Goal: Feedback & Contribution: Contribute content

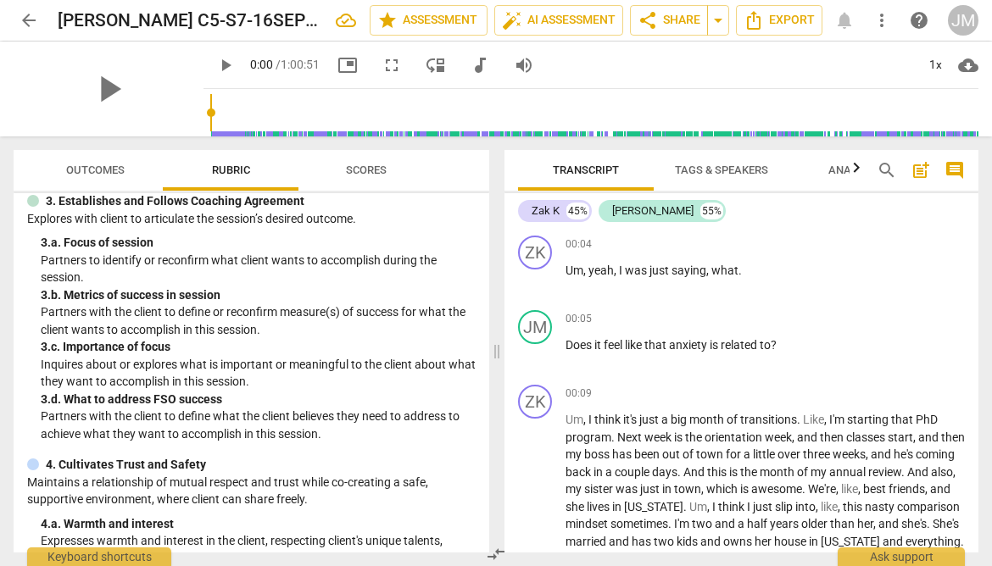
scroll to position [57, 0]
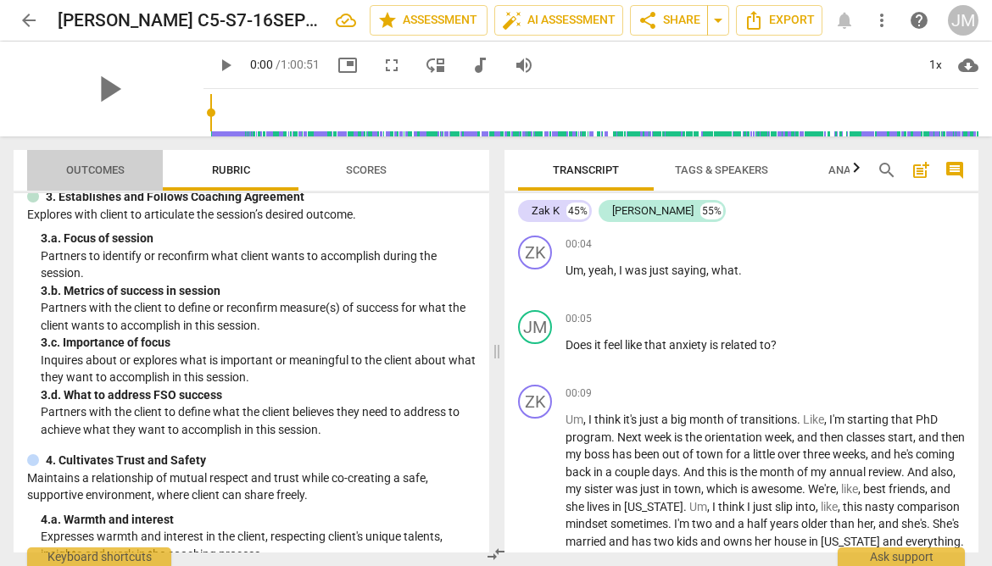
click at [116, 163] on span "Outcomes" at bounding box center [95, 170] width 99 height 23
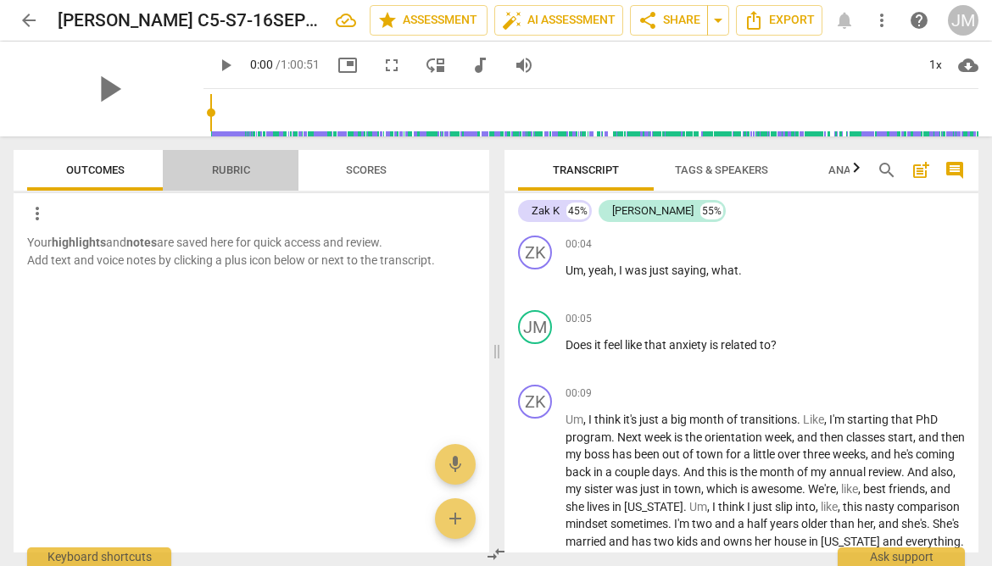
click at [228, 169] on span "Rubric" at bounding box center [231, 170] width 38 height 13
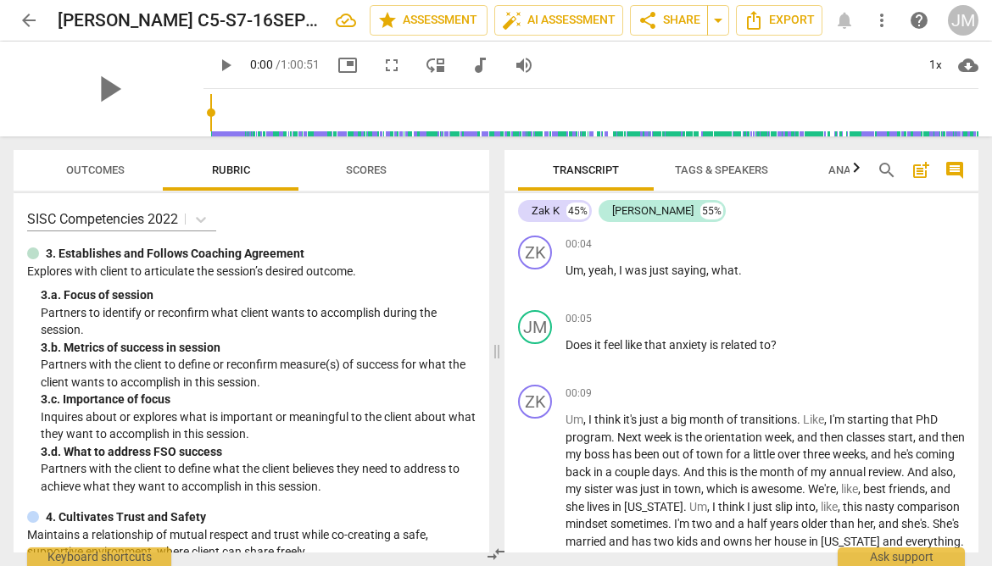
click at [361, 167] on span "Scores" at bounding box center [366, 170] width 41 height 13
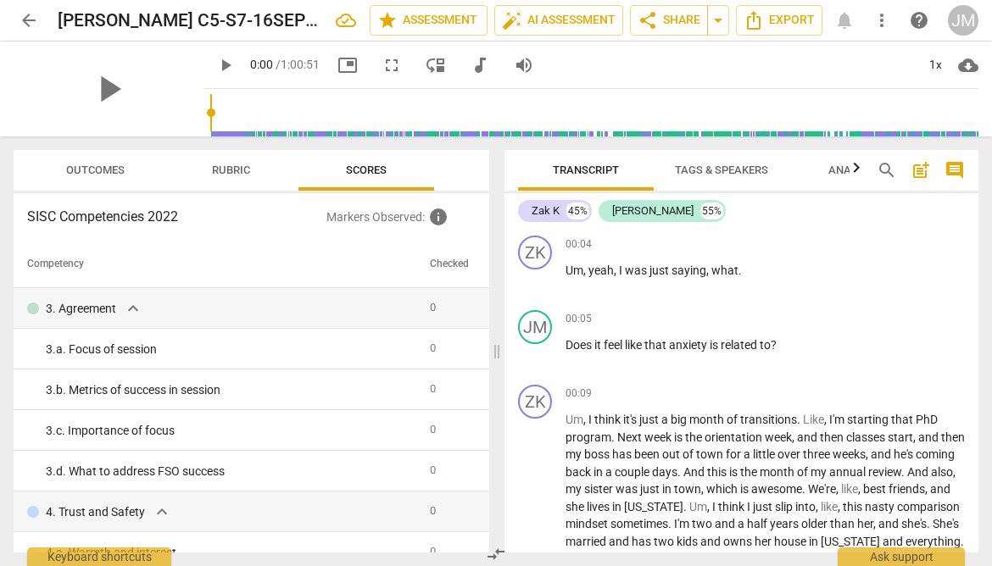
click at [238, 171] on span "Rubric" at bounding box center [231, 170] width 38 height 13
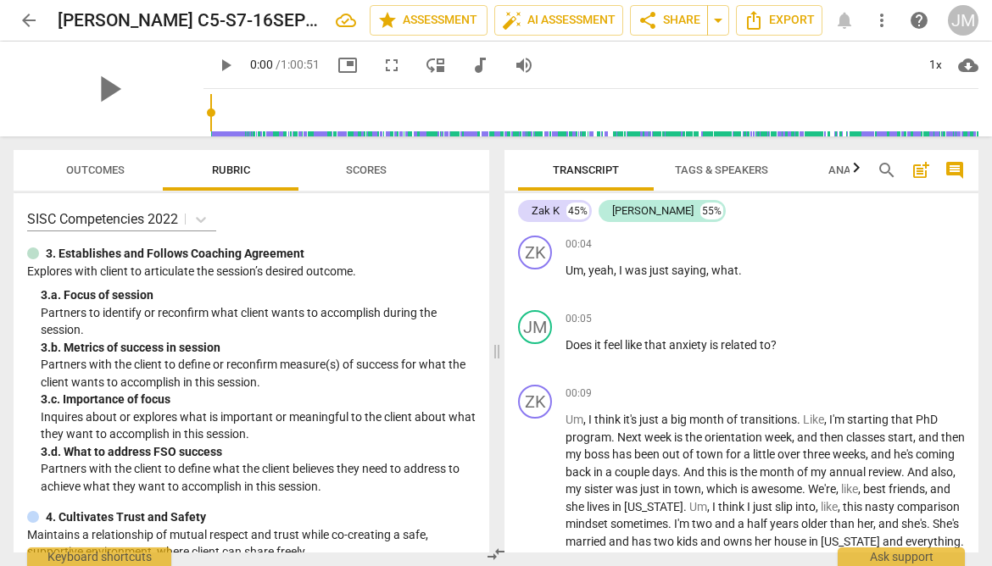
click at [359, 178] on span "Scores" at bounding box center [365, 170] width 81 height 23
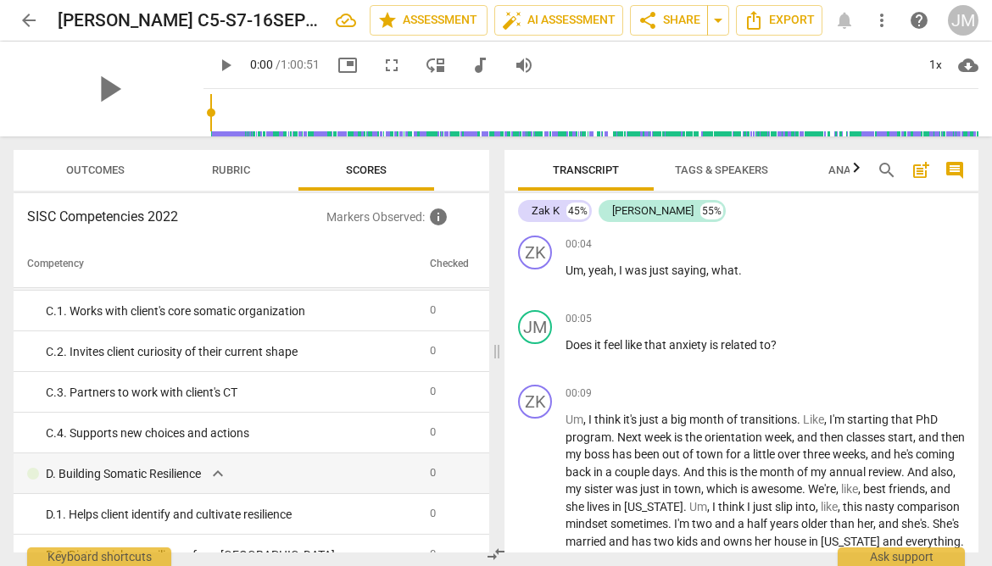
scroll to position [1670, 0]
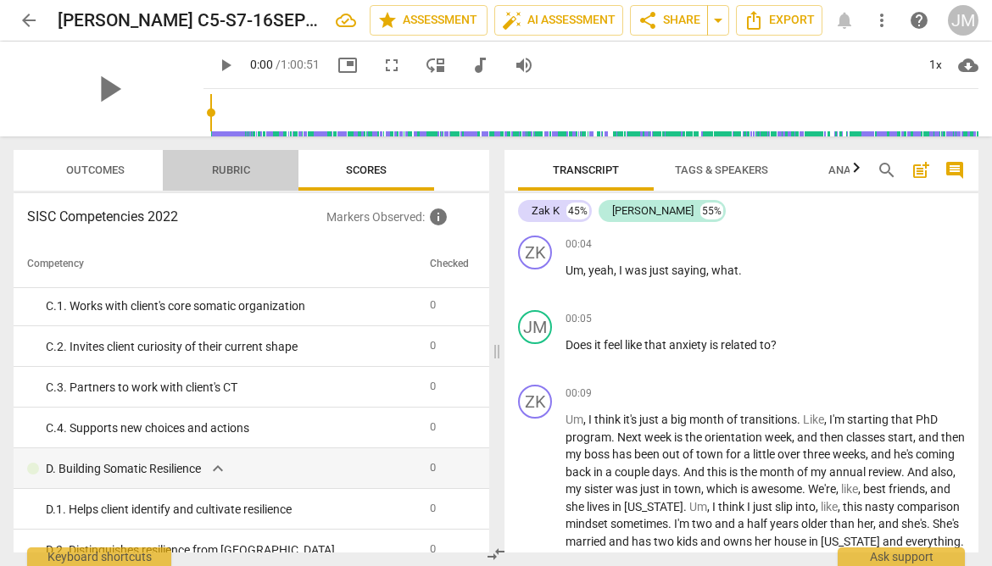
click at [242, 162] on span "Rubric" at bounding box center [231, 170] width 79 height 23
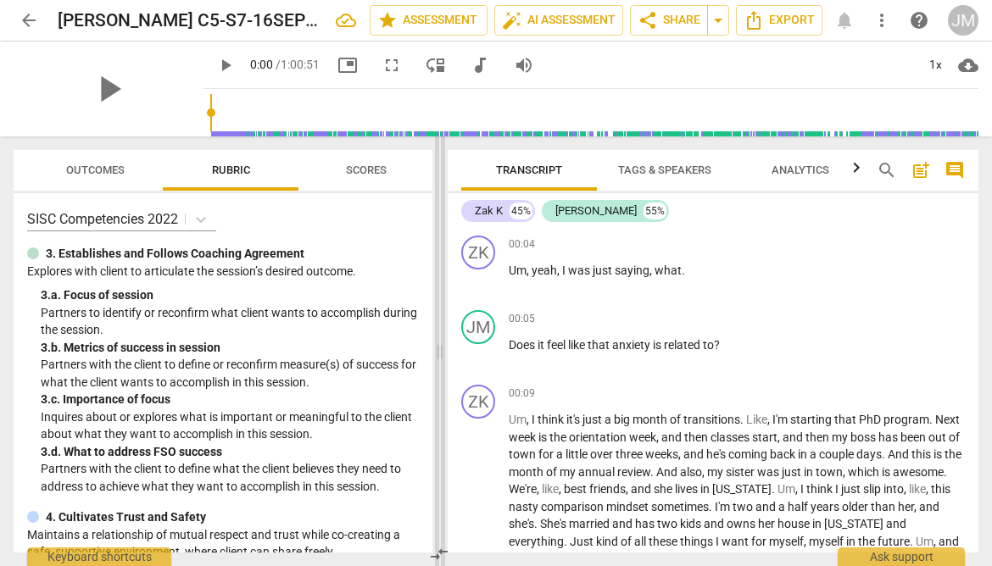
drag, startPoint x: 497, startPoint y: 353, endPoint x: 441, endPoint y: 355, distance: 56.8
click at [441, 355] on span at bounding box center [440, 351] width 10 height 430
click at [102, 92] on span "play_arrow" at bounding box center [108, 89] width 44 height 44
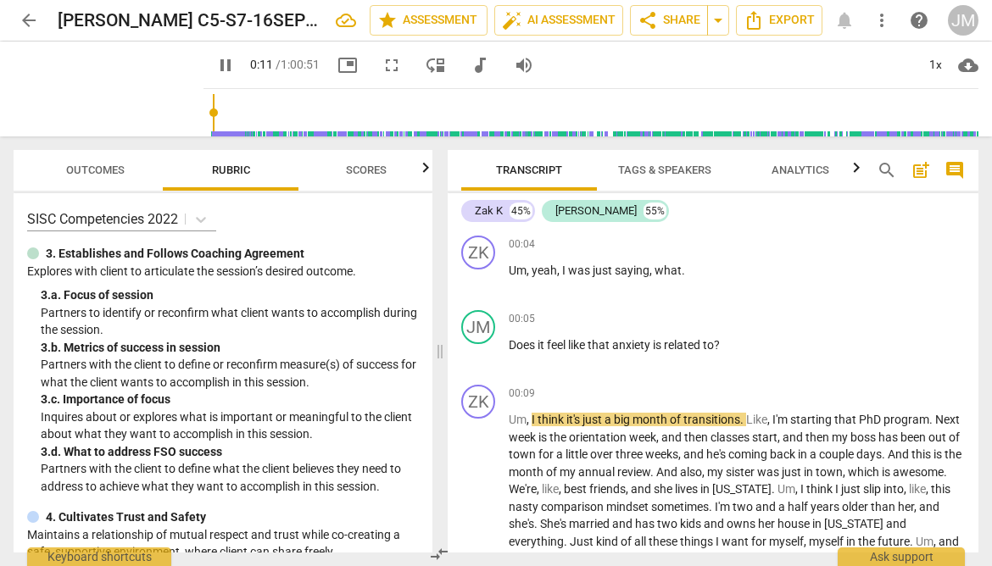
click at [215, 69] on span "pause" at bounding box center [225, 65] width 20 height 20
type input "11"
click at [686, 272] on p "Um , yeah , I was just saying , what ." at bounding box center [736, 271] width 456 height 18
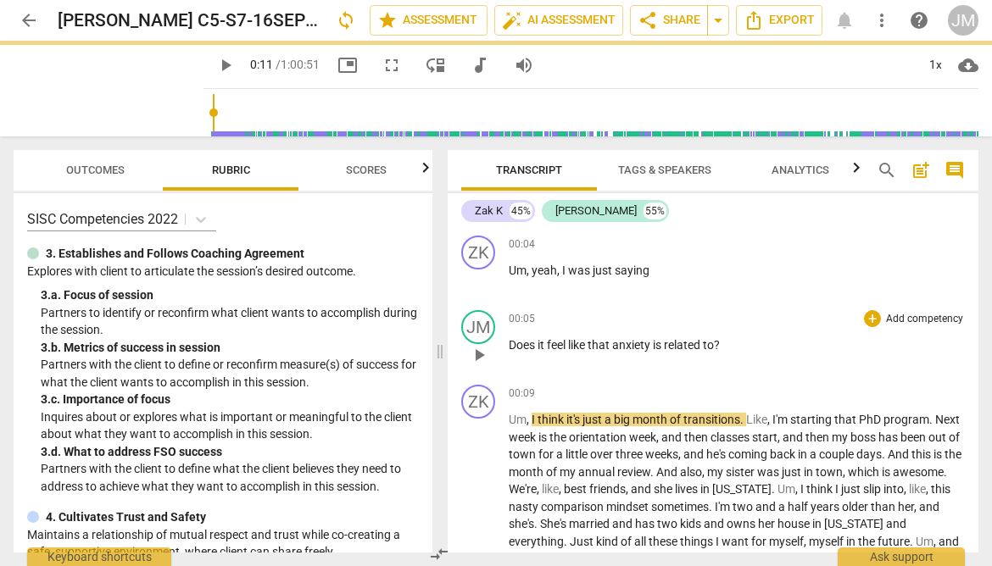
click at [514, 347] on span "Does" at bounding box center [522, 345] width 29 height 14
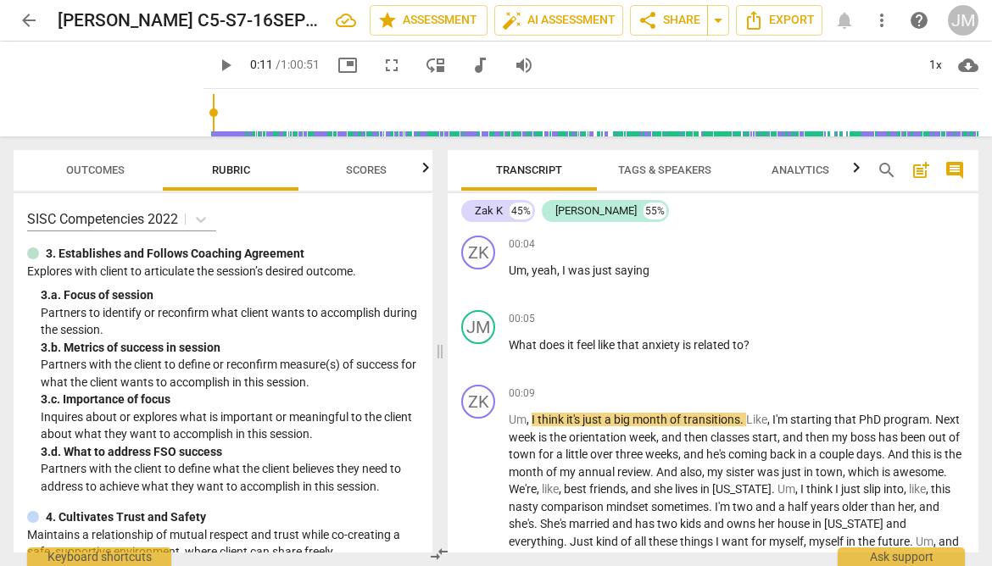
click at [215, 58] on span "play_arrow" at bounding box center [225, 65] width 20 height 20
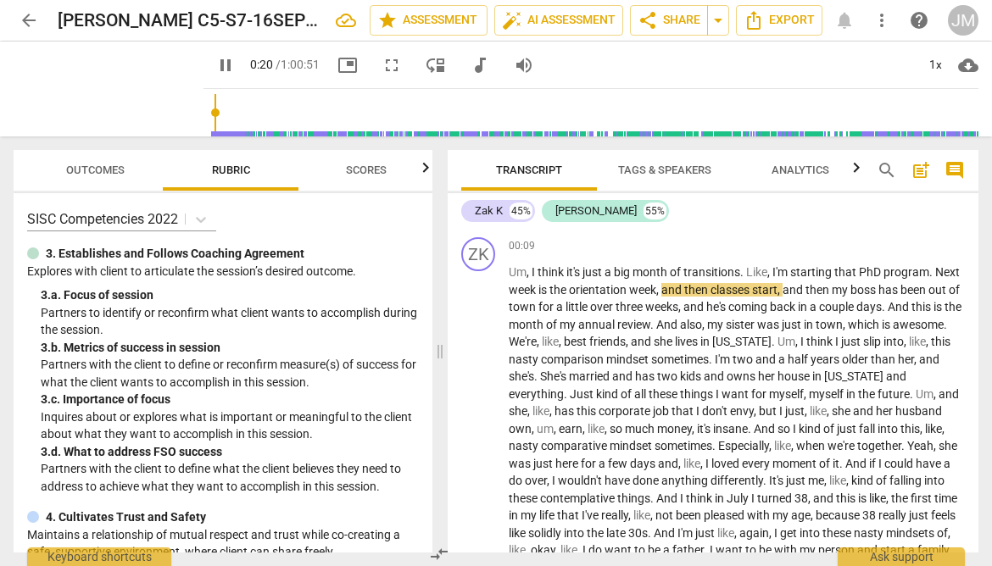
scroll to position [153, 0]
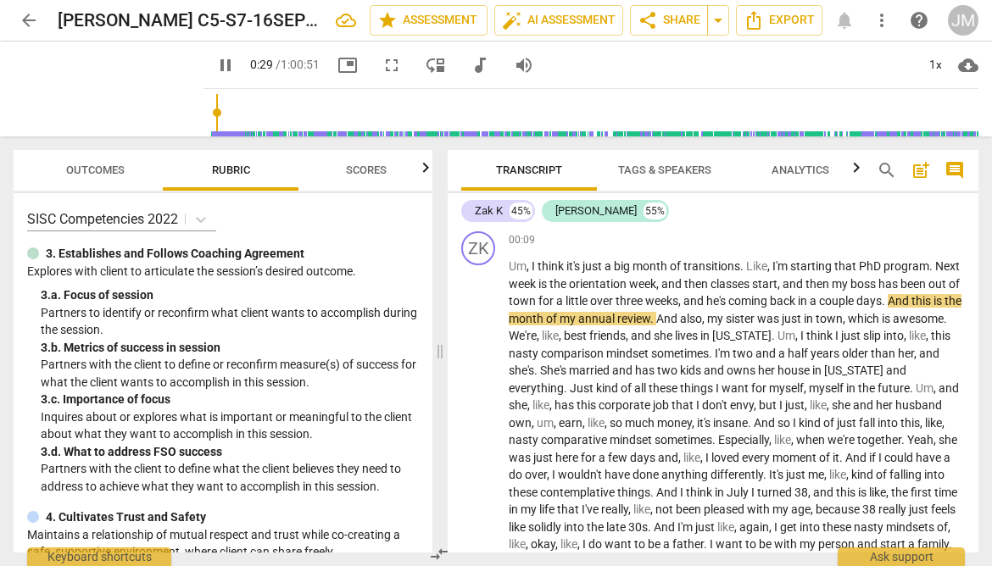
click at [215, 63] on span "pause" at bounding box center [225, 65] width 20 height 20
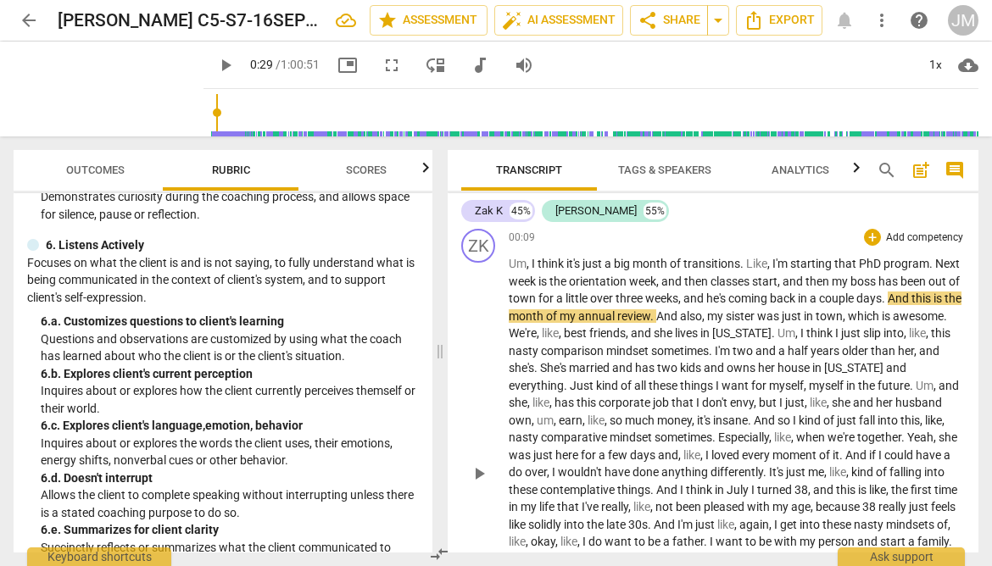
scroll to position [158, 0]
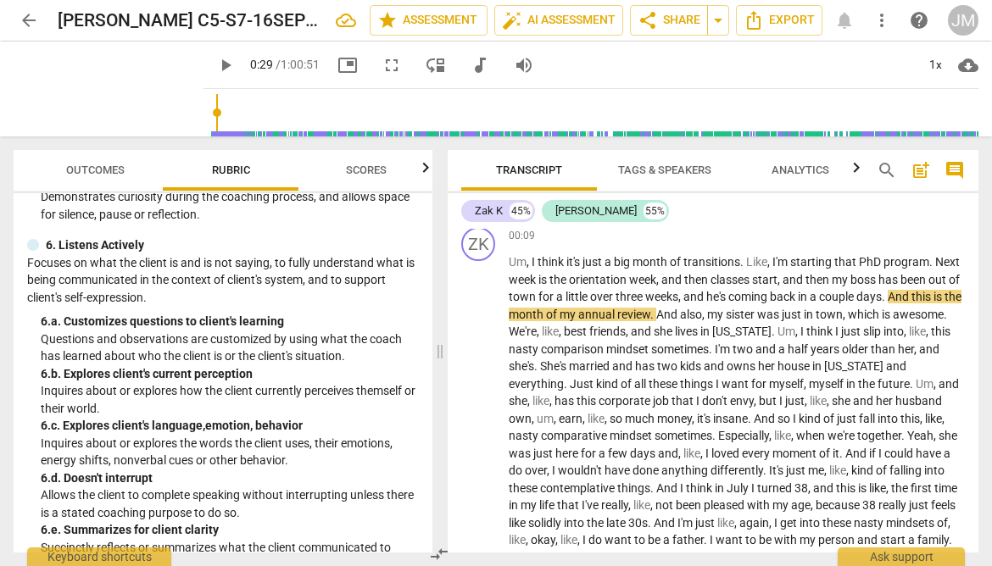
click at [215, 69] on span "play_arrow" at bounding box center [225, 65] width 20 height 20
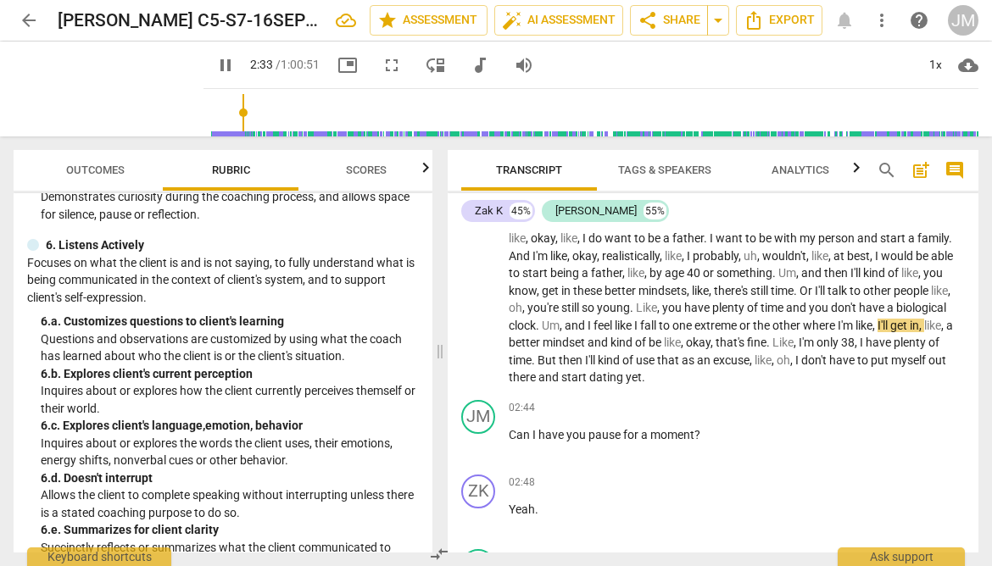
scroll to position [463, 0]
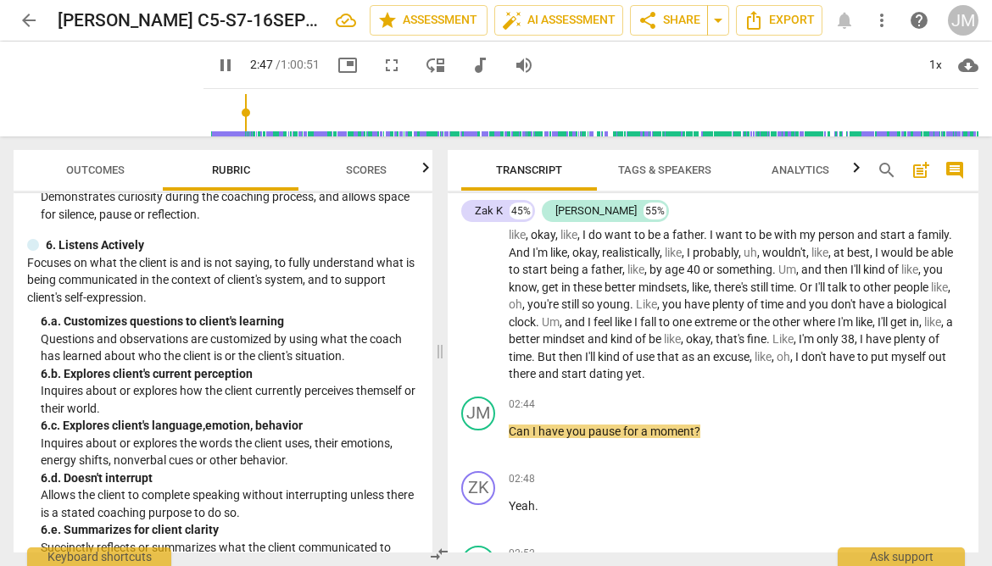
click at [215, 65] on span "pause" at bounding box center [225, 65] width 20 height 20
type input "168"
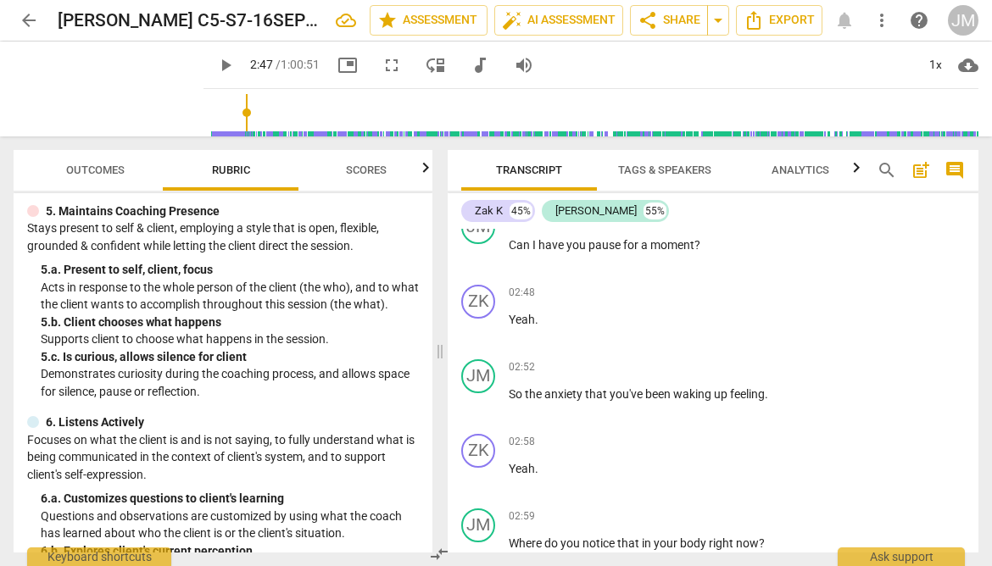
scroll to position [536, 0]
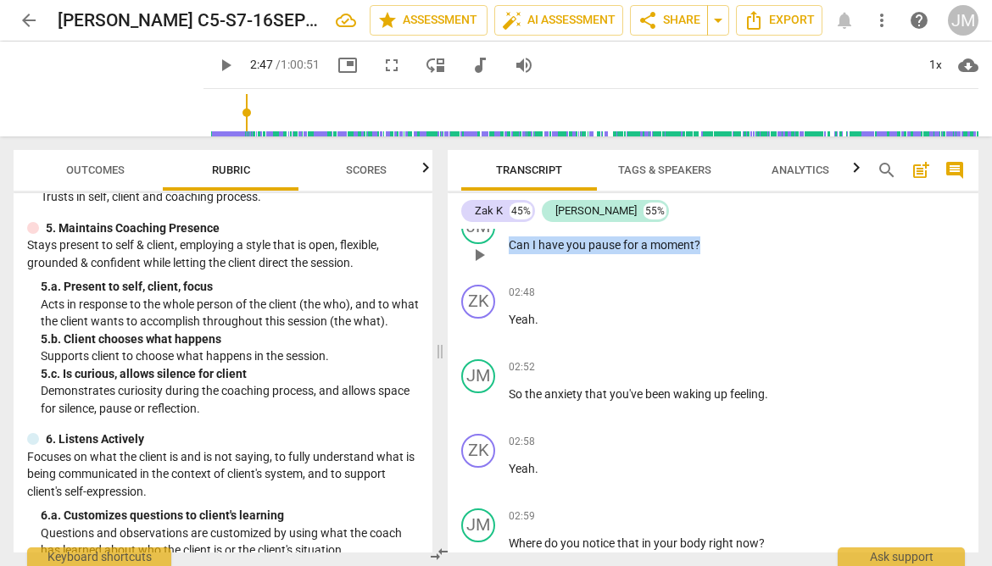
drag, startPoint x: 511, startPoint y: 242, endPoint x: 716, endPoint y: 243, distance: 205.1
click at [716, 243] on p "Can I have you pause for a moment ?" at bounding box center [736, 245] width 456 height 18
click at [714, 224] on div "+" at bounding box center [715, 222] width 17 height 17
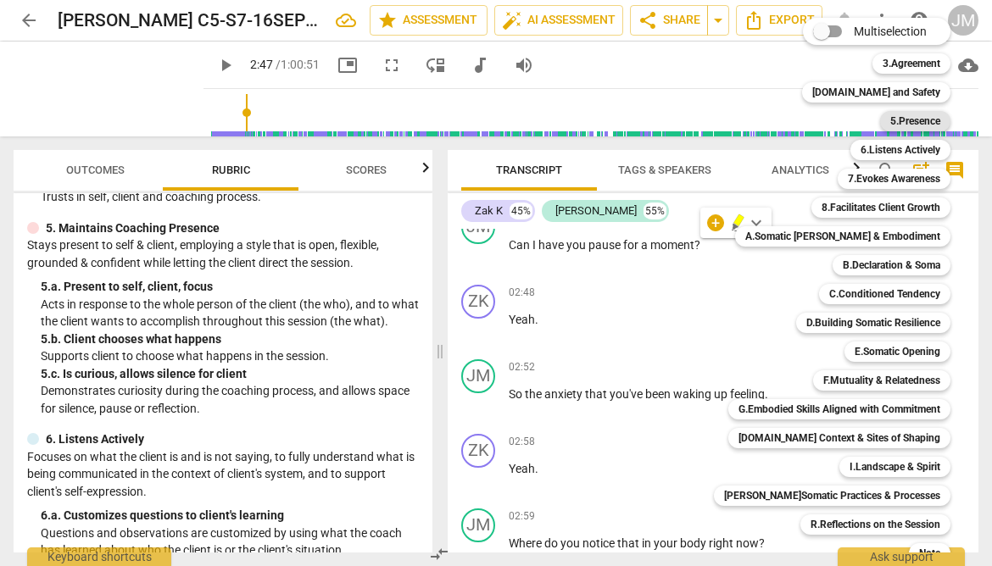
click at [890, 116] on b "5.Presence" at bounding box center [915, 121] width 50 height 20
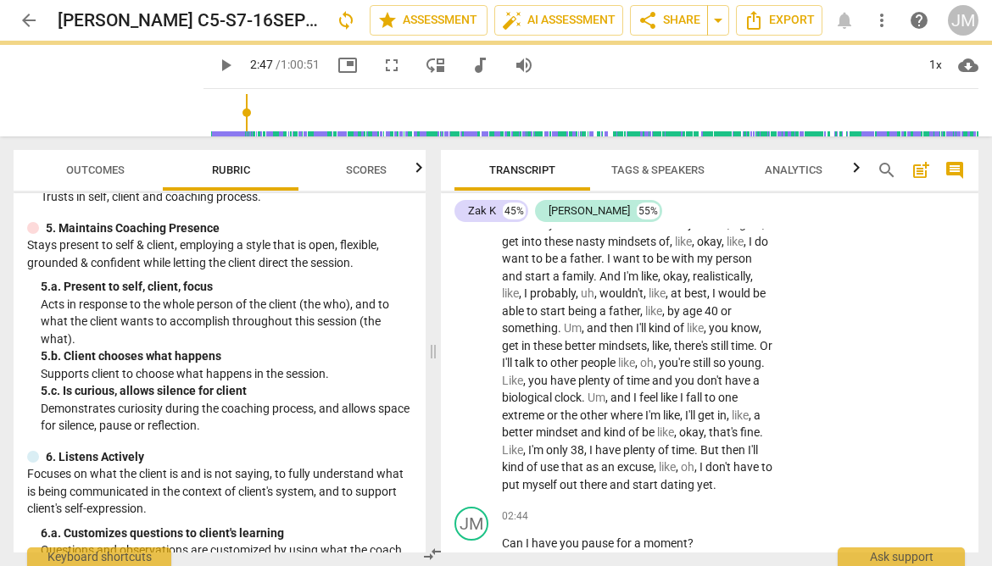
scroll to position [981, 0]
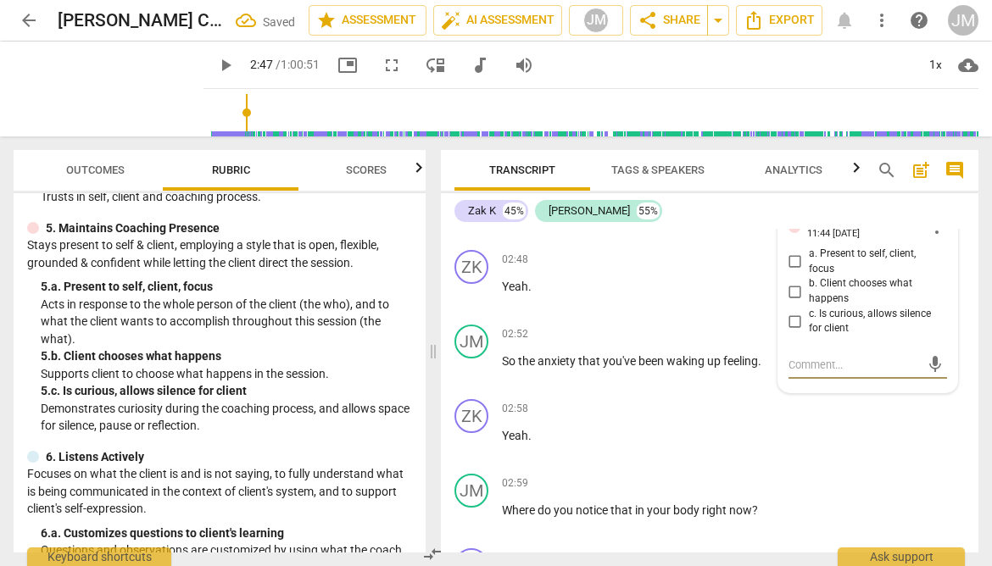
click at [792, 272] on input "a. Present to self, client, focus" at bounding box center [794, 262] width 27 height 20
checkbox input "true"
click at [809, 373] on textarea at bounding box center [853, 365] width 131 height 16
type textarea "t"
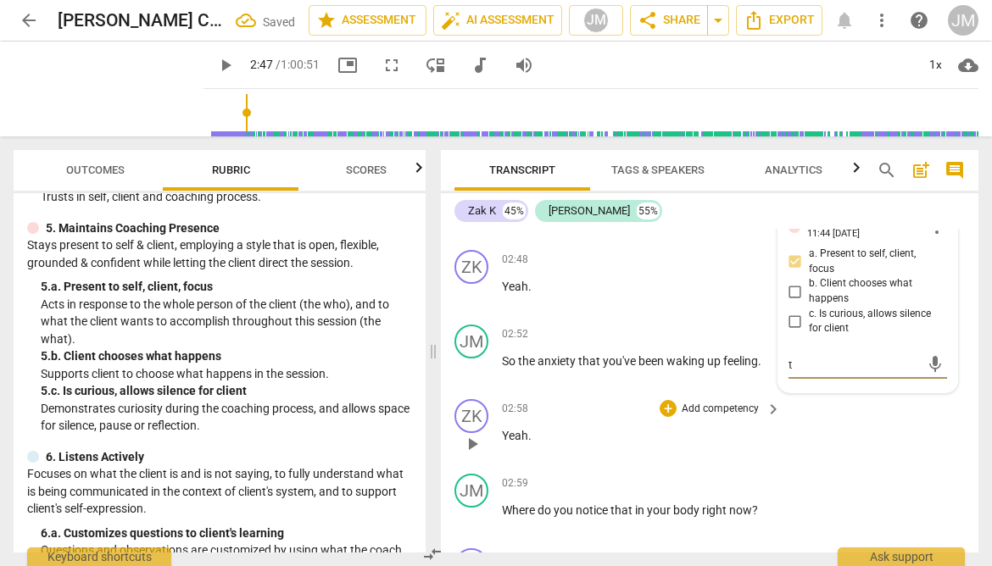
type textarea "ta"
type textarea "tak"
type textarea "taki"
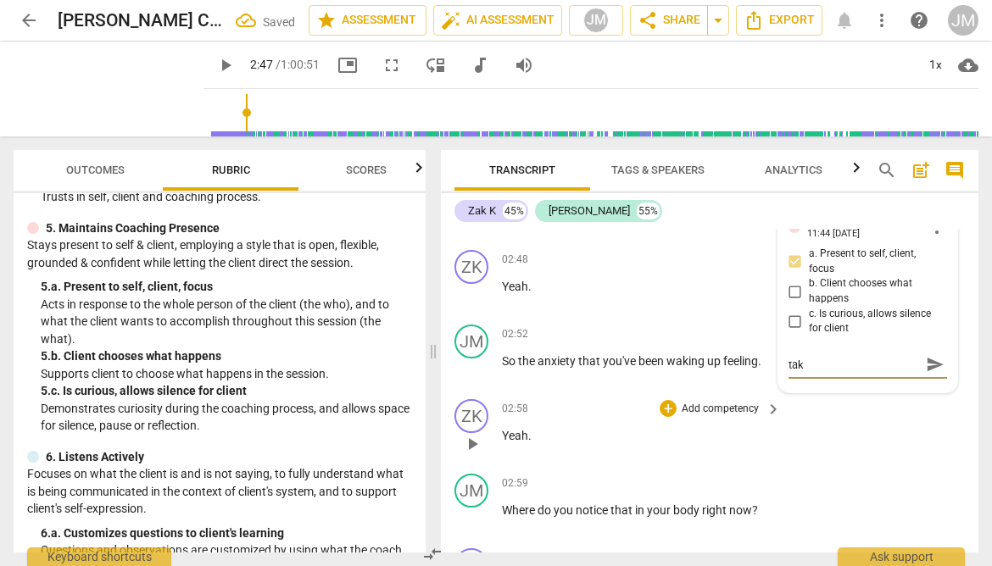
type textarea "taki"
type textarea "takin"
type textarea "taking"
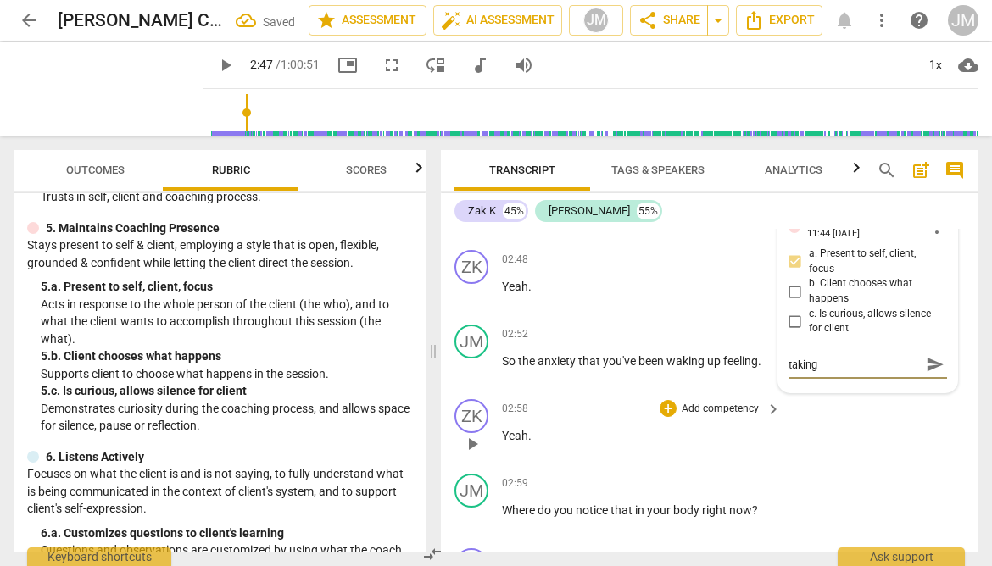
type textarea "taking"
type textarea "taking t"
type textarea "taking th"
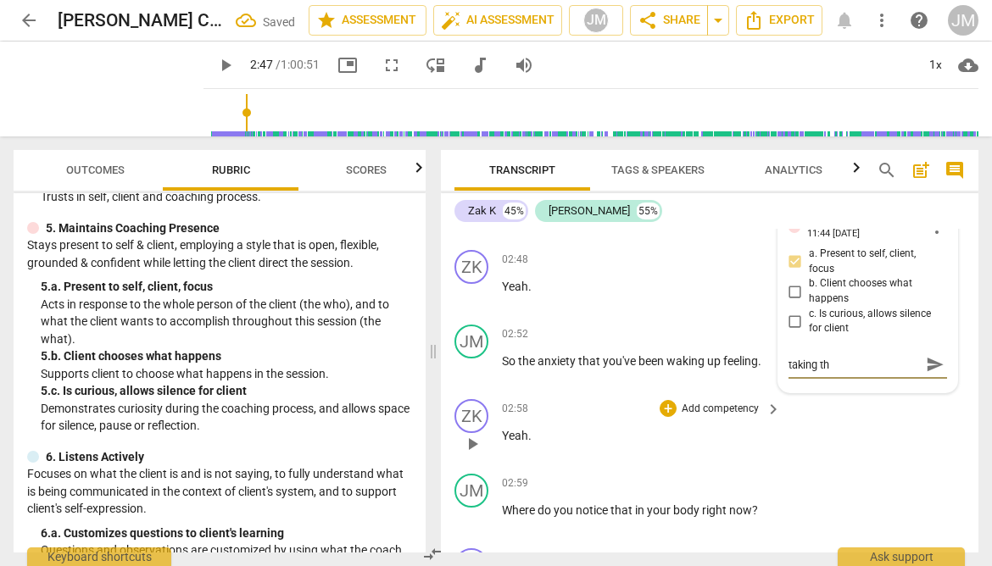
type textarea "taking the"
type textarea "taking the c"
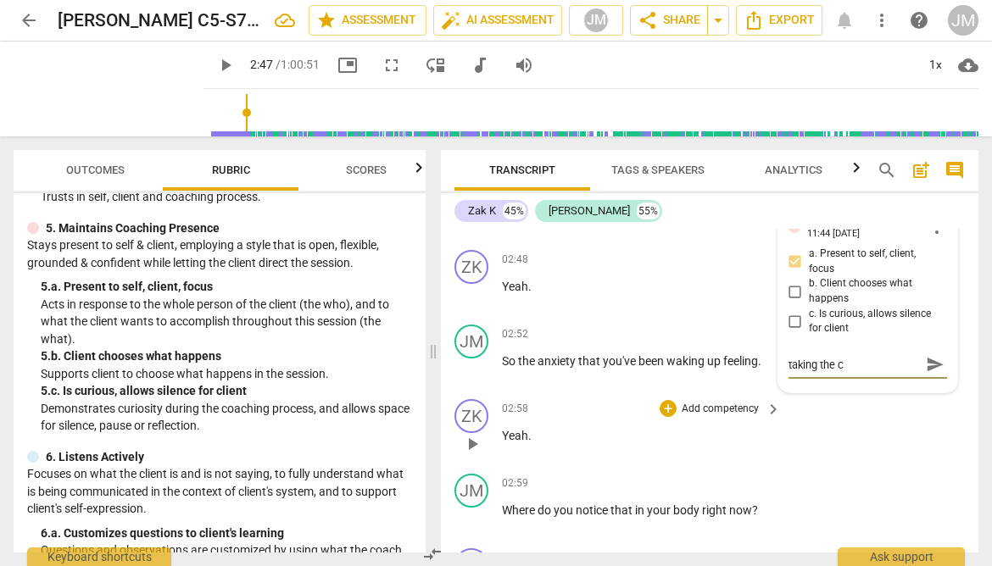
type textarea "taking the ce"
type textarea "taking the cen"
type textarea "taking the cent"
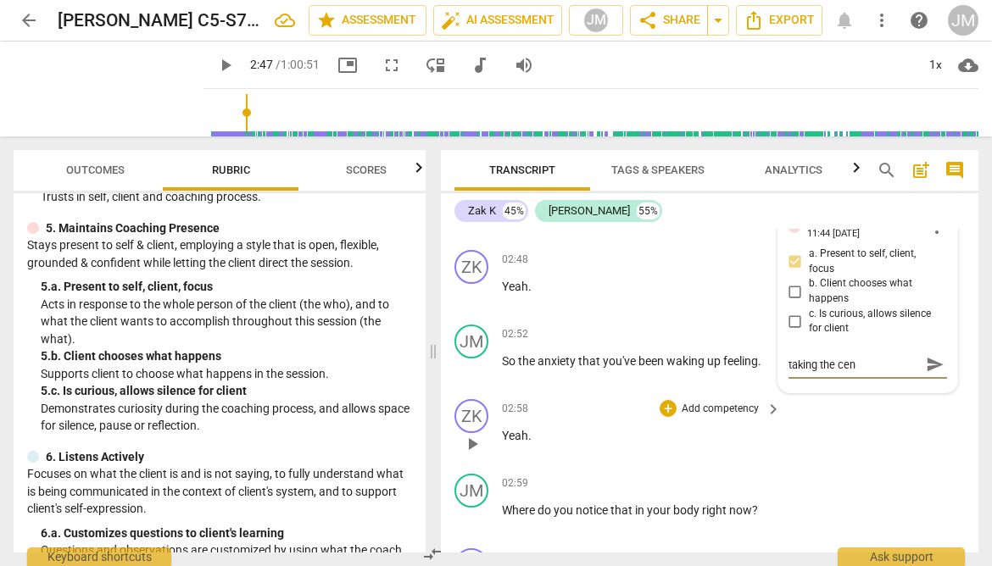
type textarea "taking the cent"
type textarea "taking the cente"
type textarea "taking the center"
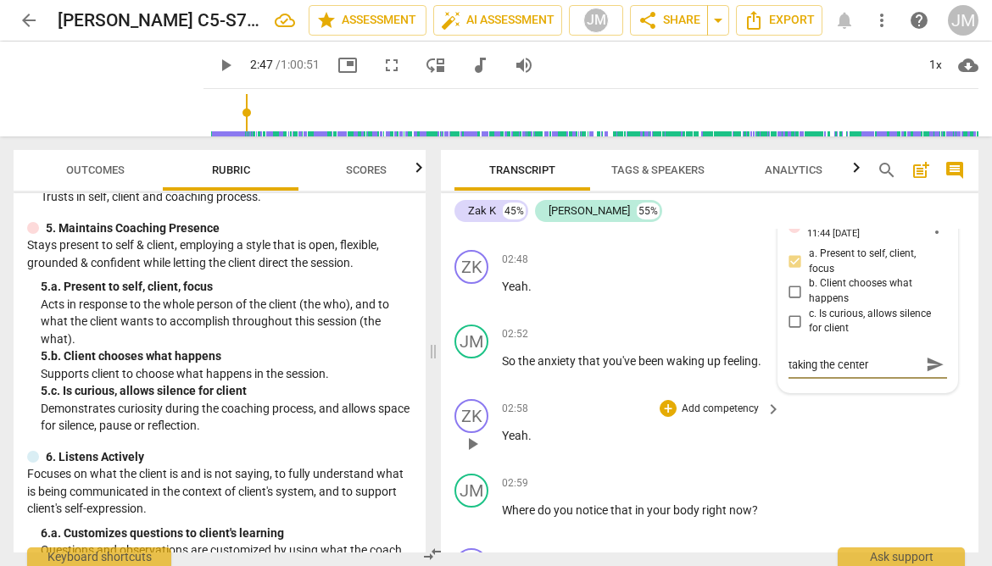
type textarea "taking the center"
type textarea "taking the center l"
type textarea "taking the center li"
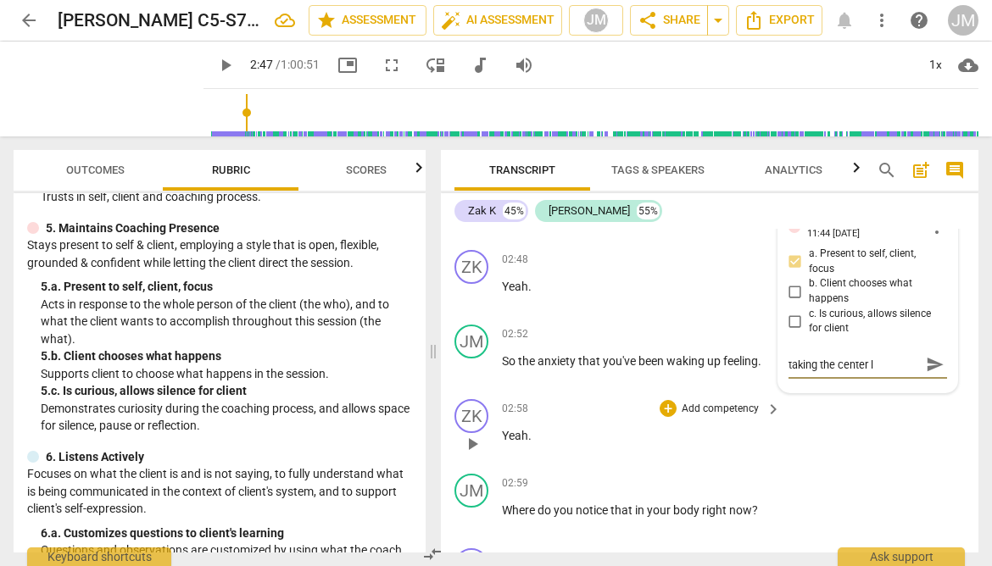
type textarea "taking the center li"
type textarea "taking the center lin"
type textarea "taking the center line"
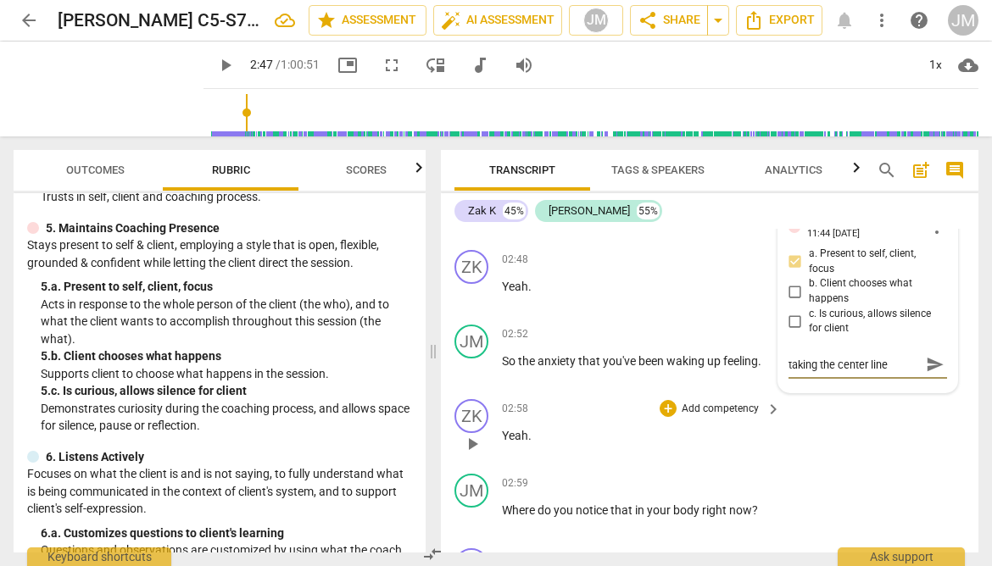
type textarea "taking the center line"
type textarea "taking the center line t"
type textarea "taking the center line to"
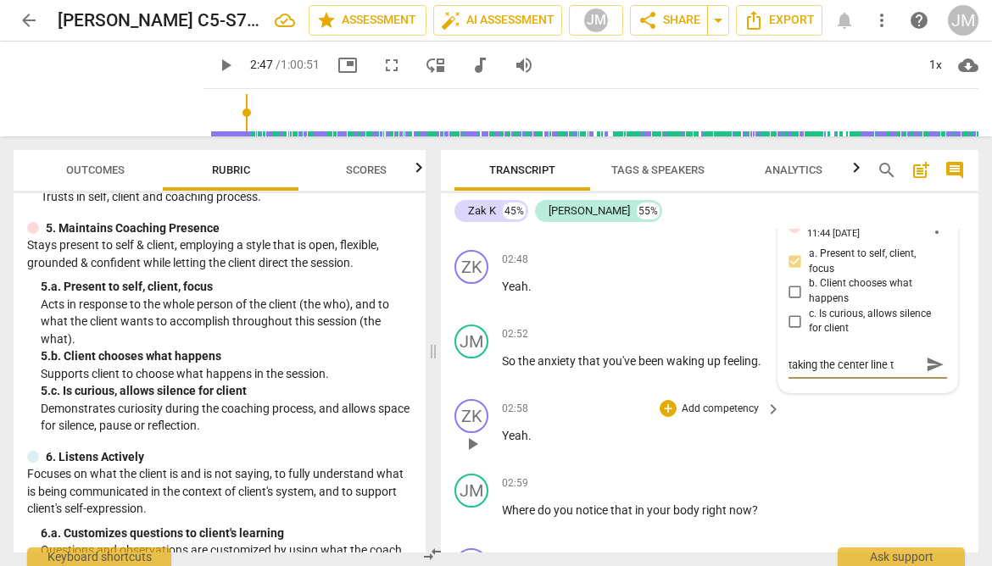
type textarea "taking the center line to"
type textarea "taking the center line to r"
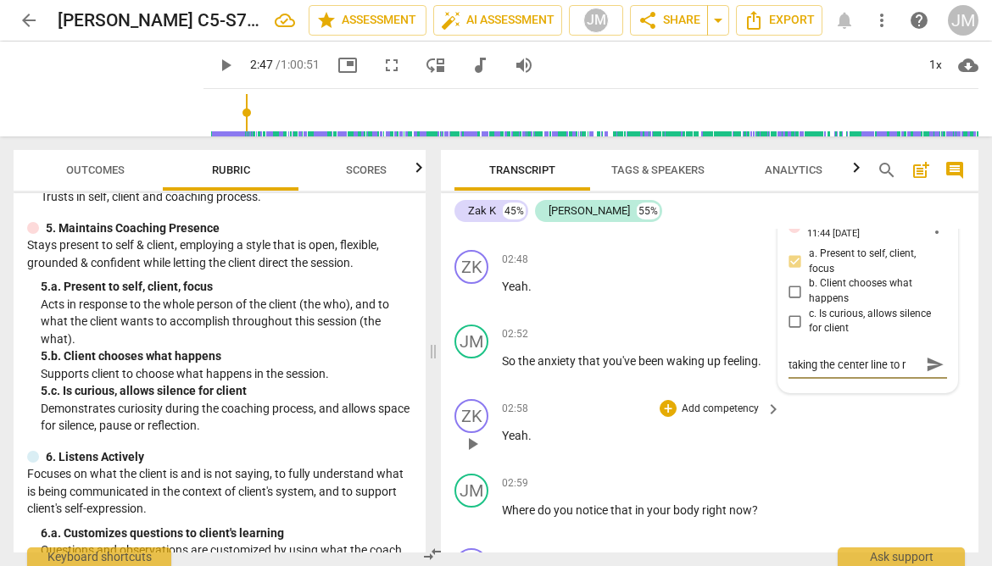
type textarea "taking the center line to re"
type textarea "taking the center line to red"
type textarea "taking the center line to redi"
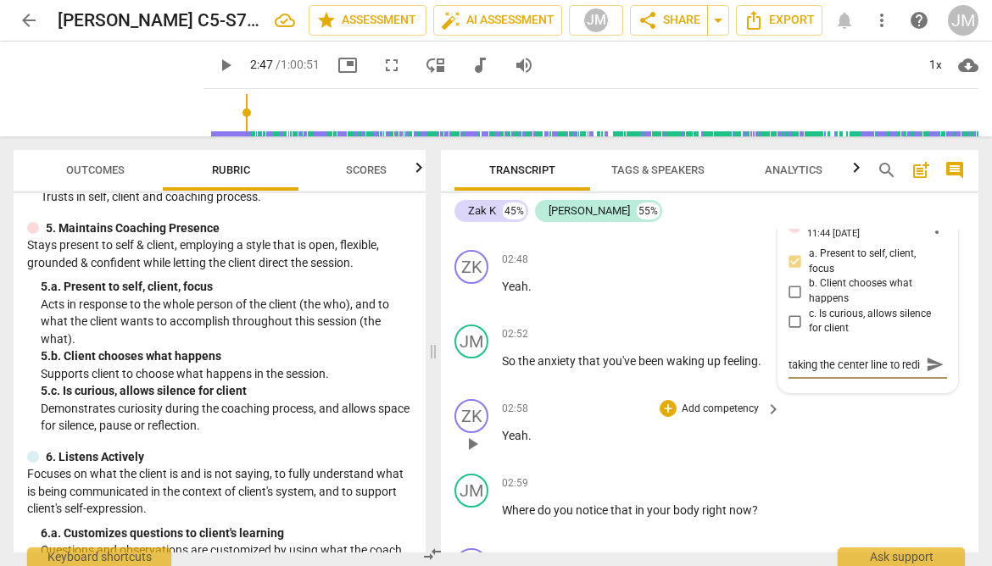
type textarea "taking the center line to [GEOGRAPHIC_DATA]"
type textarea "taking the center line to redire"
type textarea "taking the center line to redirec"
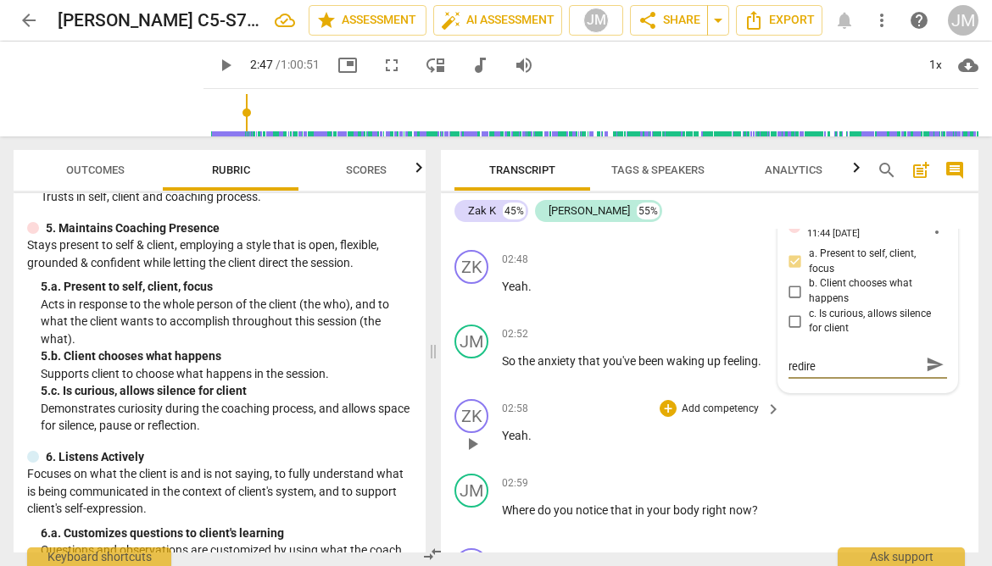
type textarea "taking the center line to redirec"
type textarea "taking the center line to redirect"
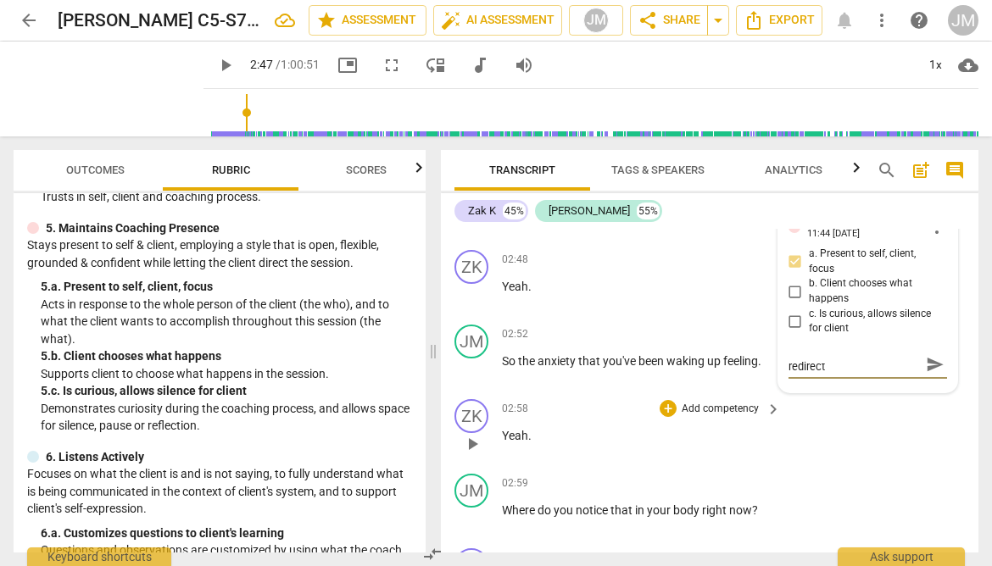
type textarea "taking the center line to redirect c"
type textarea "taking the center line to redirect cl"
type textarea "taking the center line to redirect cli"
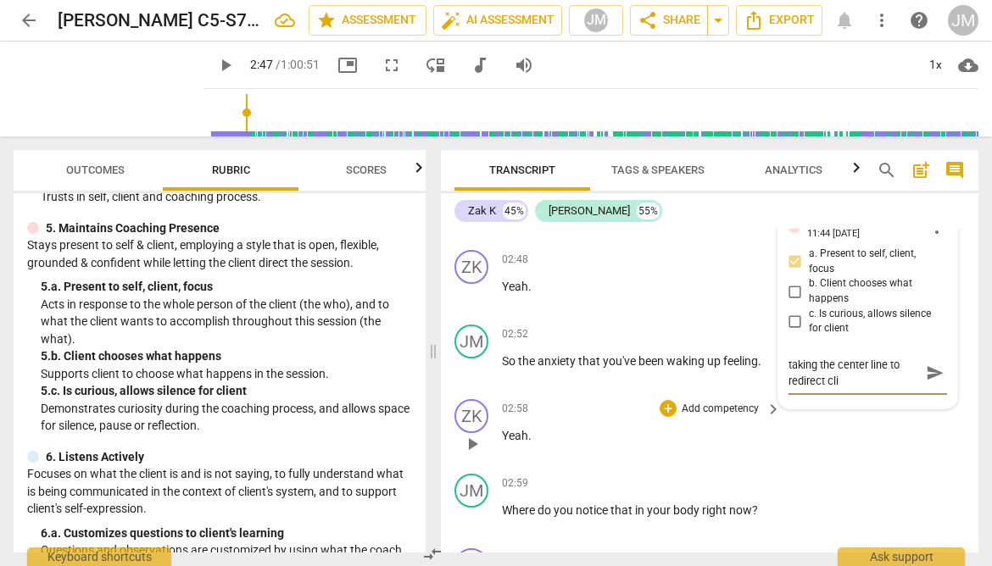
type textarea "taking the center line to redirect clie"
type textarea "taking the center line to redirect clien"
type textarea "taking the center line to redirect client"
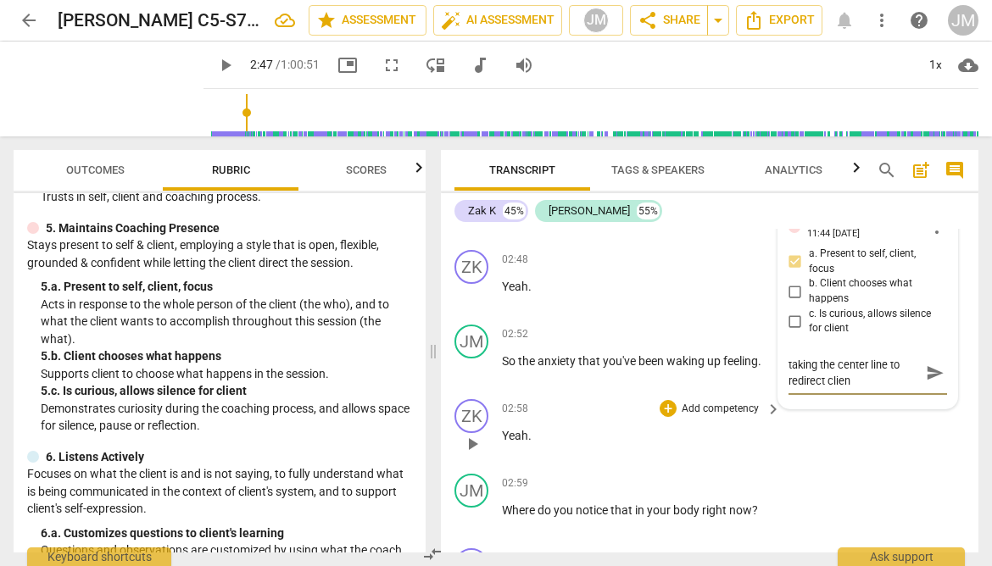
type textarea "taking the center line to redirect client"
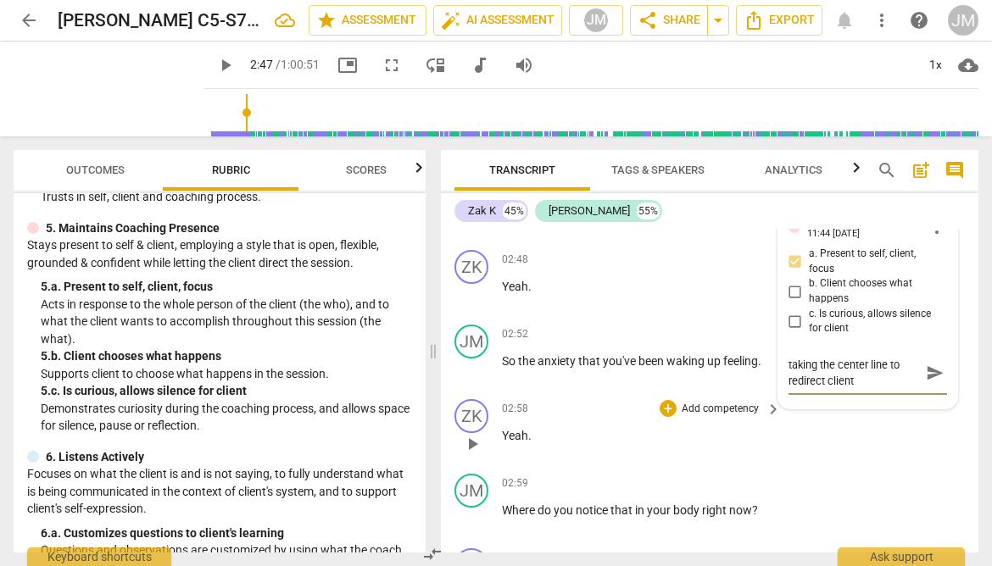
type textarea "taking the center line to redirect clien"
type textarea "taking the center line to redirect clie"
type textarea "taking the center line to redirect cli"
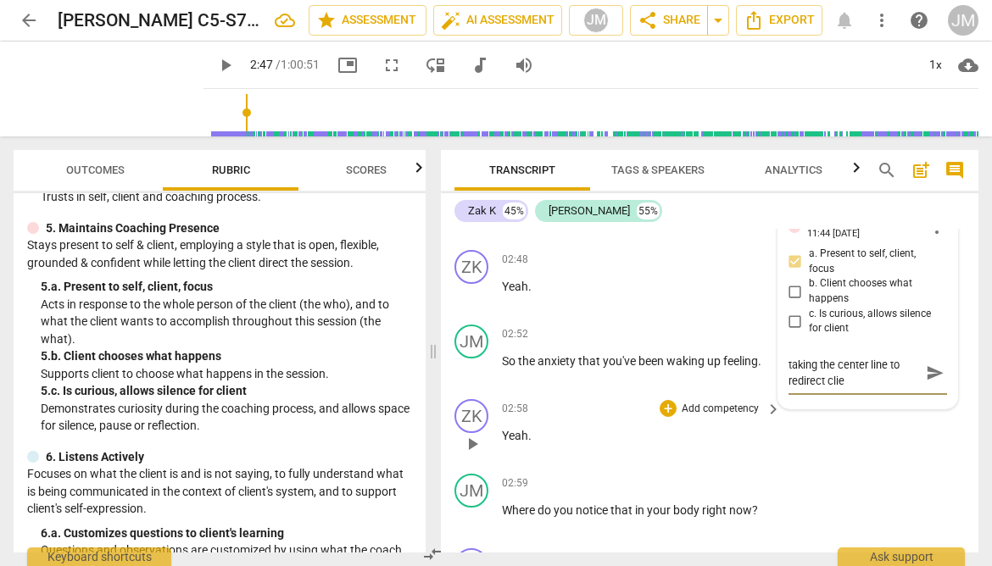
type textarea "taking the center line to redirect cli"
type textarea "taking the center line to redirect cl"
type textarea "taking the center line to redirect c"
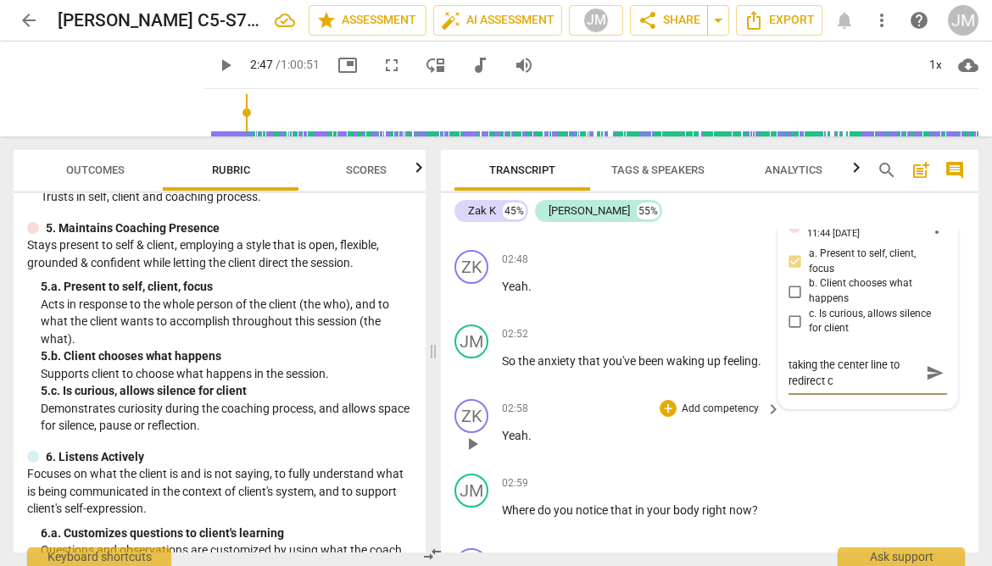
type textarea "taking the center line to redirect"
type textarea "taking the center line to redirect a"
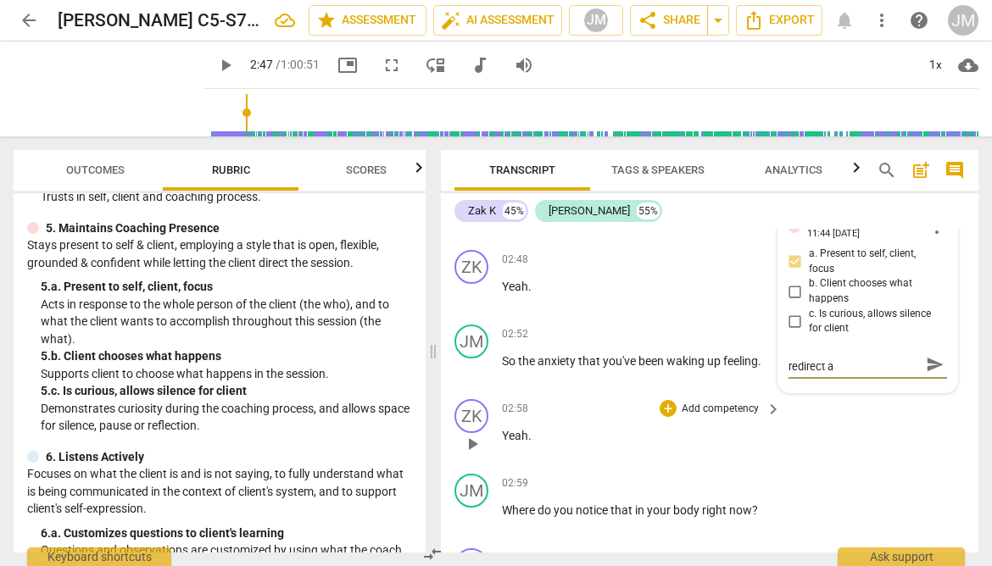
scroll to position [0, 0]
type textarea "taking the center line to redirect an"
type textarea "taking the center line to redirect and"
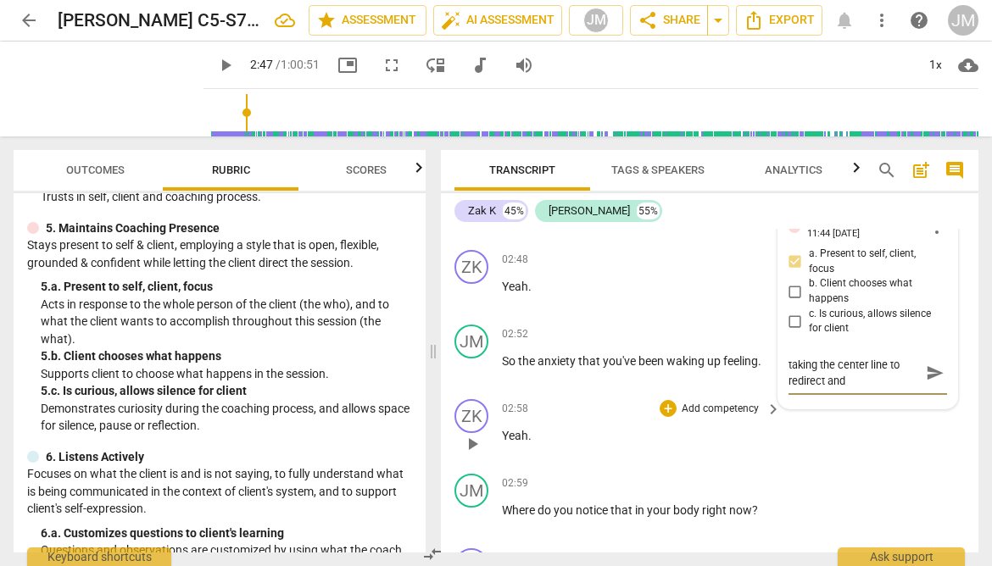
type textarea "taking the center line to redirect and f"
type textarea "taking the center line to redirect and fo"
type textarea "taking the center line to redirect and foc"
type textarea "taking the center line to redirect and focu"
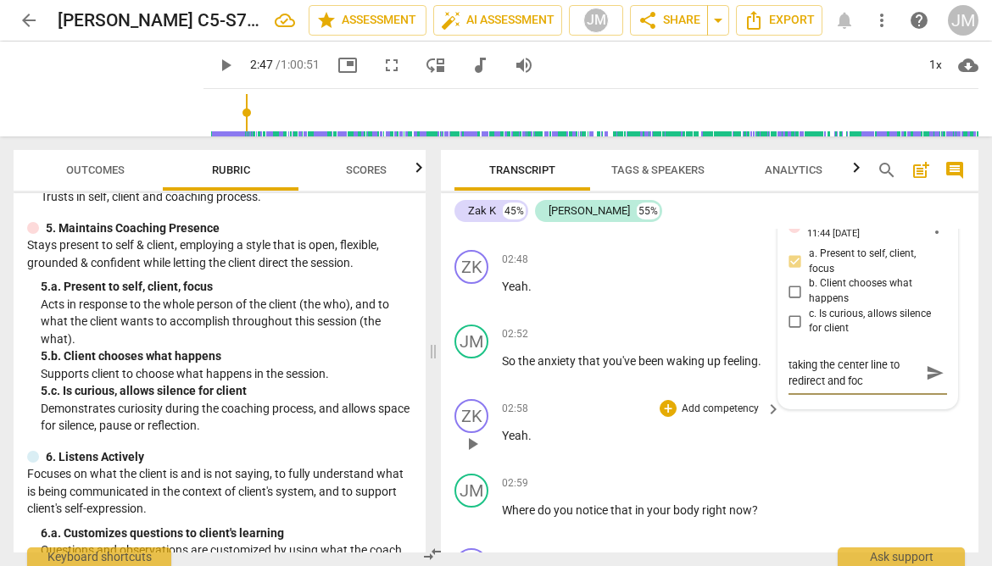
type textarea "taking the center line to redirect and focu"
type textarea "taking the center line to redirect and focus"
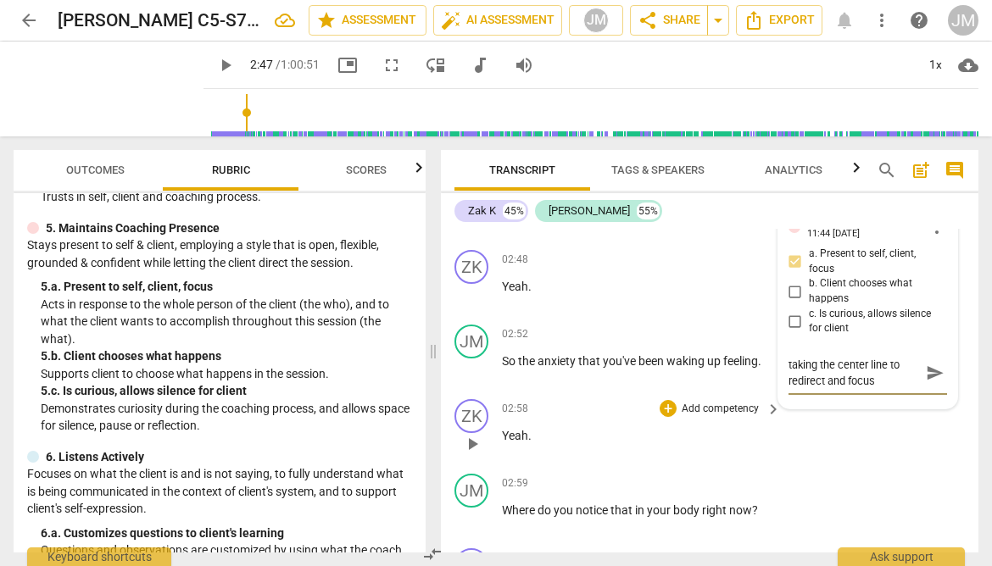
type textarea "taking the center line to redirect and focus c"
type textarea "taking the center line to redirect and focus cl"
type textarea "taking the center line to redirect and focus cli"
type textarea "taking the center line to redirect and focus clie"
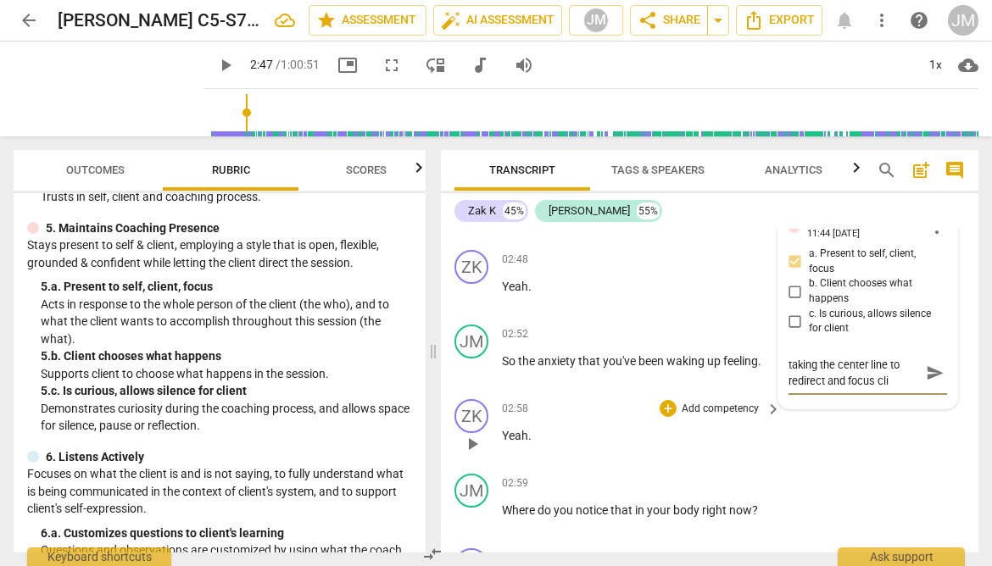
type textarea "taking the center line to redirect and focus clie"
type textarea "taking the center line to redirect and focus clien"
type textarea "taking the center line to redirect and focus client"
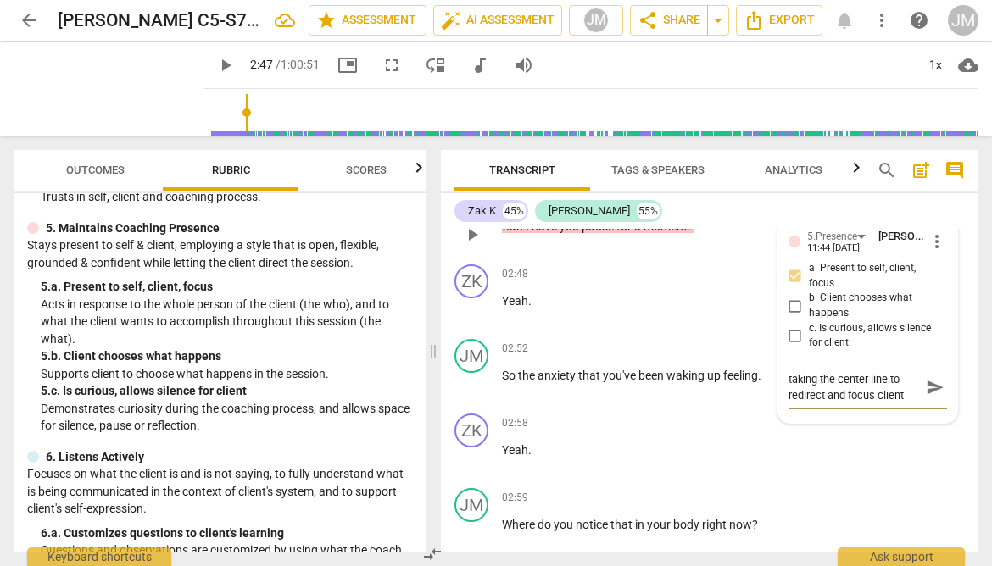
scroll to position [968, 0]
type textarea "taking the center line to redirect and focus client"
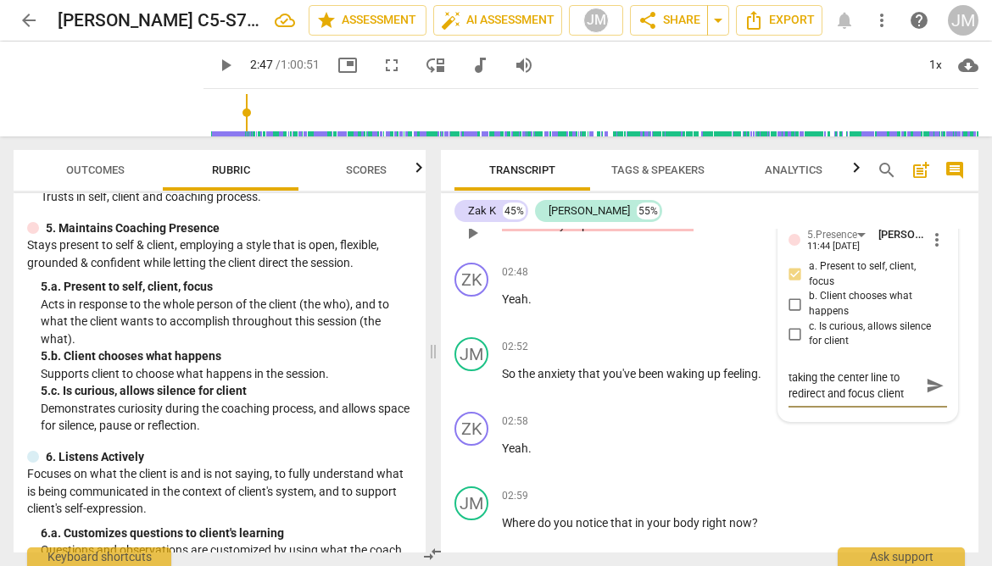
type textarea "taking the center line to redirect and focus clien"
type textarea "taking the center line to redirect and focus clie"
type textarea "taking the center line to redirect and focus cli"
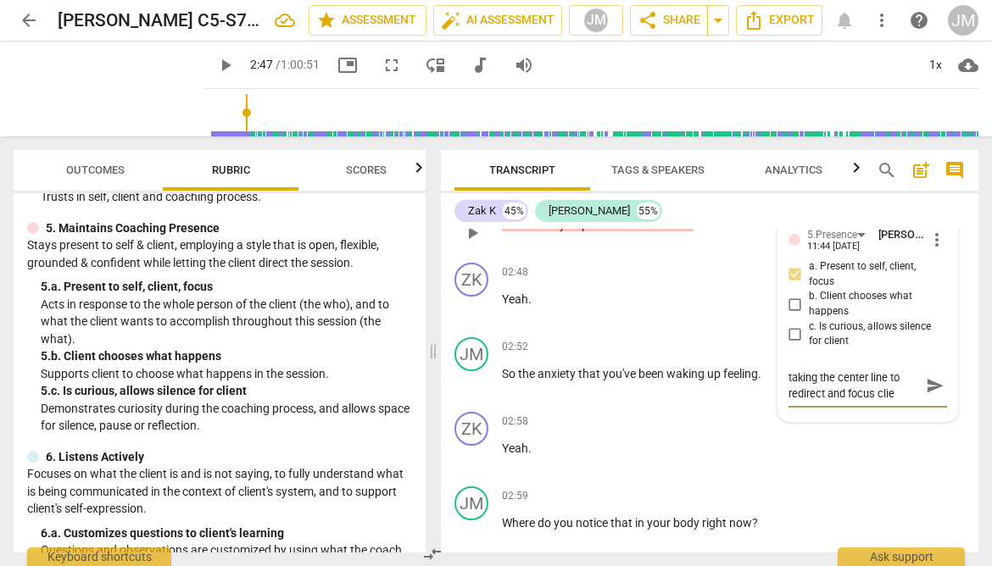
type textarea "taking the center line to redirect and focus cli"
type textarea "taking the center line to redirect and focus cl"
type textarea "taking the center line to redirect and focus c"
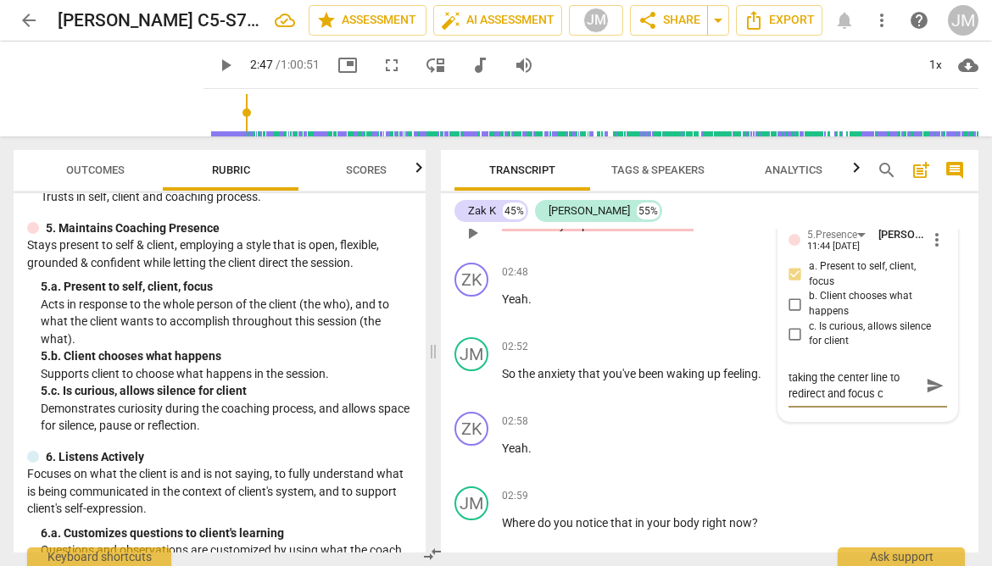
type textarea "taking the center line to redirect and focus"
type textarea "taking the center line to redirect and focu"
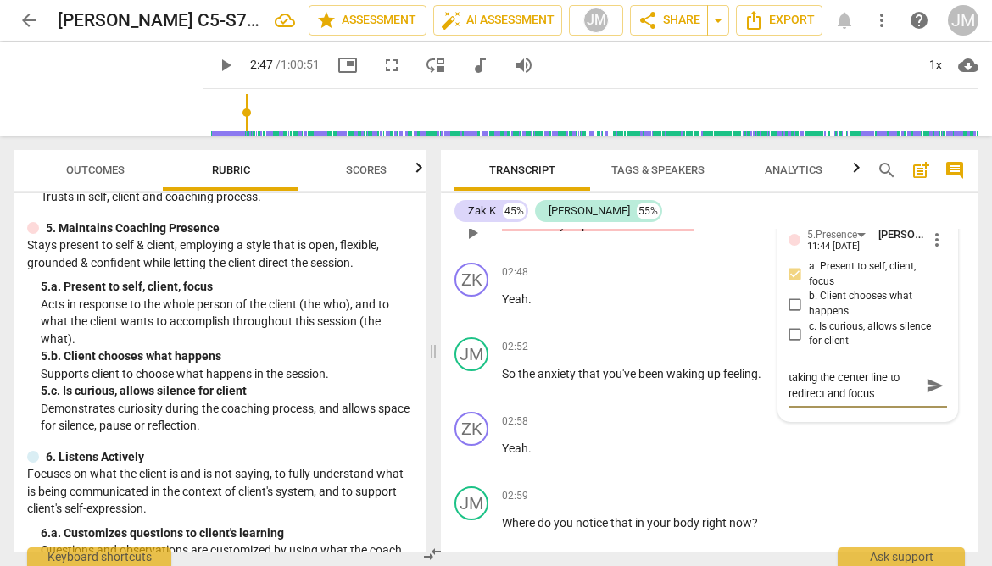
type textarea "taking the center line to redirect and focu"
type textarea "taking the center line to redirect and foc"
type textarea "taking the center line to redirect and fo"
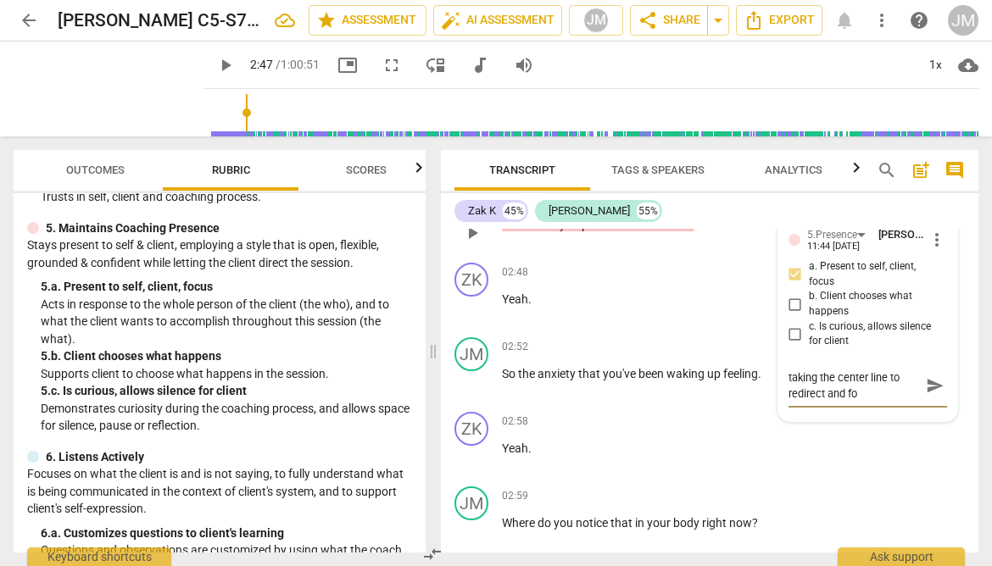
type textarea "taking the center line to redirect and f"
type textarea "taking the center line to redirect and"
type textarea "taking the center line to redirect and i"
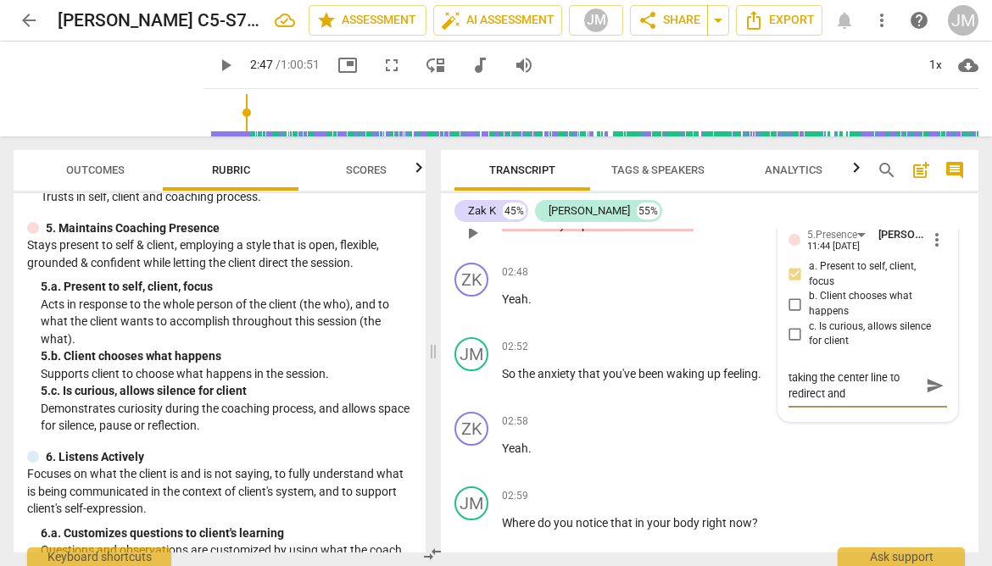
type textarea "taking the center line to redirect and i"
type textarea "taking the center line to redirect and in"
type textarea "taking the center line to redirect and inv"
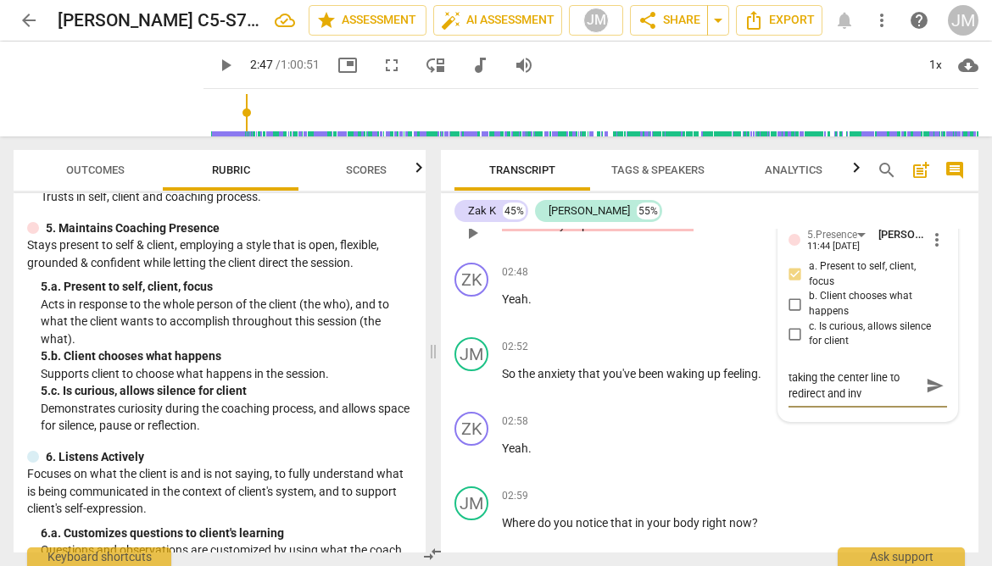
type textarea "taking the center line to redirect and invi"
type textarea "taking the center line to redirect and invit"
type textarea "taking the center line to redirect and invite"
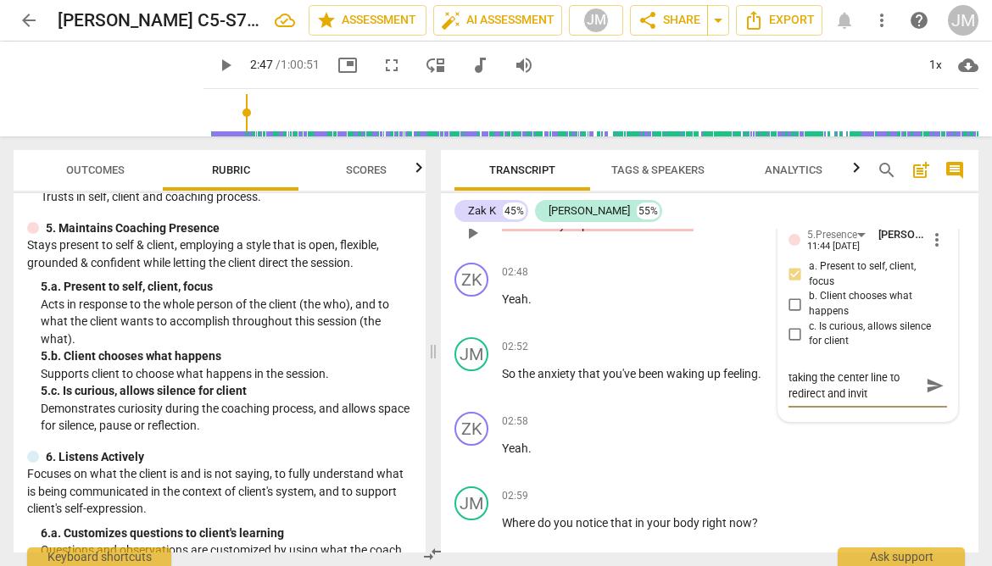
type textarea "taking the center line to redirect and invite"
type textarea "taking the center line to redirect and invite c"
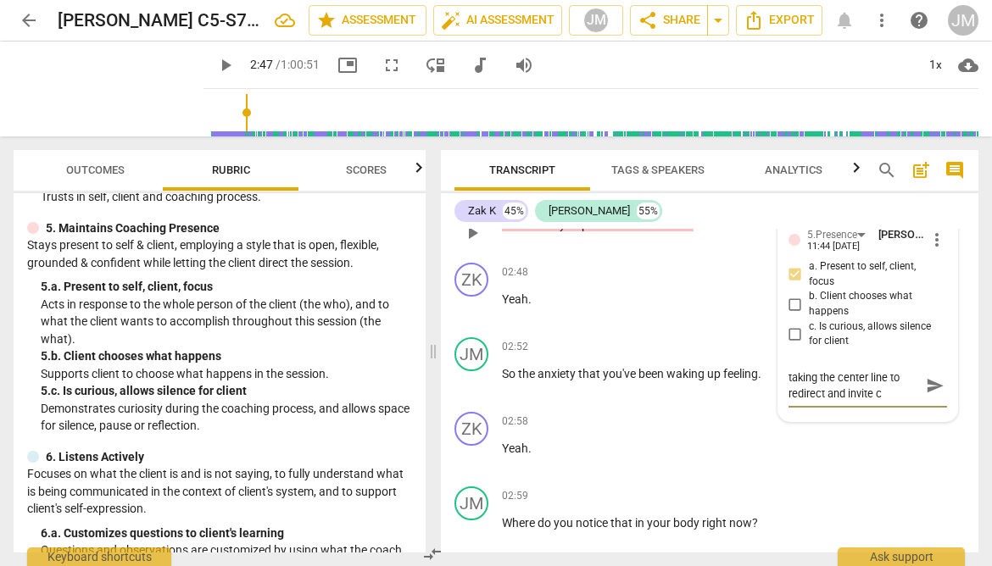
type textarea "taking the center line to redirect and invite cl"
type textarea "taking the center line to redirect and invite cli"
type textarea "taking the center line to redirect and invite [PERSON_NAME]"
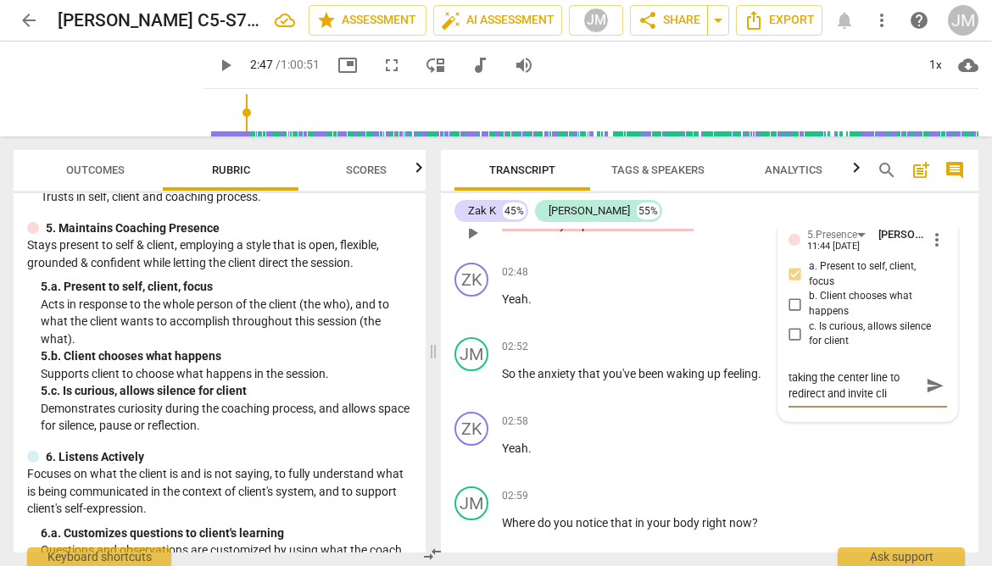
type textarea "taking the center line to redirect and invite [PERSON_NAME]"
type textarea "taking the center line to redirect and invite client"
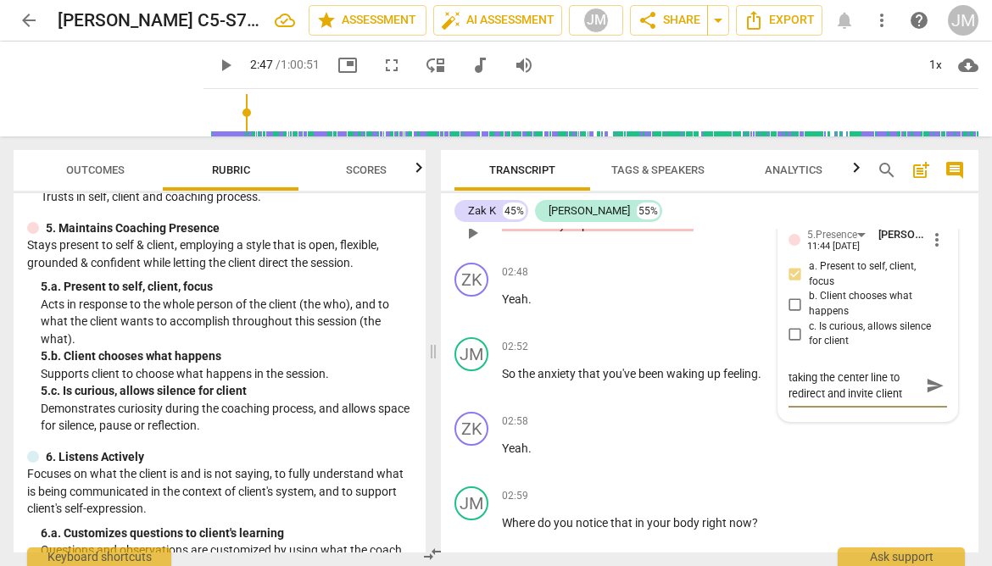
type textarea "taking the center line to redirect and invite client"
type textarea "taking the center line to redirect and invite [PERSON_NAME]"
type textarea "taking the center line to redirect and invite client ba"
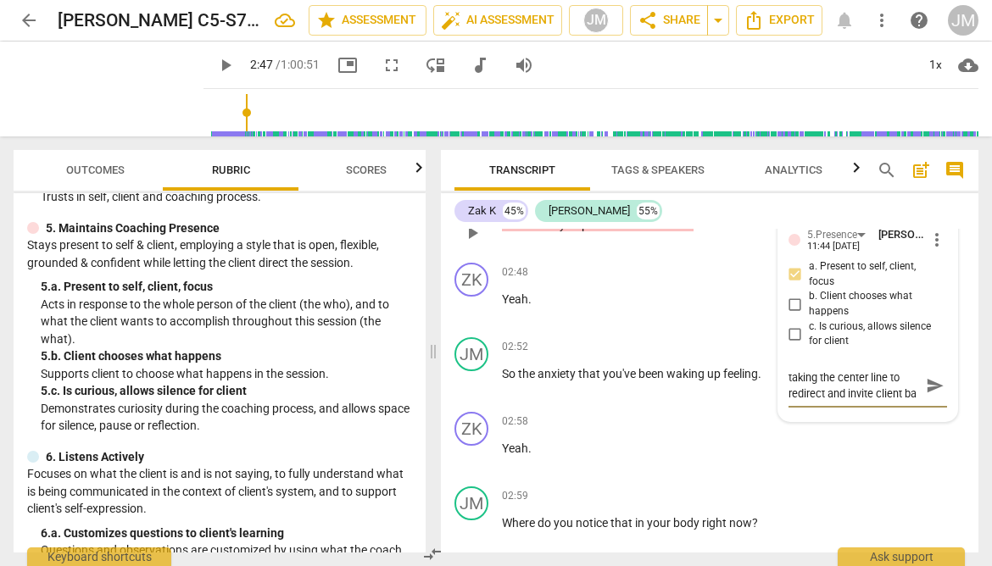
type textarea "taking the center line to redirect and invite client bac"
type textarea "taking the center line to redirect and invite client back"
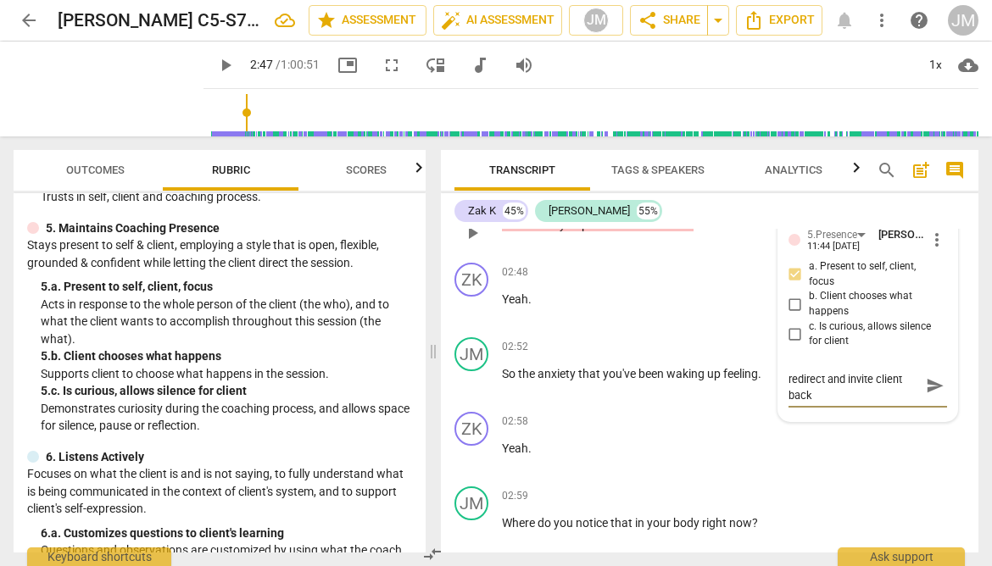
type textarea "taking the center line to redirect and invite client back"
type textarea "taking the center line to redirect and invite client back i"
type textarea "taking the center line to redirect and invite client back in"
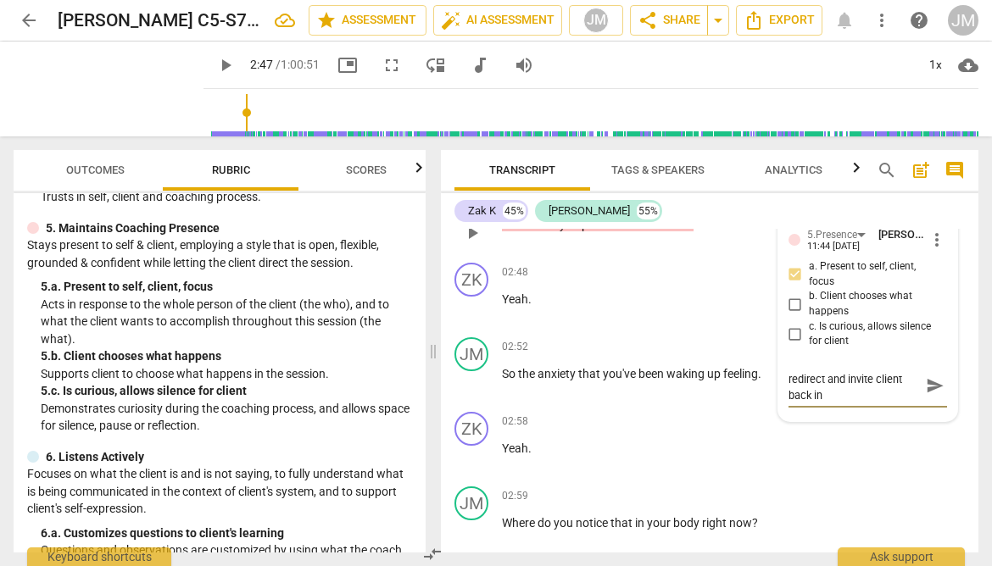
type textarea "taking the center line to redirect and invite client back int"
type textarea "taking the center line to redirect and invite client back into"
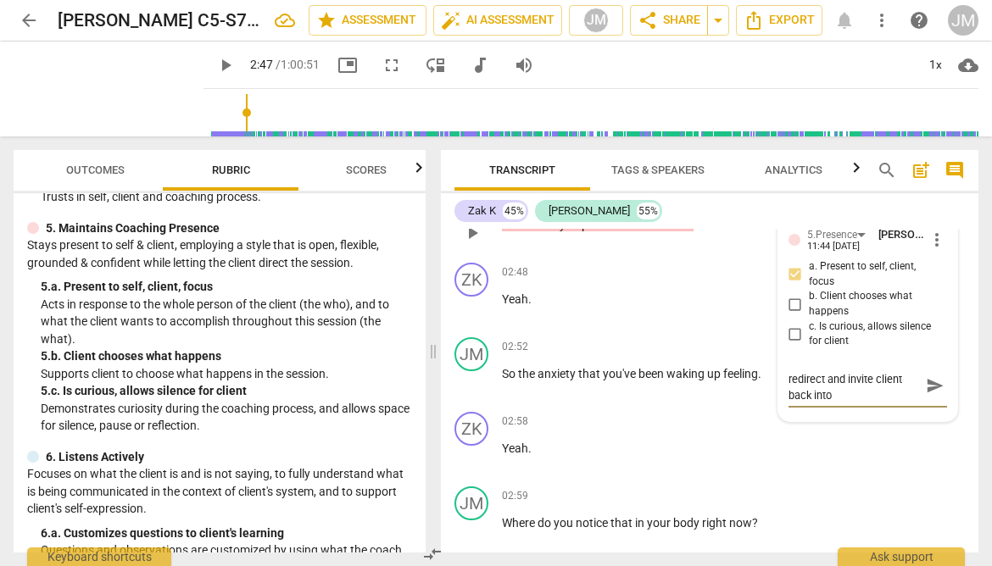
type textarea "taking the center line to redirect and invite client back into"
type textarea "taking the center line to redirect and invite client back into b"
type textarea "taking the center line to redirect and invite client back into bo"
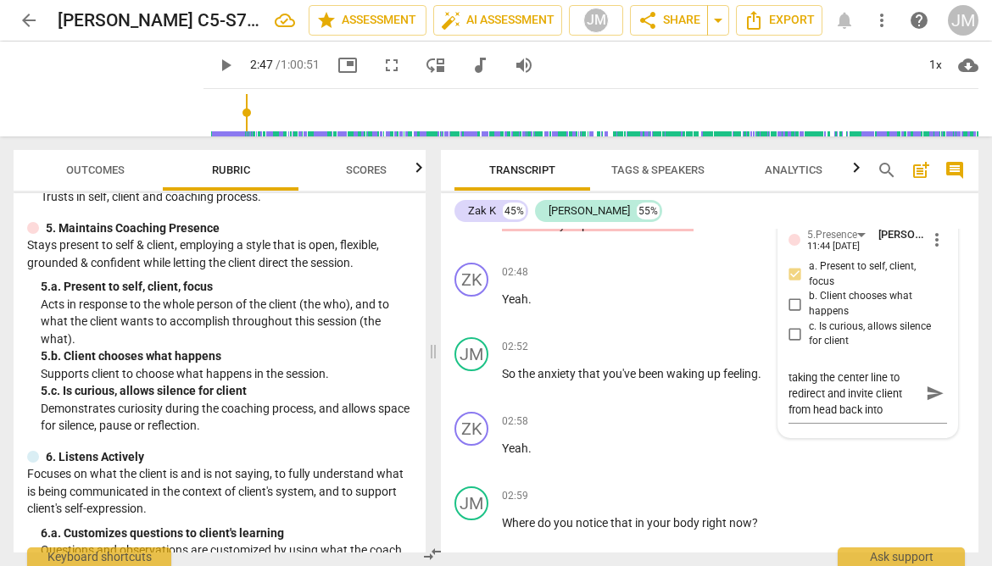
click at [865, 225] on div "Zak K 45% [PERSON_NAME] 55% ZK play_arrow pause 00:04 + Add competency keyboard…" at bounding box center [709, 372] width 537 height 359
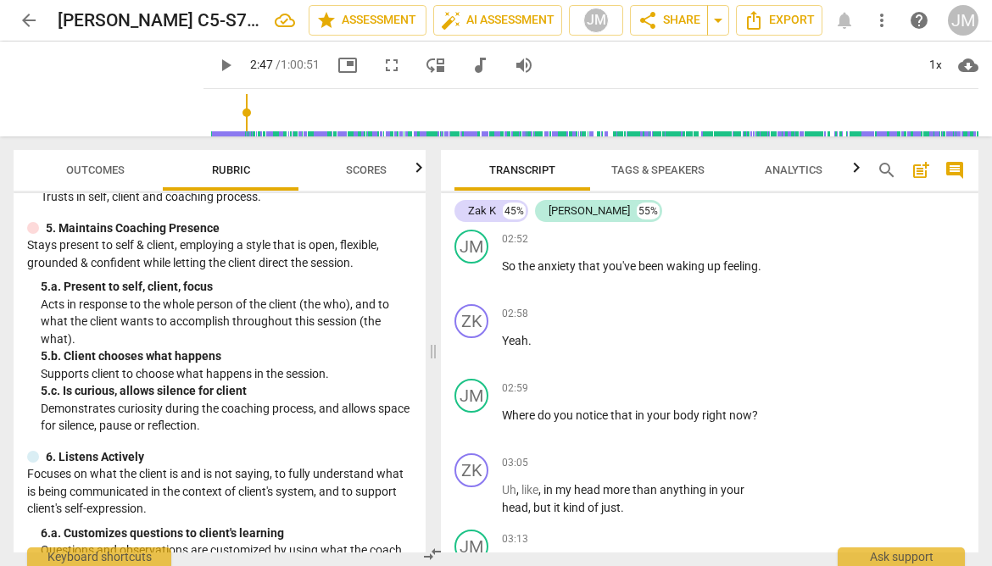
scroll to position [1080, 0]
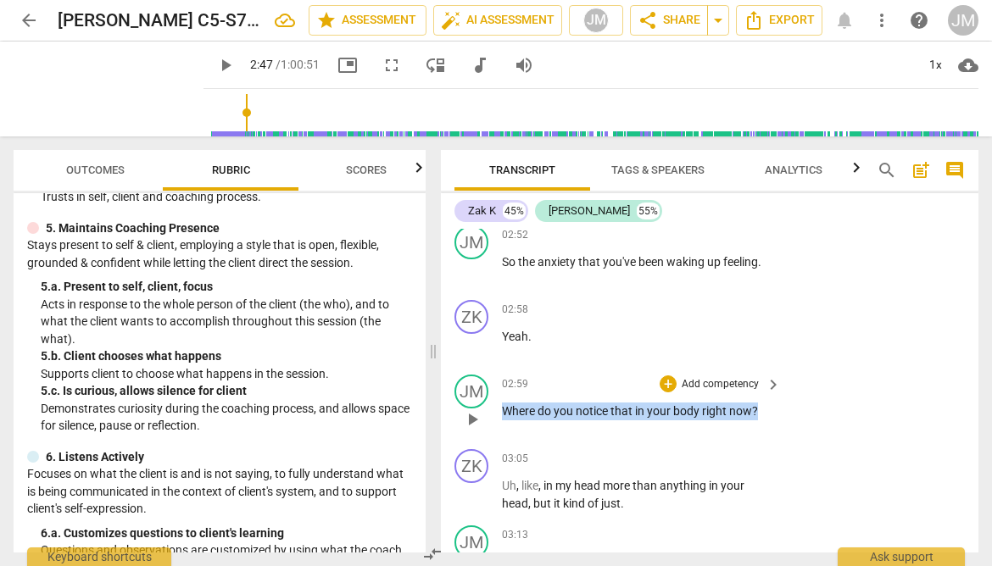
drag, startPoint x: 503, startPoint y: 447, endPoint x: 804, endPoint y: 447, distance: 300.9
click at [804, 442] on div "JM play_arrow pause 02:59 + Add competency keyboard_arrow_right Where do you no…" at bounding box center [709, 405] width 537 height 75
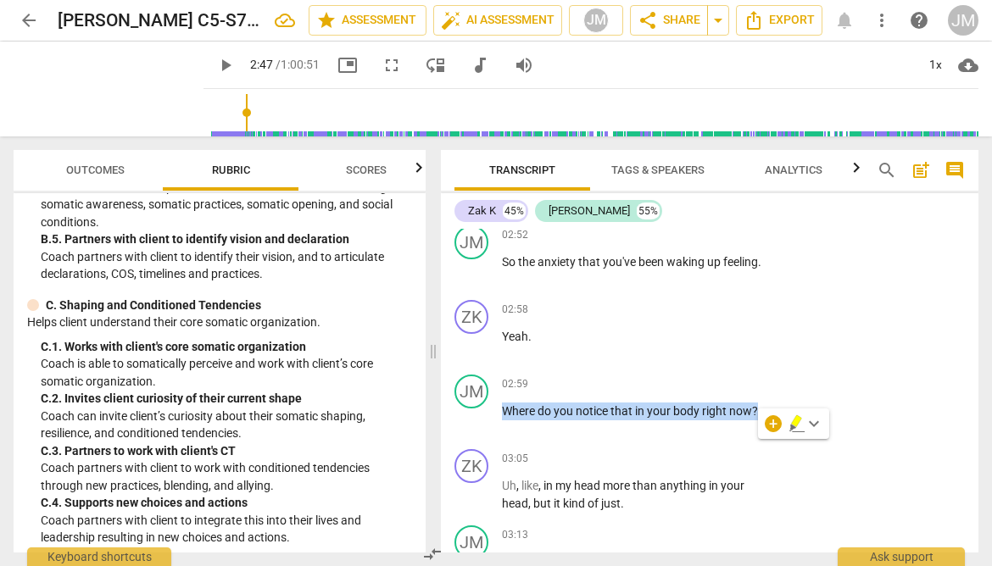
scroll to position [2134, 0]
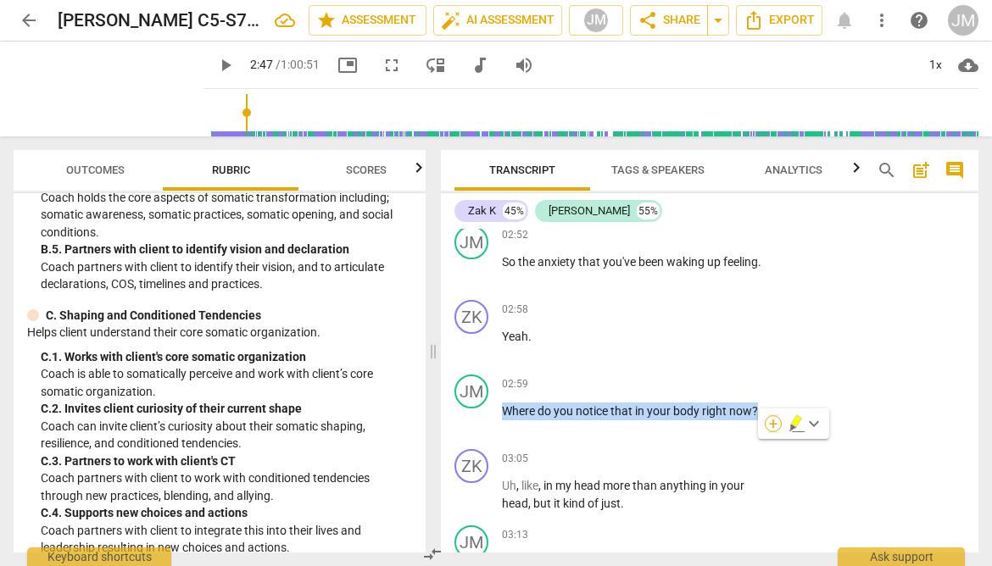
click at [776, 427] on div "+" at bounding box center [772, 423] width 17 height 17
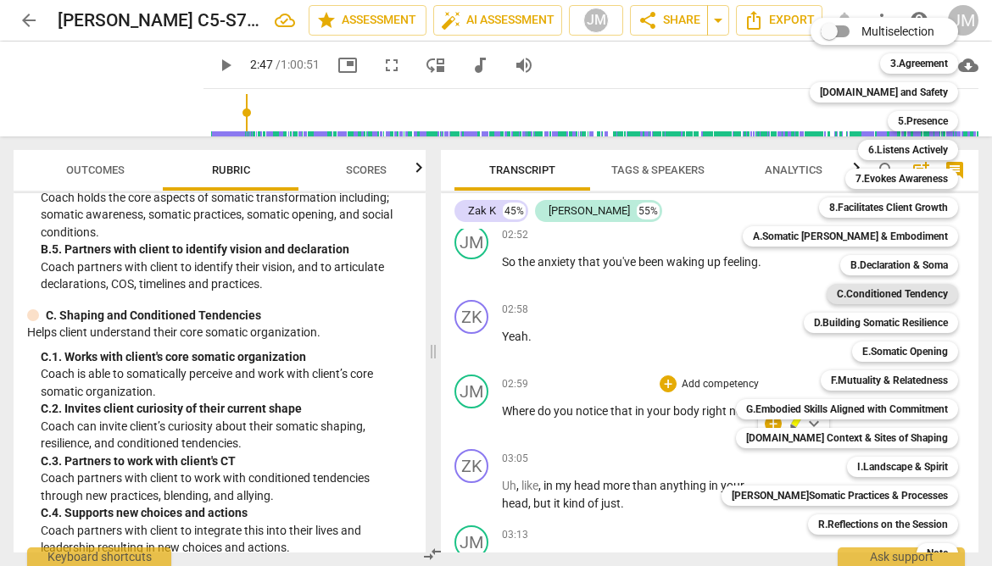
click at [891, 297] on b "C.Conditioned Tendency" at bounding box center [891, 294] width 111 height 20
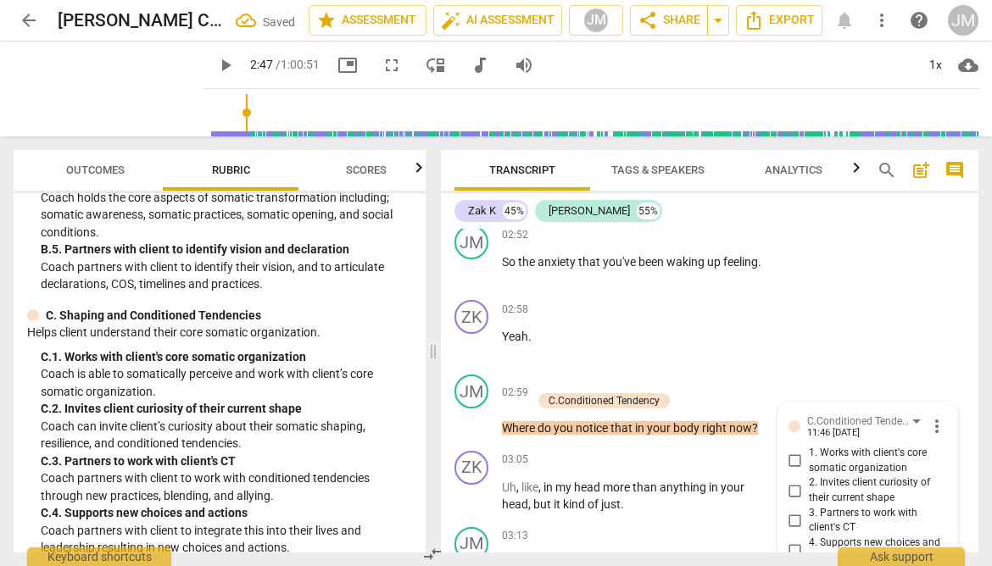
scroll to position [1317, 0]
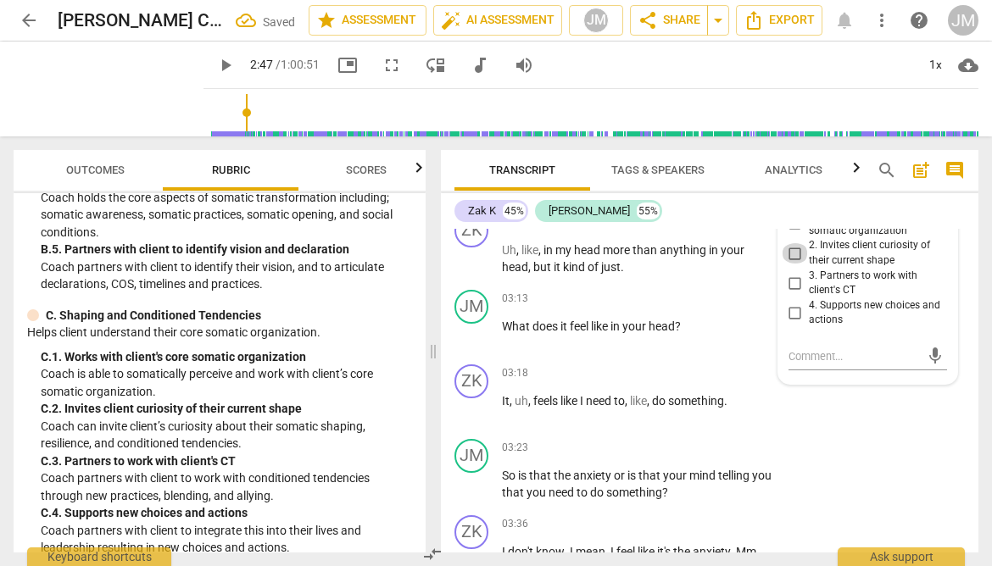
click at [792, 264] on input "2. Invites client curiosity of their current shape" at bounding box center [794, 253] width 27 height 20
click at [895, 497] on div "JM play_arrow pause 03:23 + Add competency keyboard_arrow_right So is that the …" at bounding box center [709, 470] width 537 height 76
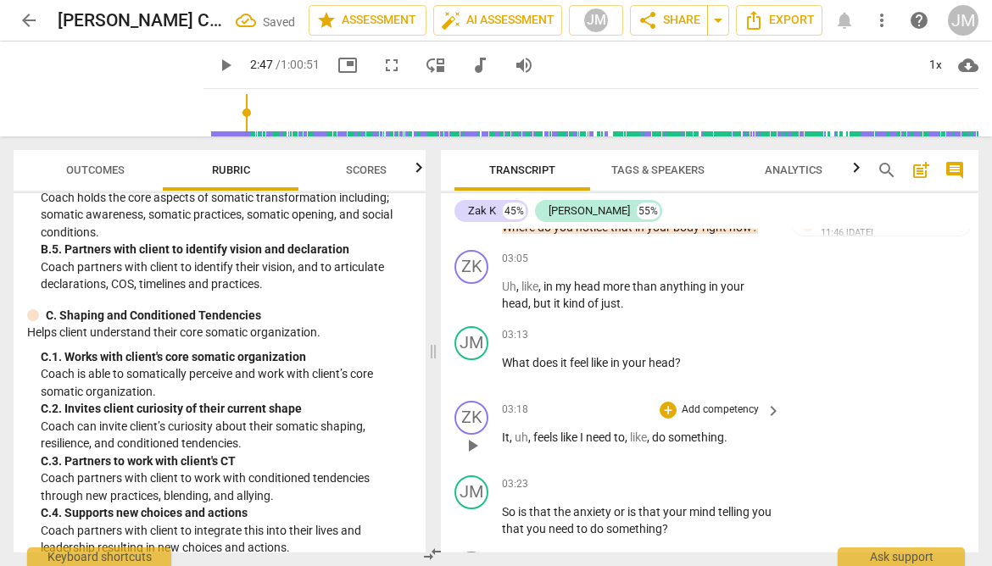
scroll to position [1272, 0]
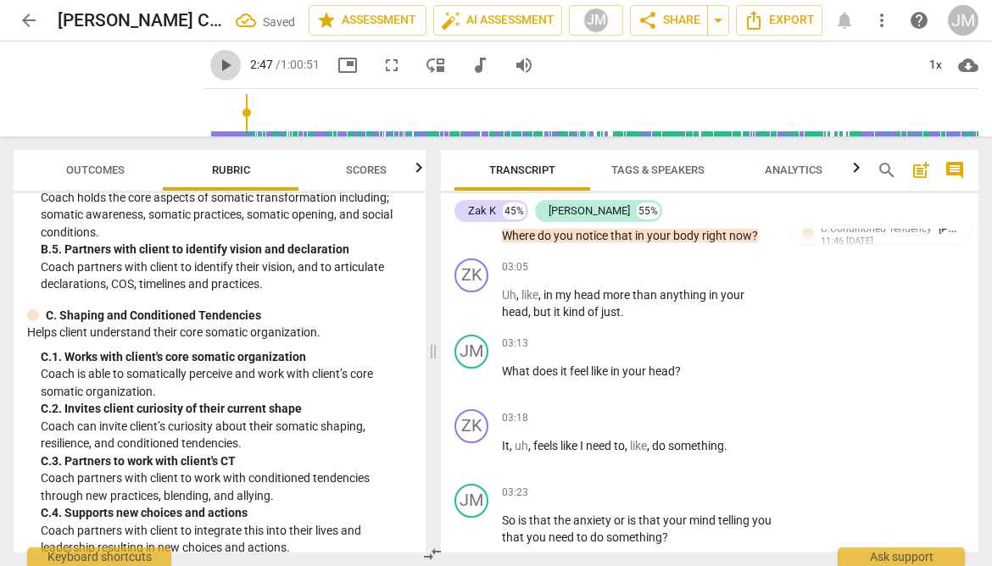
click at [215, 59] on span "play_arrow" at bounding box center [225, 65] width 20 height 20
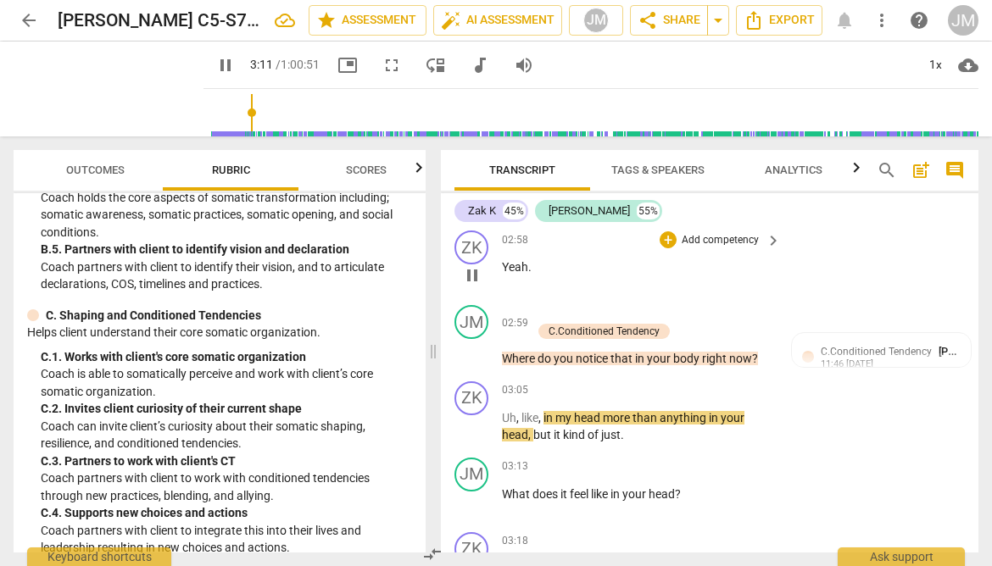
scroll to position [1151, 0]
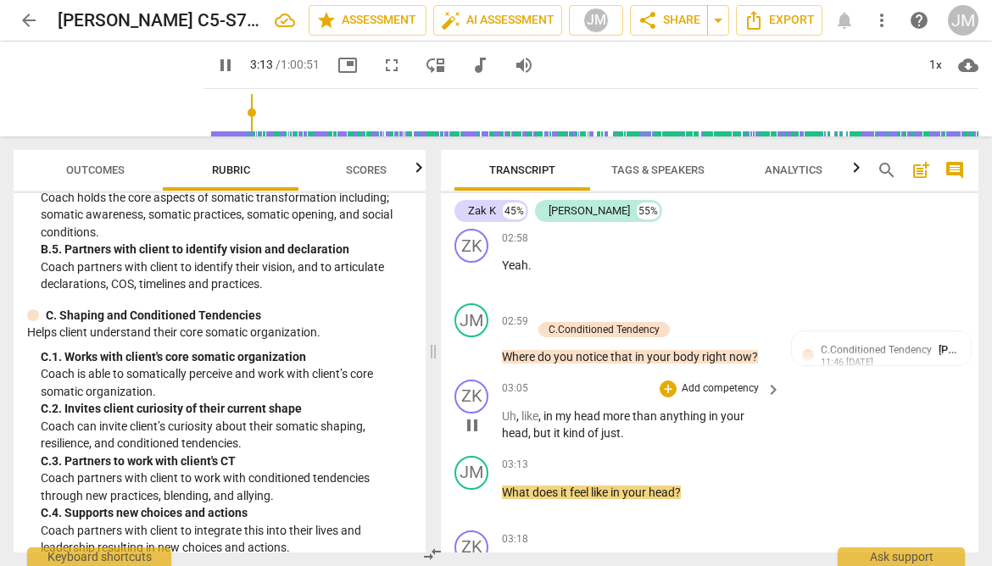
click at [475, 436] on span "pause" at bounding box center [472, 425] width 20 height 20
click at [710, 423] on span "in" at bounding box center [714, 416] width 12 height 14
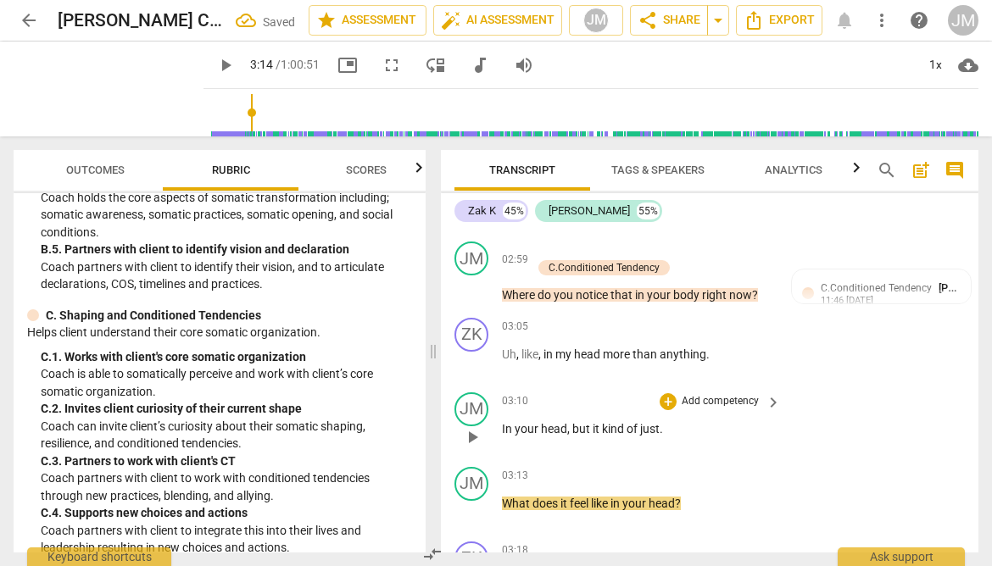
scroll to position [1228, 0]
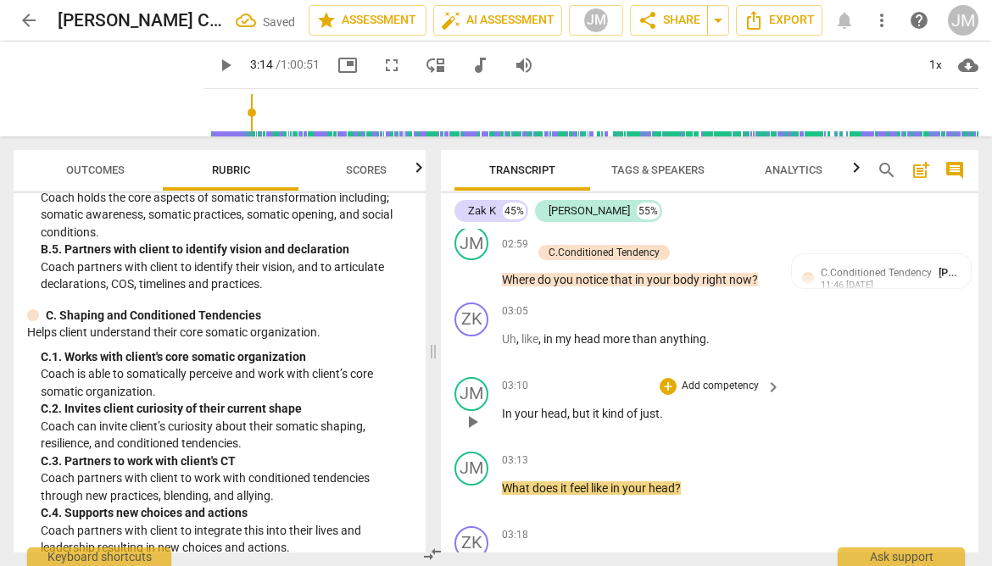
click at [572, 420] on span "but" at bounding box center [582, 414] width 20 height 14
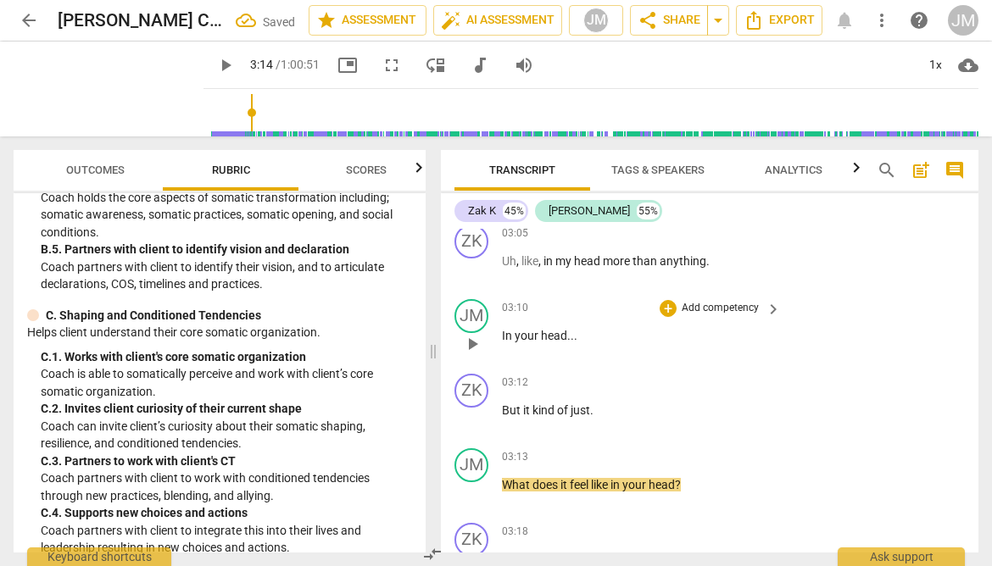
scroll to position [1318, 0]
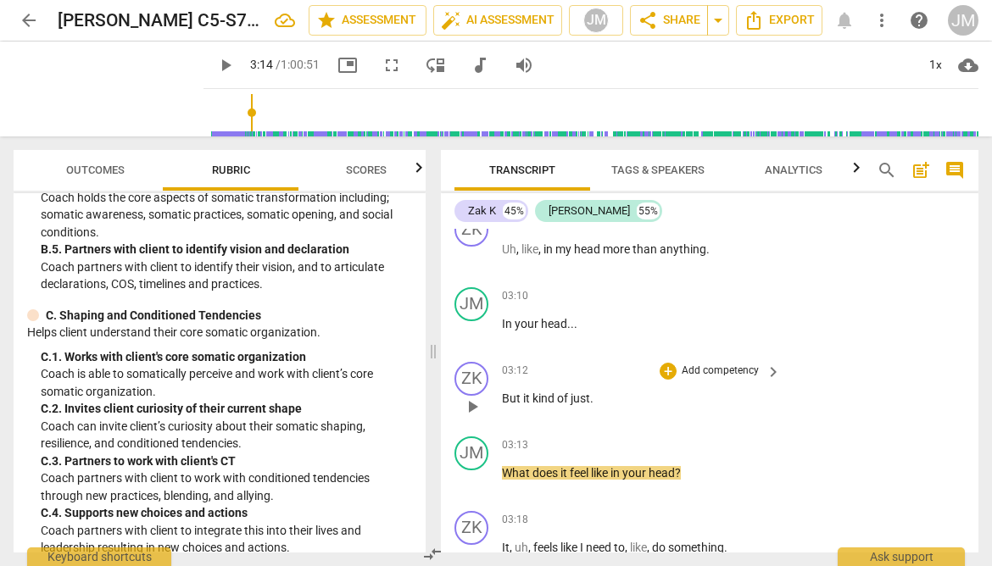
click at [473, 417] on span "play_arrow" at bounding box center [472, 407] width 20 height 20
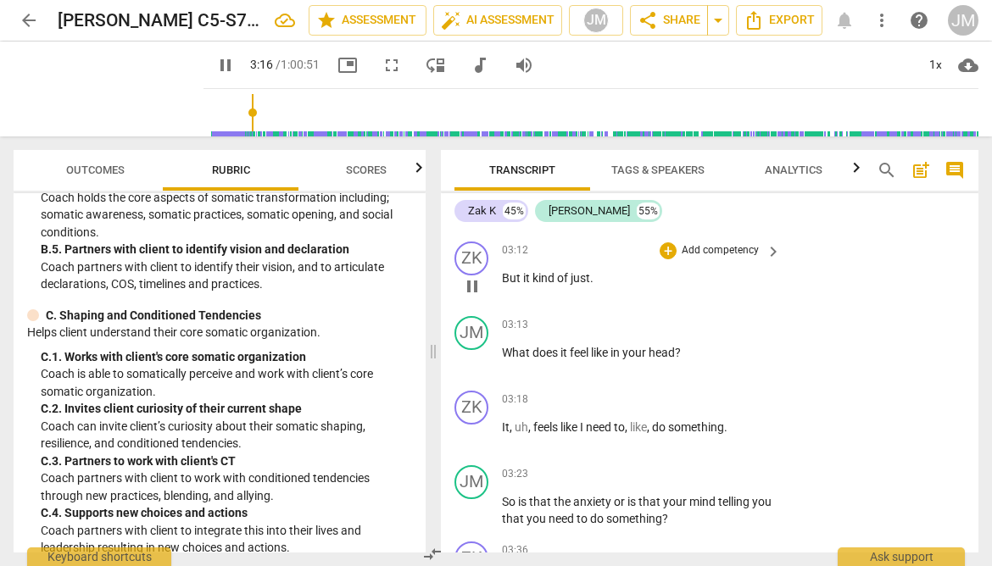
scroll to position [1442, 0]
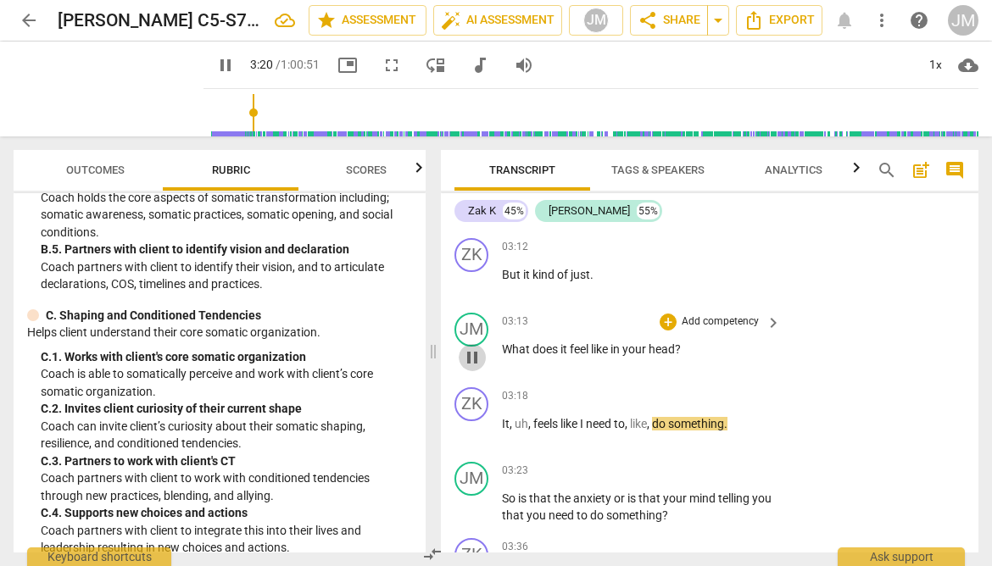
click at [470, 368] on span "pause" at bounding box center [472, 357] width 20 height 20
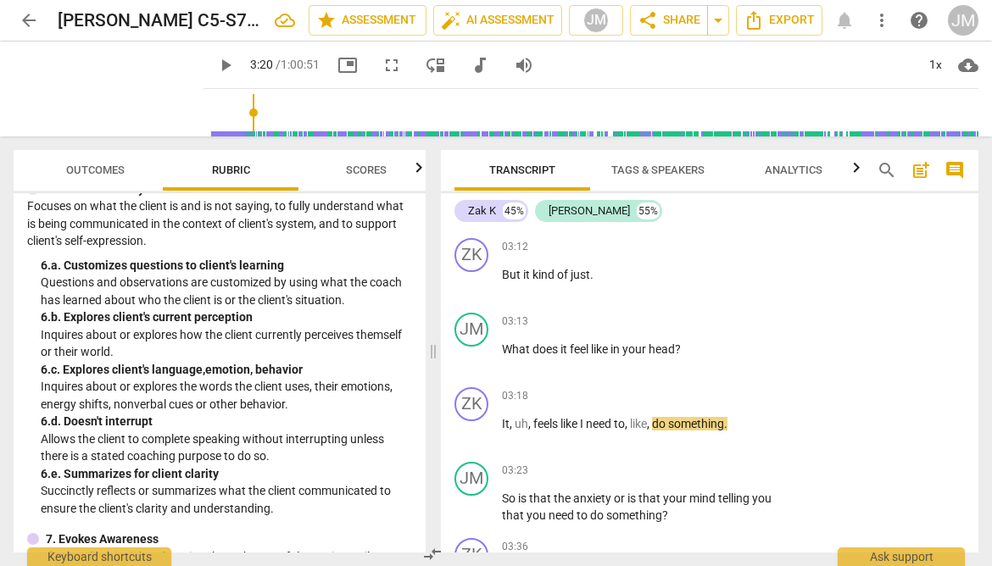
scroll to position [801, 0]
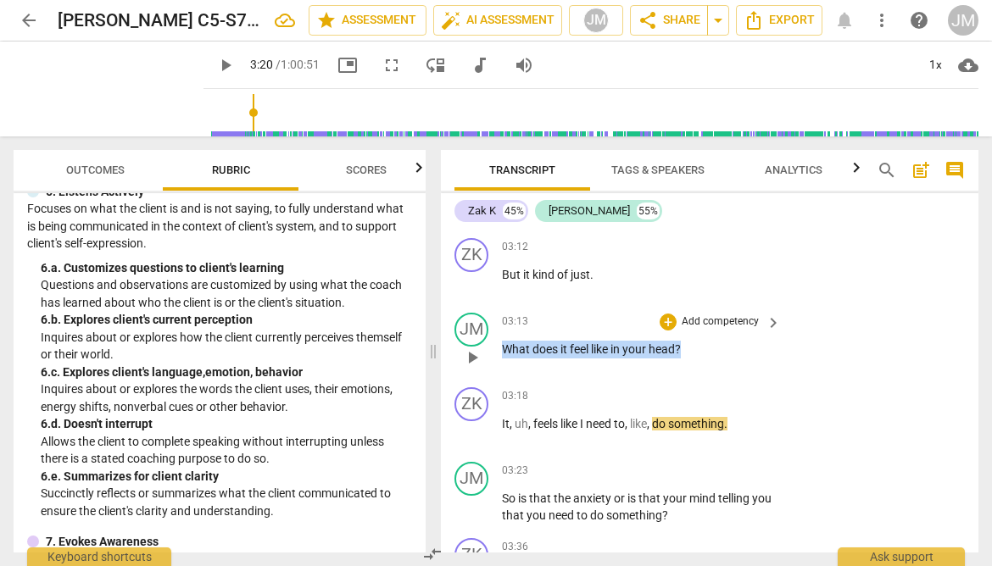
drag, startPoint x: 501, startPoint y: 385, endPoint x: 692, endPoint y: 385, distance: 190.7
click at [692, 358] on p "What does it feel like in your head ?" at bounding box center [637, 350] width 270 height 18
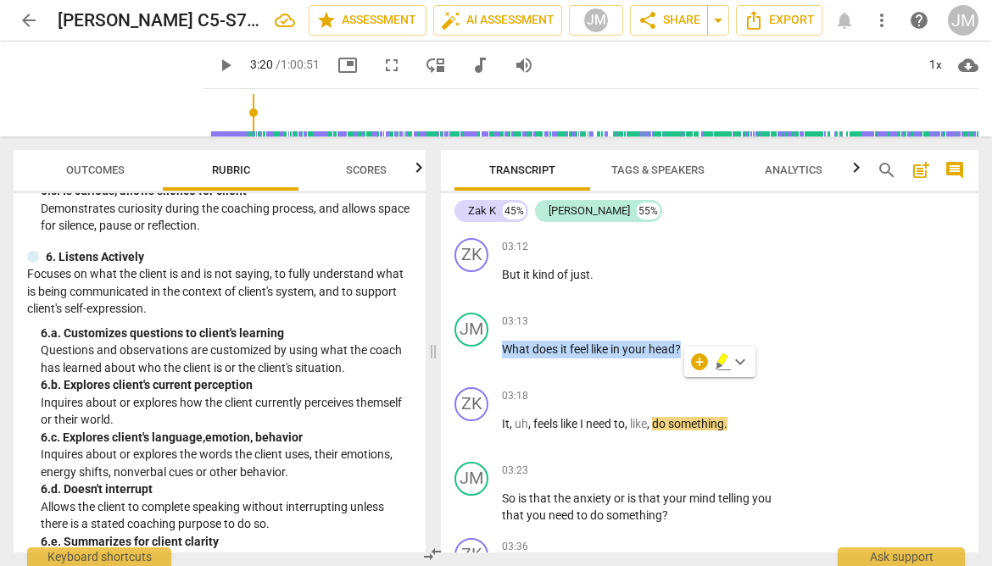
scroll to position [739, 0]
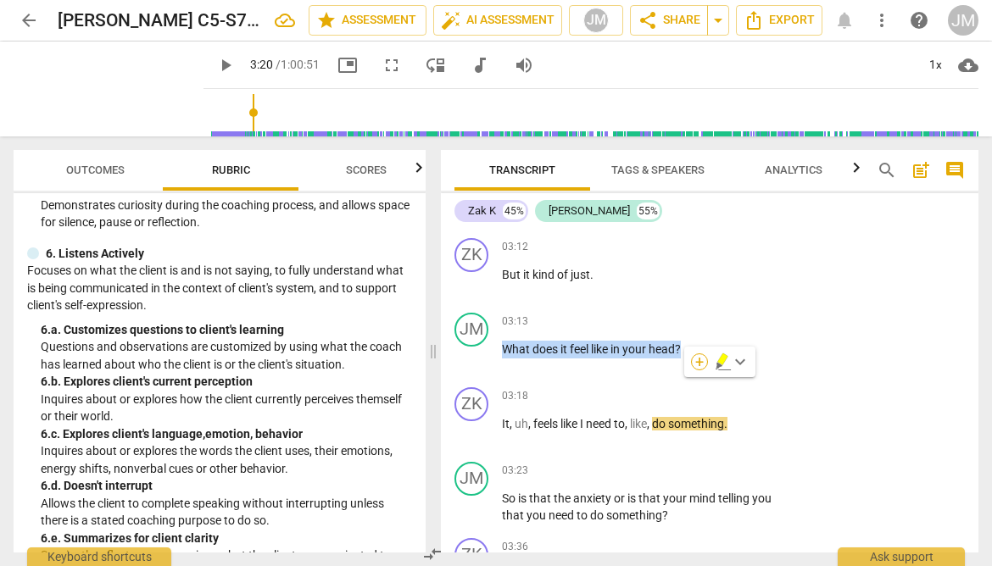
click at [694, 358] on div "+" at bounding box center [699, 361] width 17 height 17
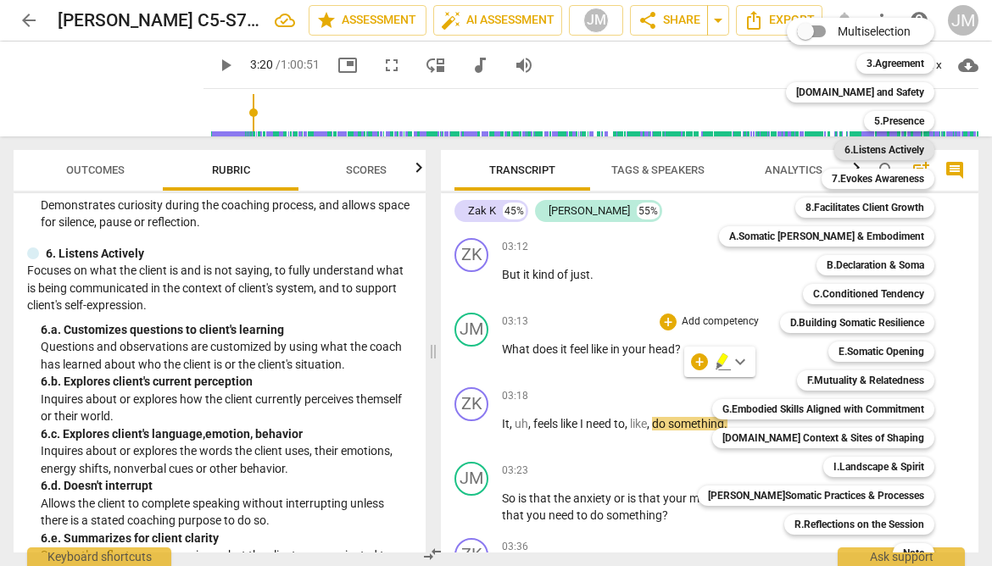
click at [884, 150] on b "6.Listens Actively" at bounding box center [884, 150] width 80 height 20
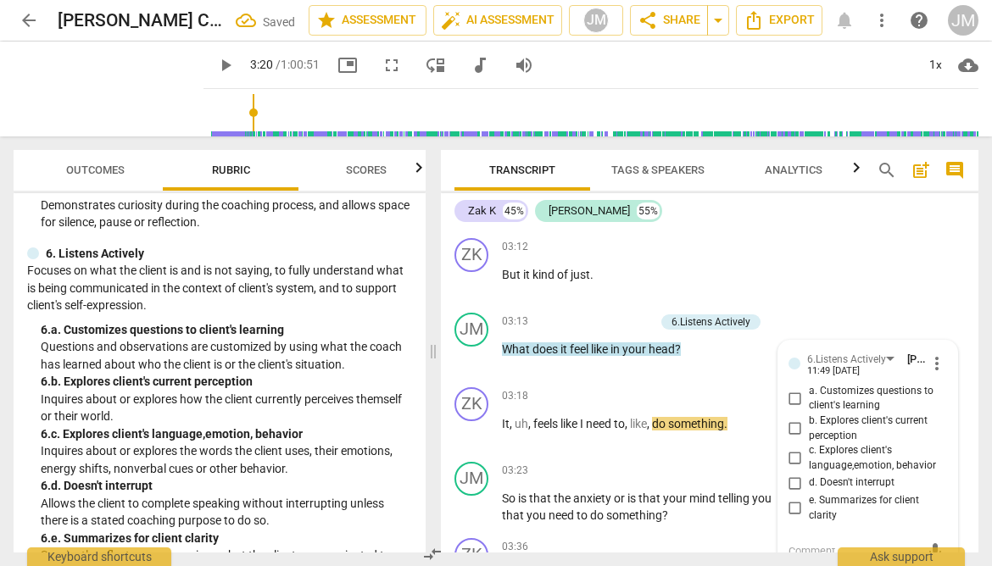
scroll to position [1637, 0]
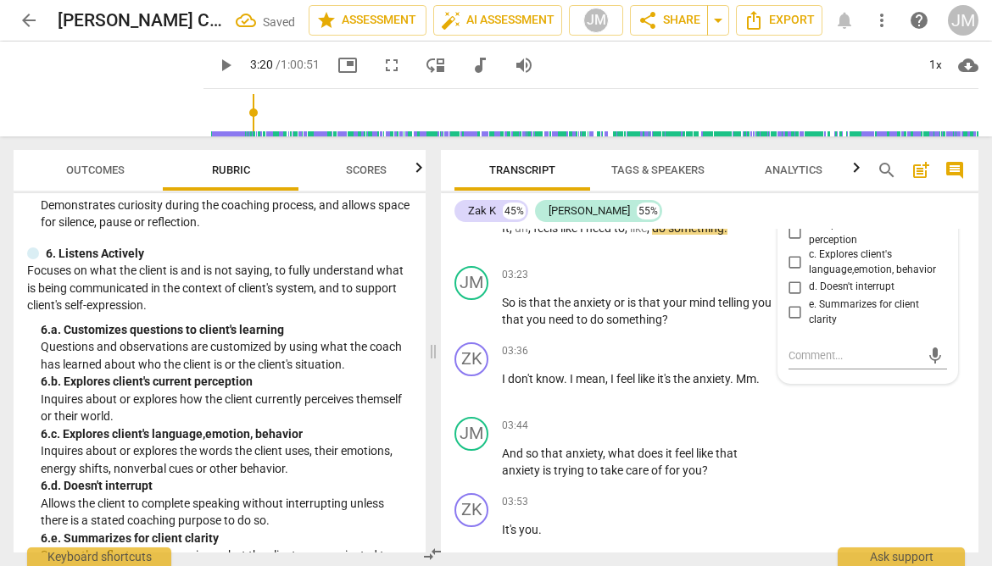
click at [792, 213] on input "a. Customizes questions to client's learning" at bounding box center [794, 202] width 27 height 20
click at [810, 364] on textarea at bounding box center [853, 355] width 131 height 16
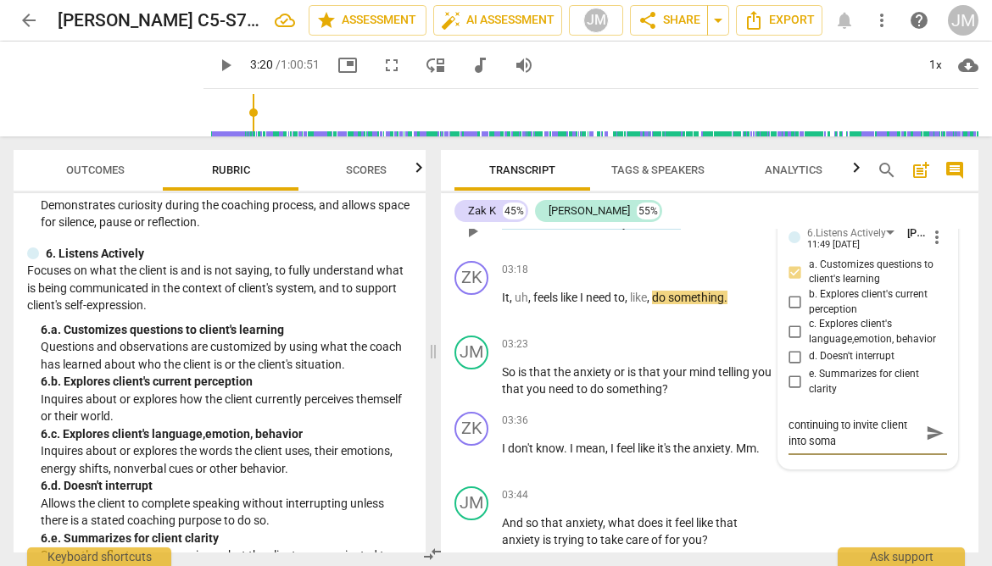
scroll to position [1571, 0]
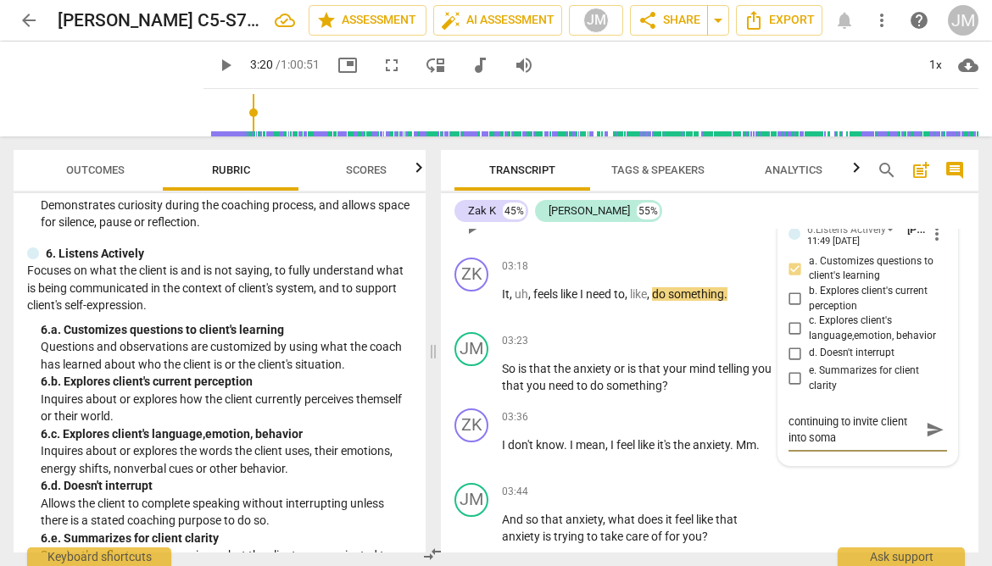
click at [933, 244] on span "more_vert" at bounding box center [936, 234] width 20 height 20
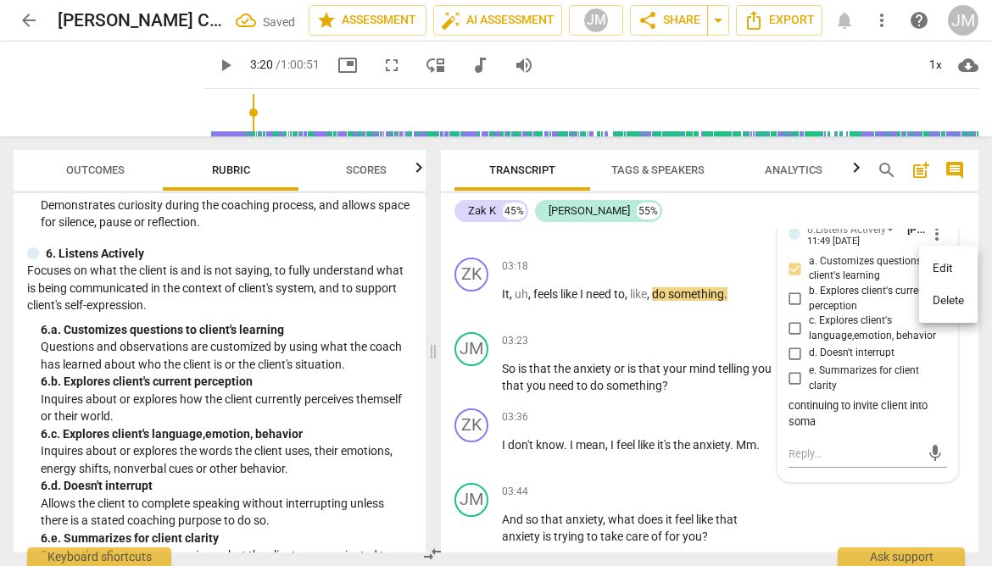
click at [940, 293] on li "Delete" at bounding box center [948, 301] width 58 height 32
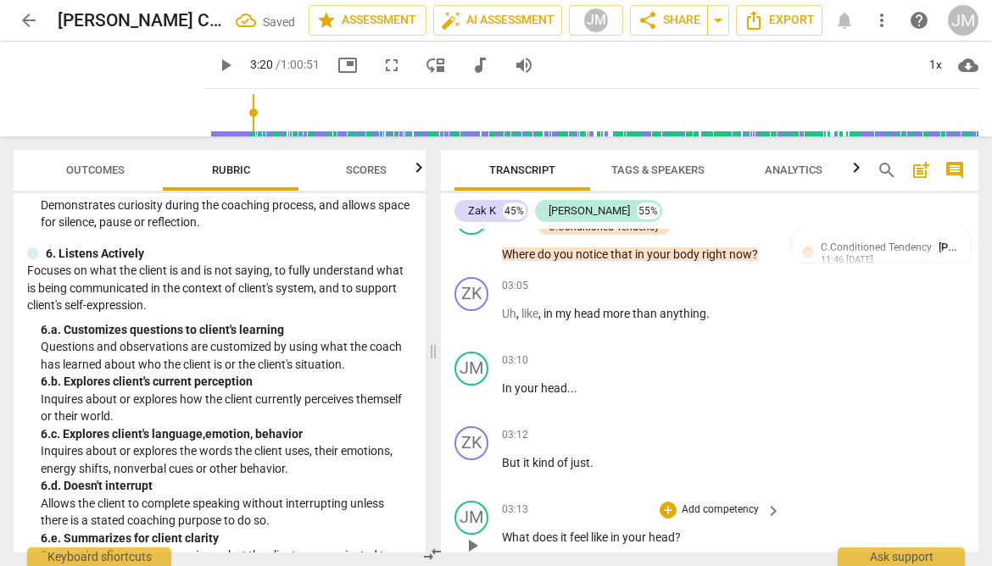
scroll to position [1231, 0]
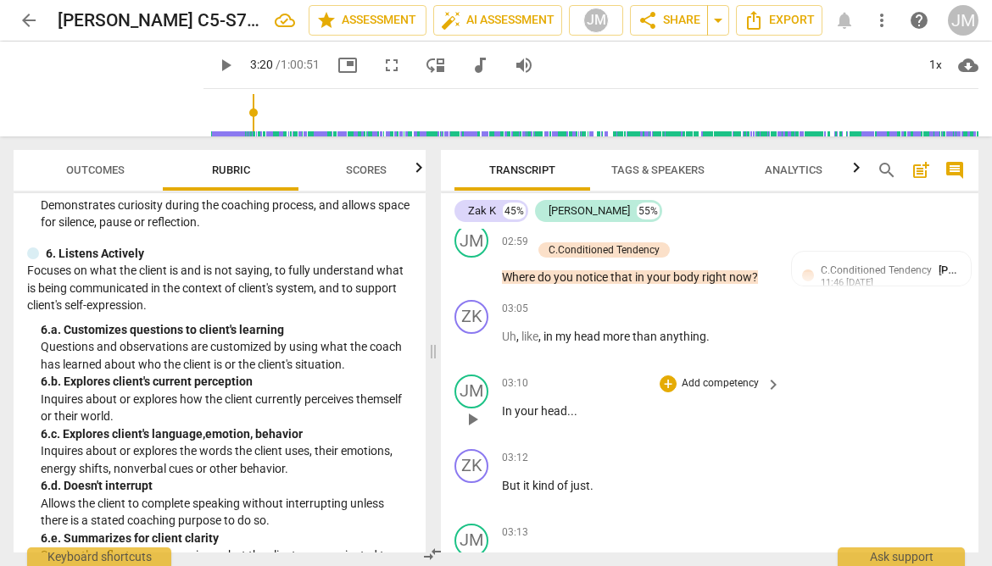
click at [921, 428] on div "JM play_arrow pause 03:10 + Add competency keyboard_arrow_right In your head . …" at bounding box center [709, 405] width 537 height 75
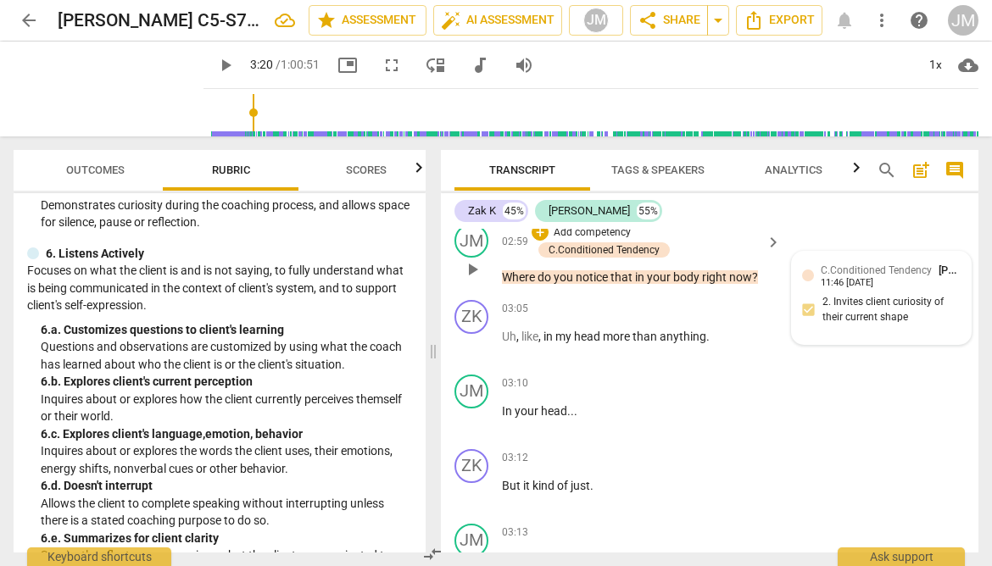
click at [938, 276] on span "[PERSON_NAME]" at bounding box center [978, 270] width 81 height 13
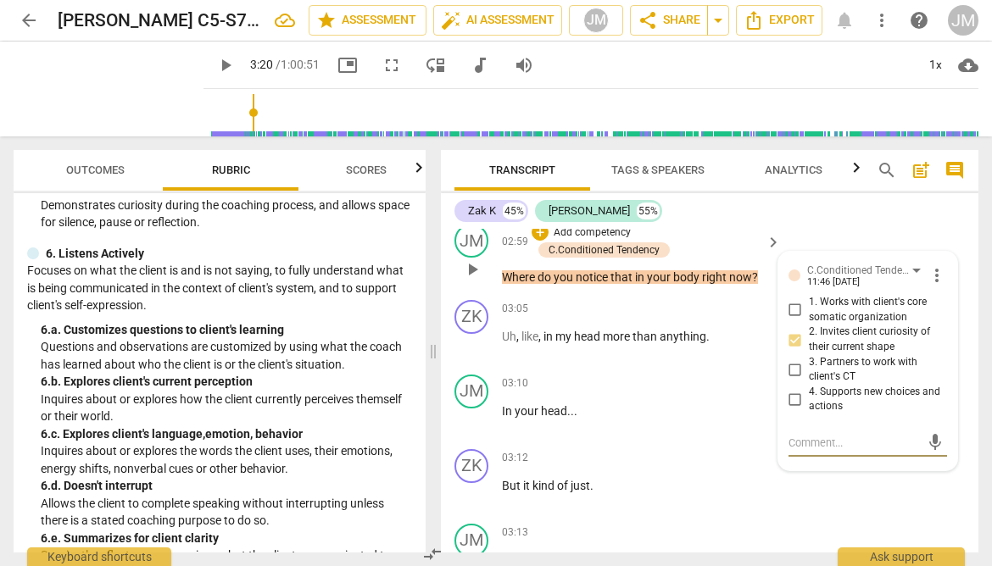
click at [934, 286] on span "more_vert" at bounding box center [936, 275] width 20 height 20
click at [936, 335] on li "Delete" at bounding box center [948, 341] width 58 height 32
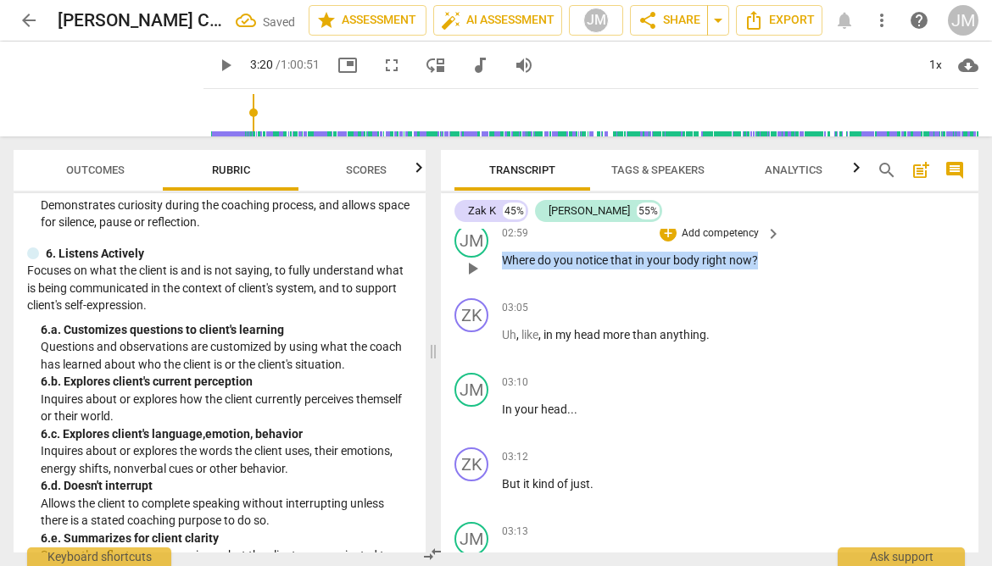
drag, startPoint x: 759, startPoint y: 294, endPoint x: 504, endPoint y: 293, distance: 255.1
click at [504, 270] on p "Where do you notice that in your body right now ?" at bounding box center [637, 261] width 270 height 18
click at [774, 271] on div "+" at bounding box center [772, 273] width 17 height 17
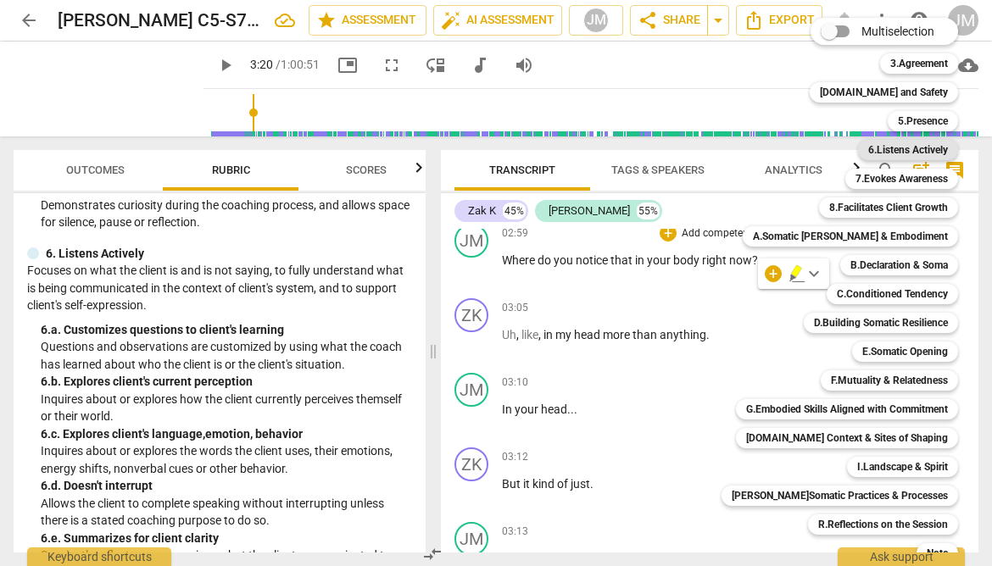
click at [896, 151] on b "6.Listens Actively" at bounding box center [908, 150] width 80 height 20
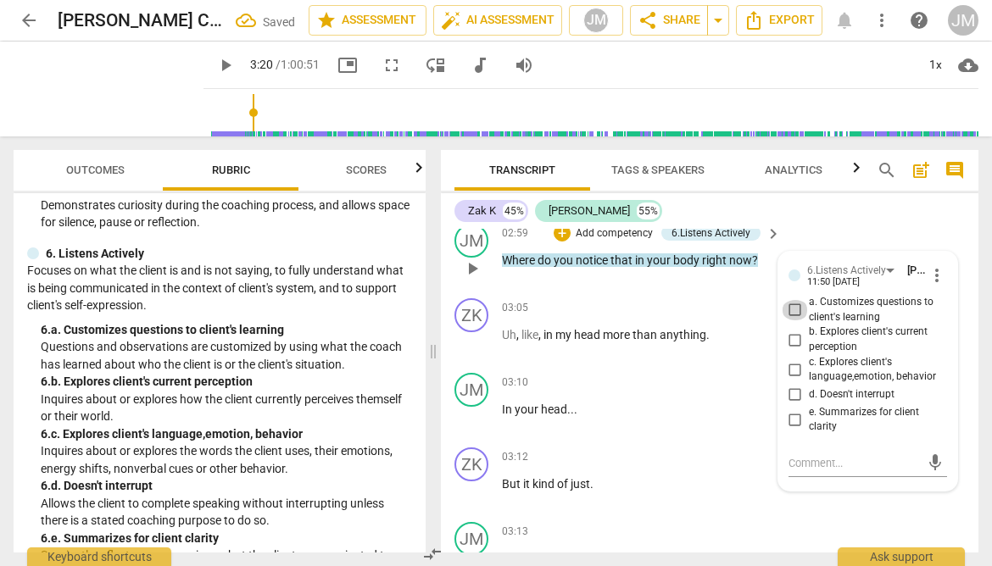
click at [791, 320] on input "a. Customizes questions to client's learning" at bounding box center [794, 310] width 27 height 20
click at [831, 471] on textarea at bounding box center [853, 463] width 131 height 16
click at [934, 265] on div "JM play_arrow pause 02:59 + Add competency 6.Listens Actively keyboard_arrow_ri…" at bounding box center [709, 254] width 537 height 75
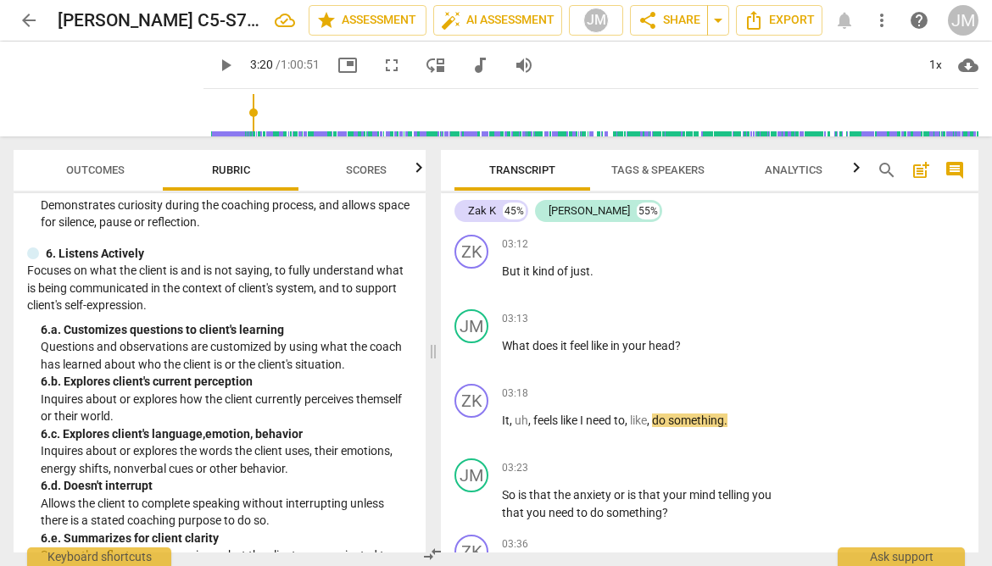
scroll to position [1449, 0]
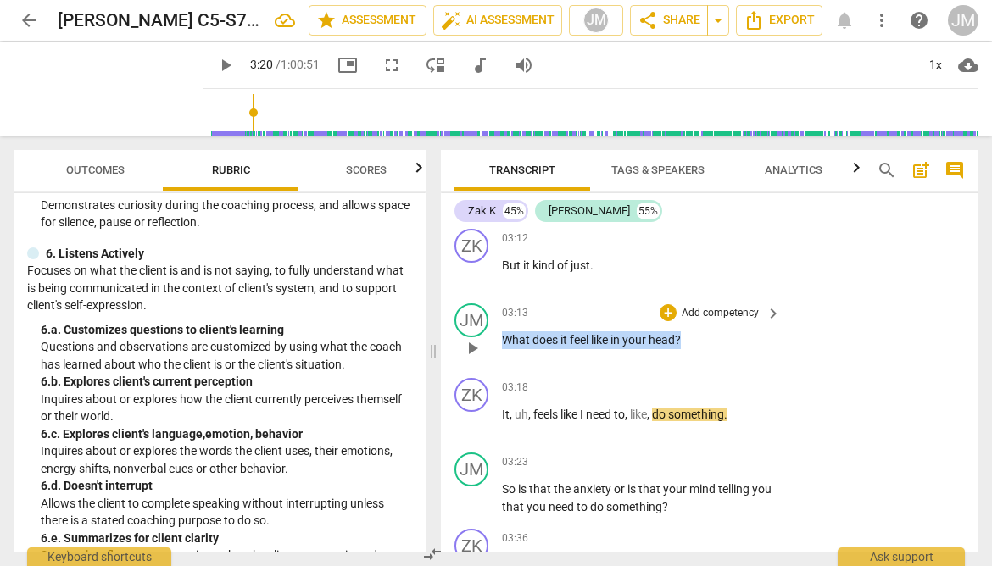
drag, startPoint x: 697, startPoint y: 375, endPoint x: 503, endPoint y: 370, distance: 195.0
click at [503, 349] on p "What does it feel like in your head ?" at bounding box center [637, 340] width 270 height 18
click at [703, 354] on div "+" at bounding box center [699, 353] width 17 height 17
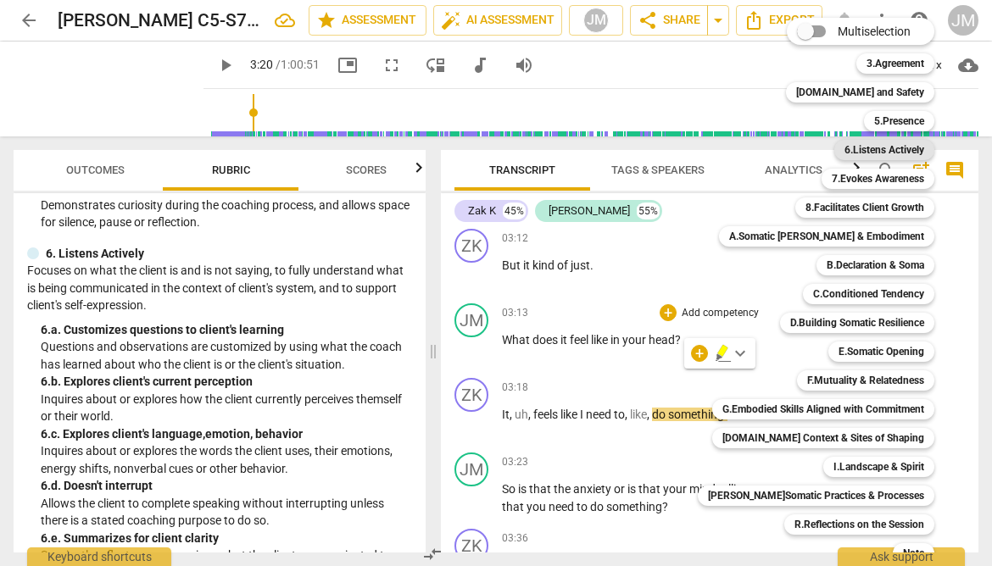
click at [887, 148] on b "6.Listens Actively" at bounding box center [884, 150] width 80 height 20
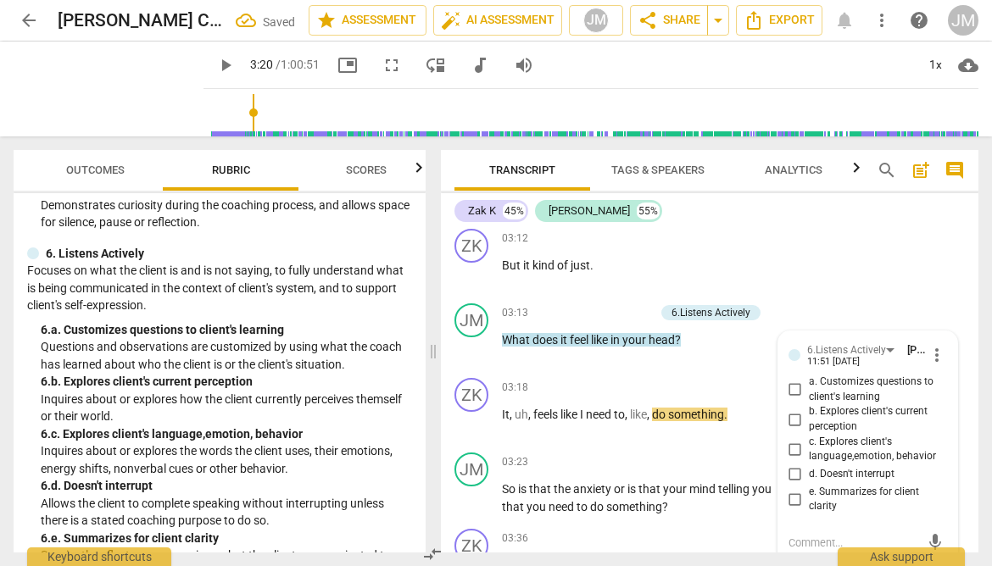
scroll to position [1636, 0]
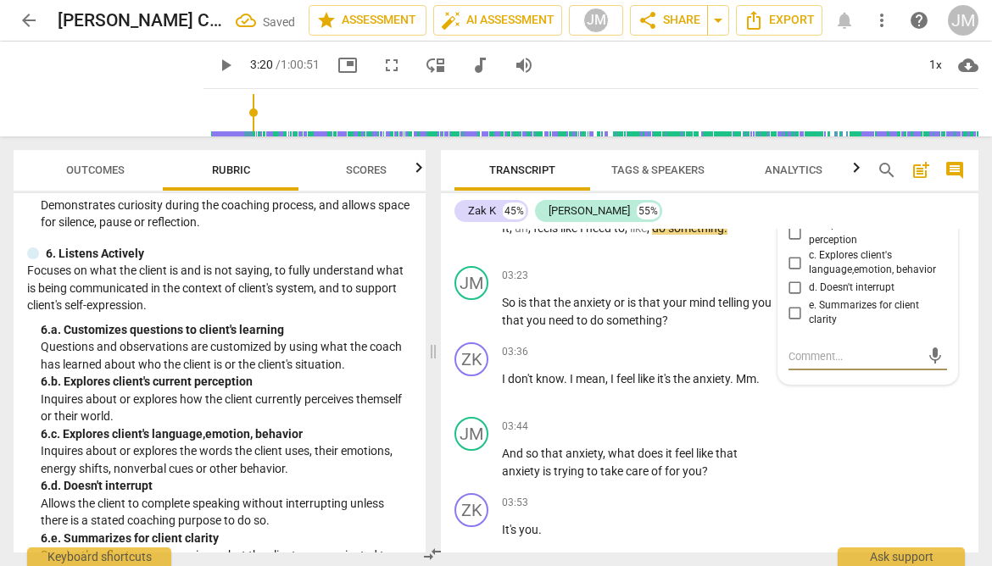
click at [792, 273] on input "c. Explores client's language,emotion, behavior" at bounding box center [794, 263] width 27 height 20
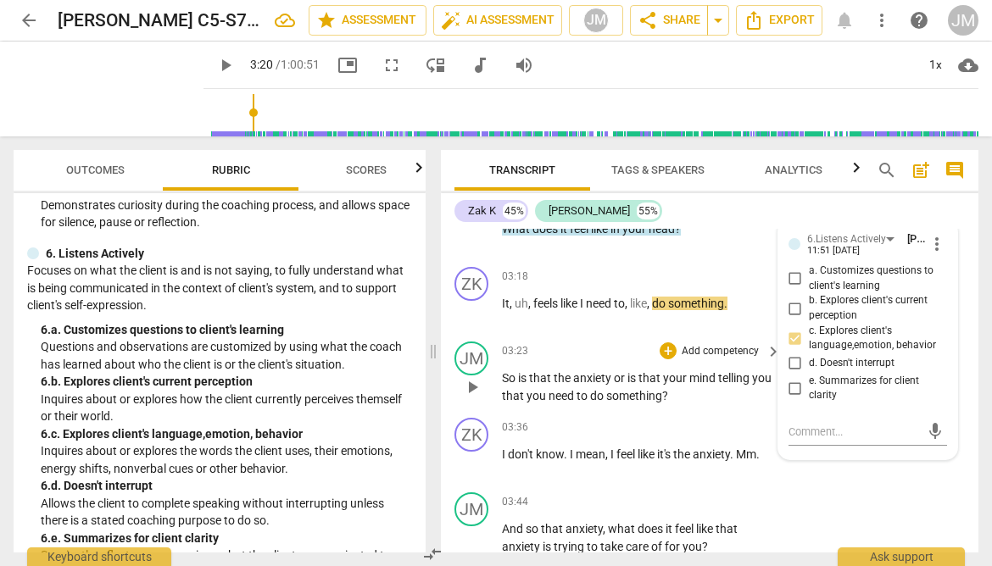
scroll to position [1564, 0]
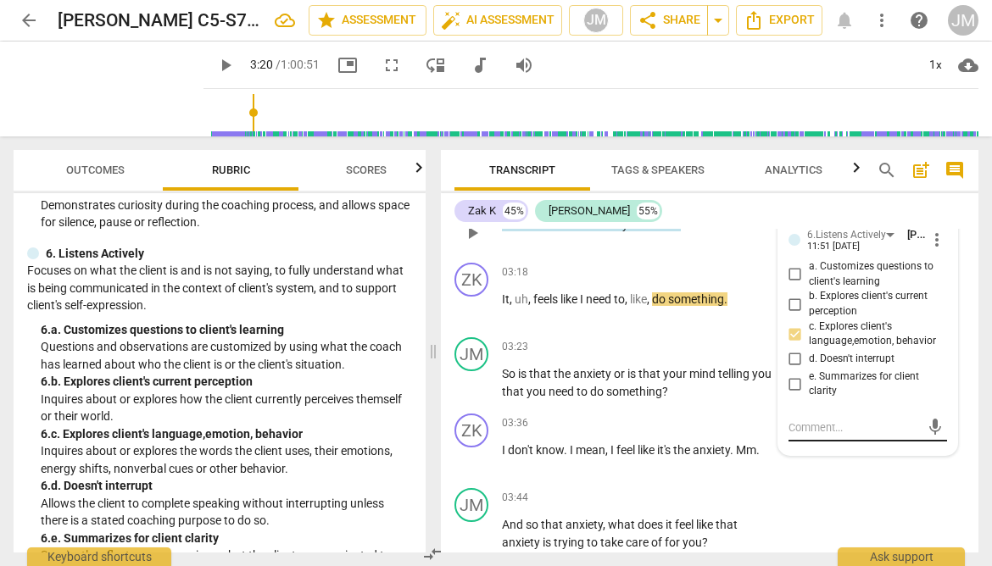
click at [829, 436] on textarea at bounding box center [853, 428] width 131 height 16
click at [747, 234] on p "What does it feel like in your head ?" at bounding box center [637, 225] width 270 height 18
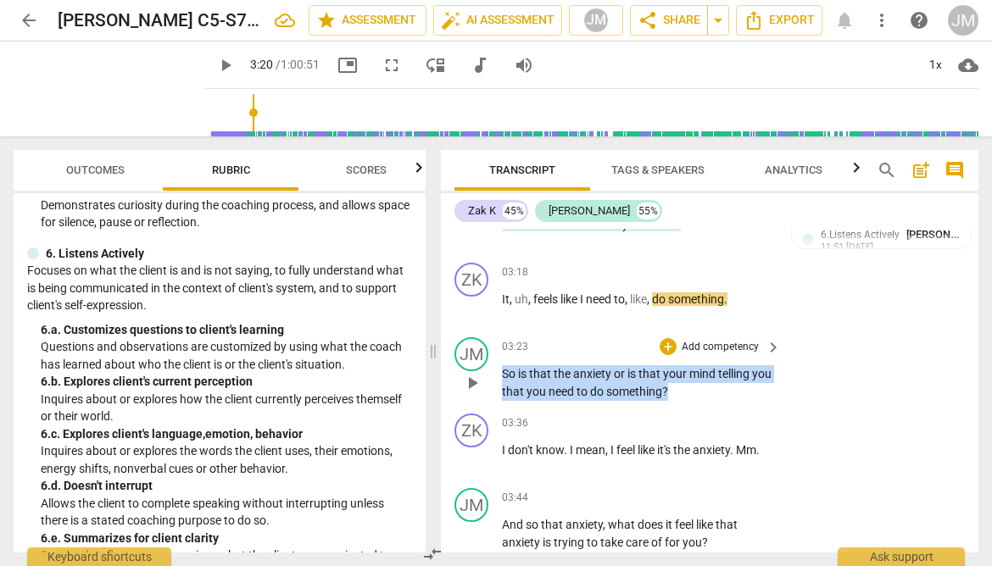
drag, startPoint x: 697, startPoint y: 427, endPoint x: 486, endPoint y: 410, distance: 211.7
click at [486, 407] on div "JM play_arrow pause 03:23 + Add competency keyboard_arrow_right So is that the …" at bounding box center [709, 369] width 537 height 76
click at [707, 404] on div "+" at bounding box center [704, 404] width 17 height 17
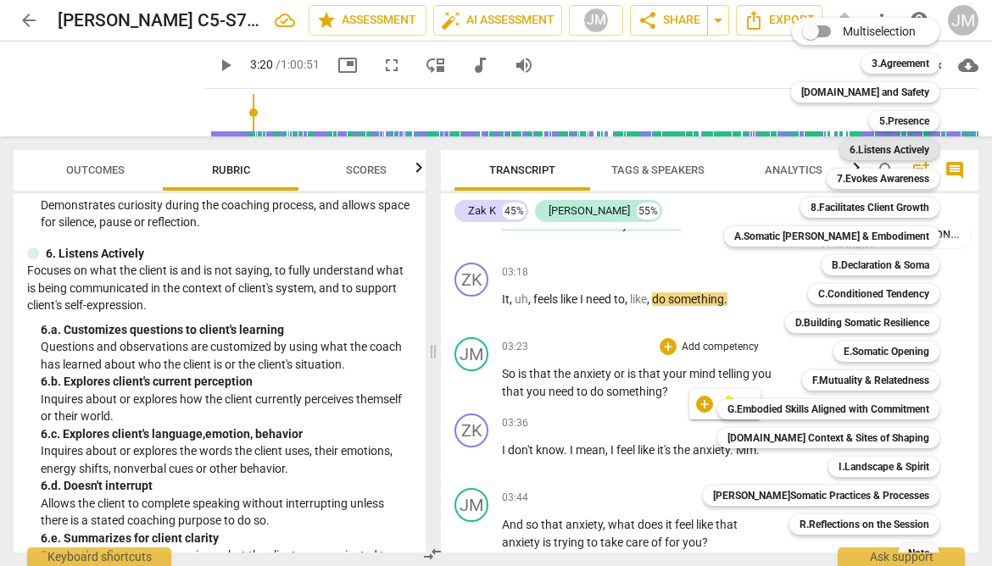
click at [860, 147] on b "6.Listens Actively" at bounding box center [889, 150] width 80 height 20
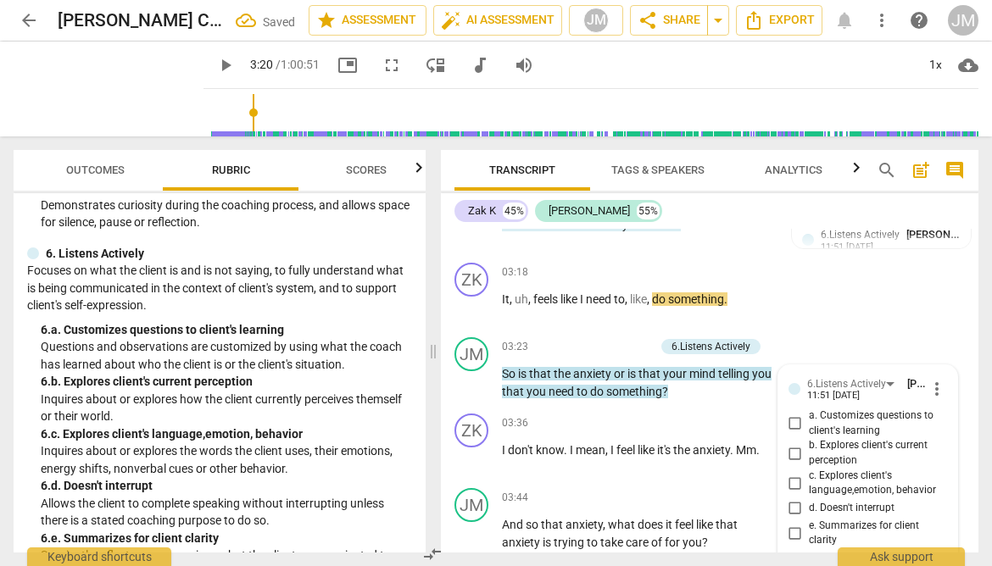
scroll to position [1785, 0]
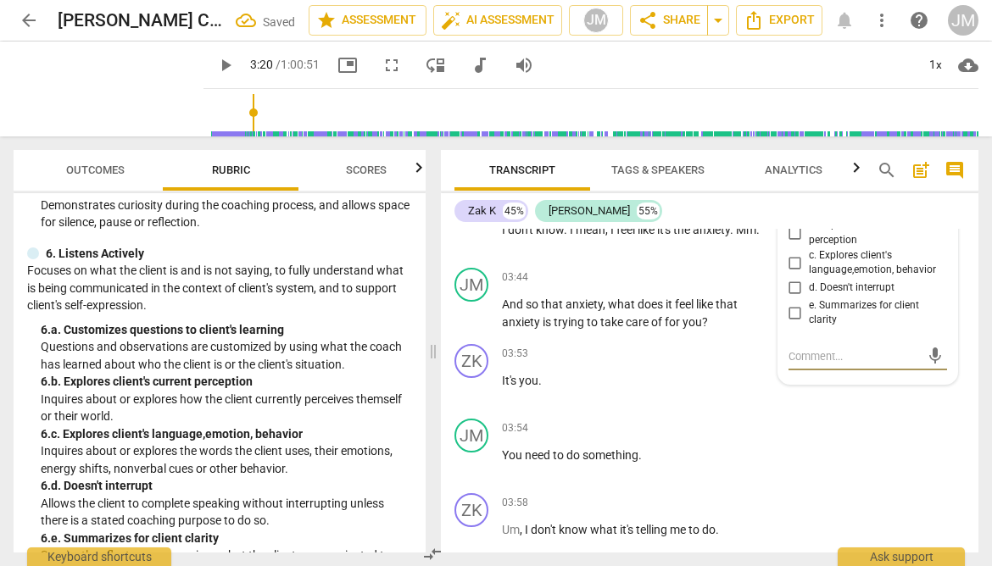
click at [794, 243] on input "b. Explores client's current perception" at bounding box center [794, 233] width 27 height 20
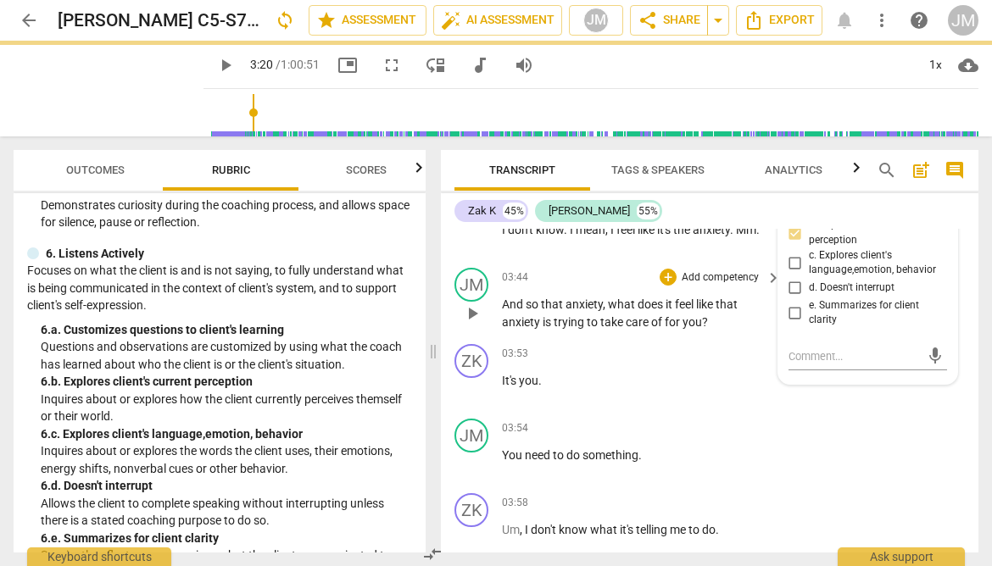
click at [756, 337] on div "JM play_arrow pause 03:44 + Add competency keyboard_arrow_right And so that anx…" at bounding box center [709, 299] width 537 height 76
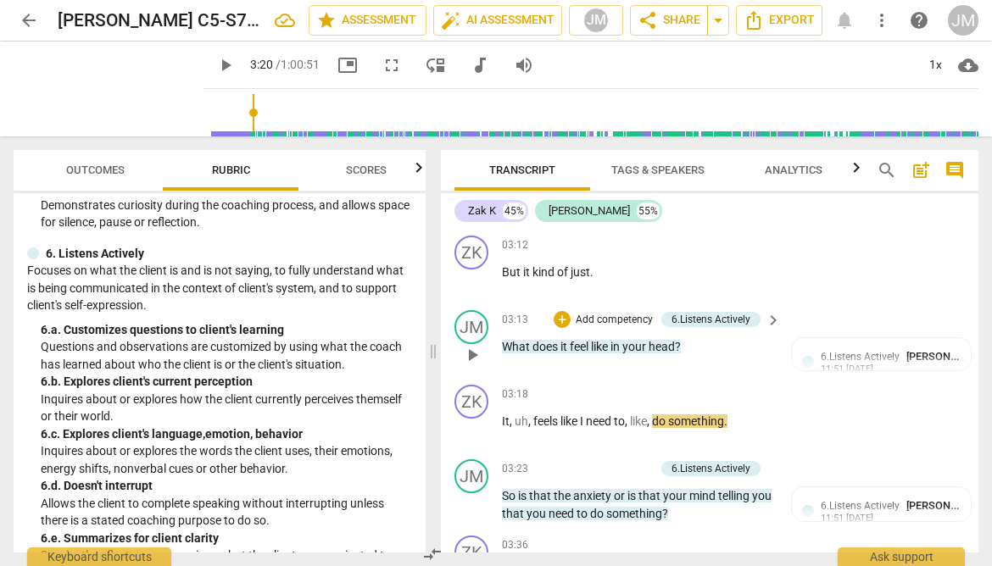
scroll to position [1444, 0]
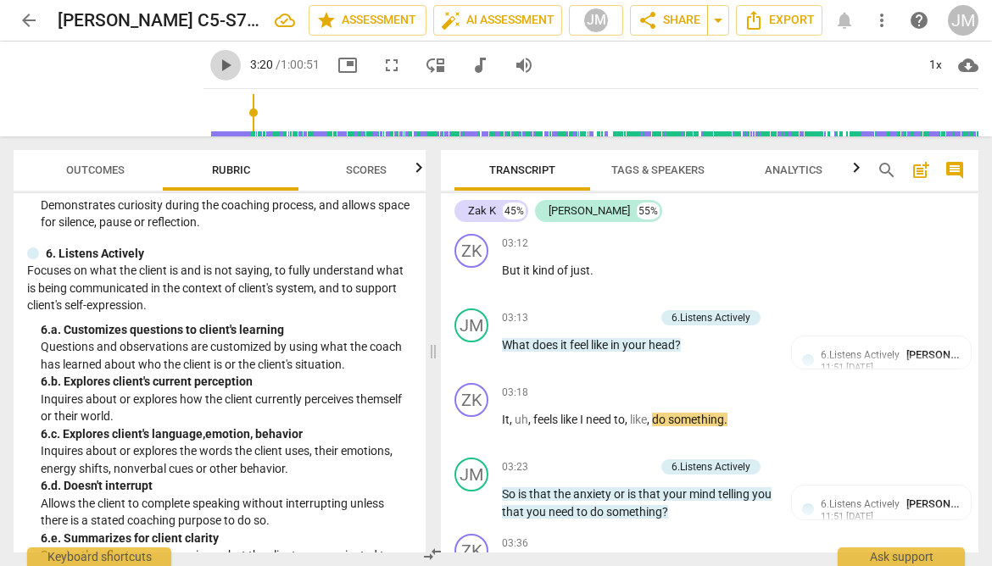
click at [215, 64] on span "play_arrow" at bounding box center [225, 65] width 20 height 20
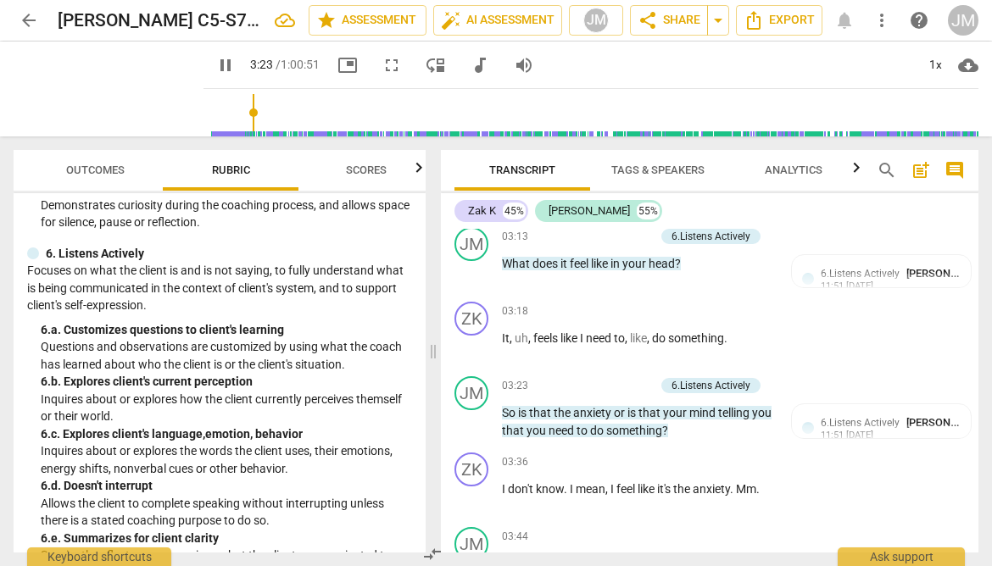
scroll to position [1545, 0]
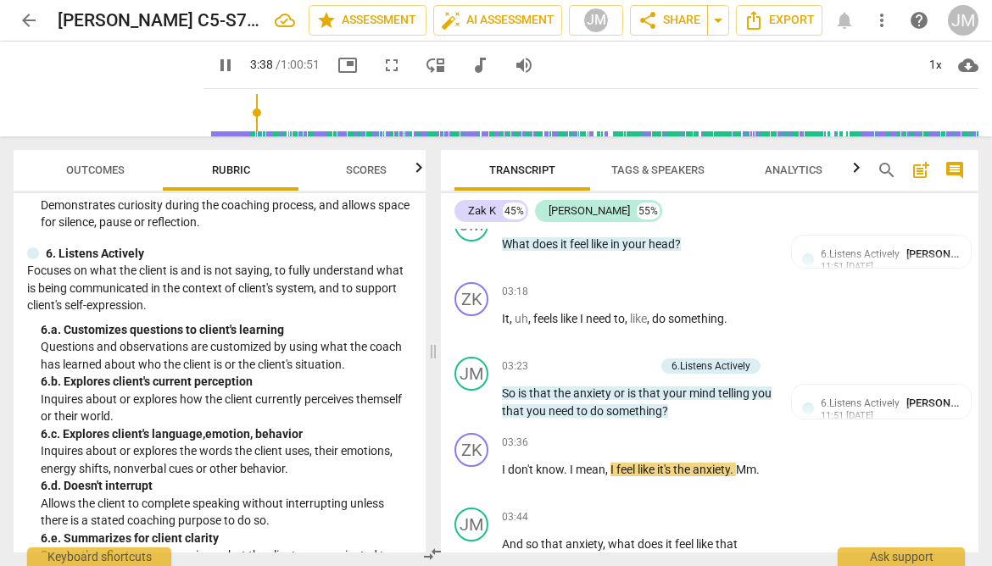
click at [215, 71] on span "pause" at bounding box center [225, 65] width 20 height 20
click at [215, 64] on span "play_arrow" at bounding box center [225, 65] width 20 height 20
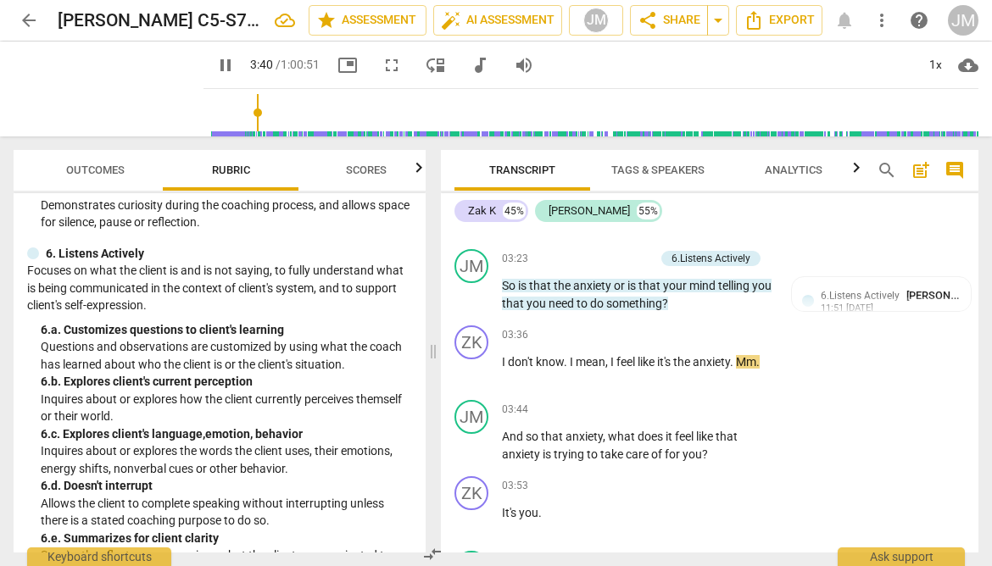
scroll to position [1661, 0]
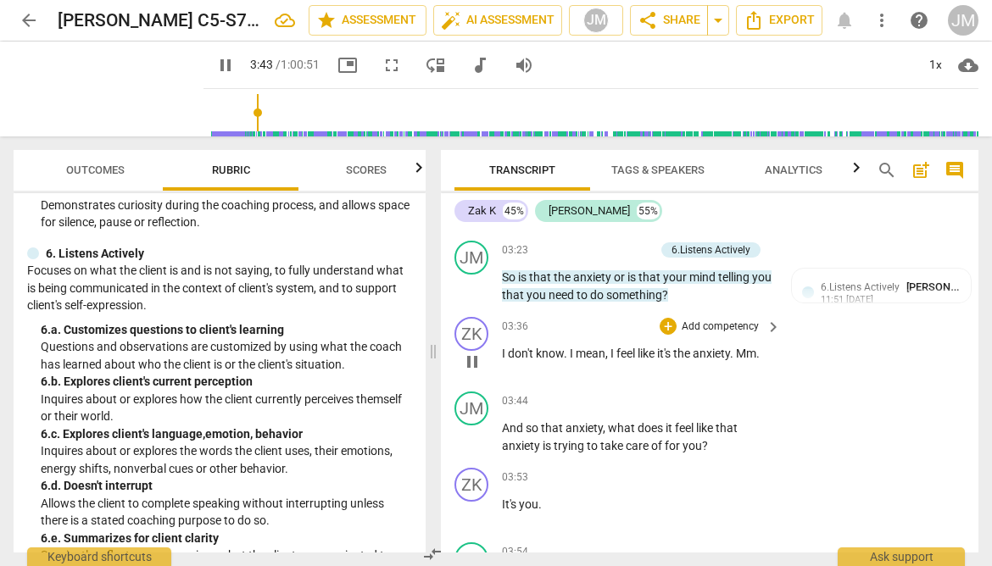
click at [741, 360] on span "Mm" at bounding box center [746, 354] width 20 height 14
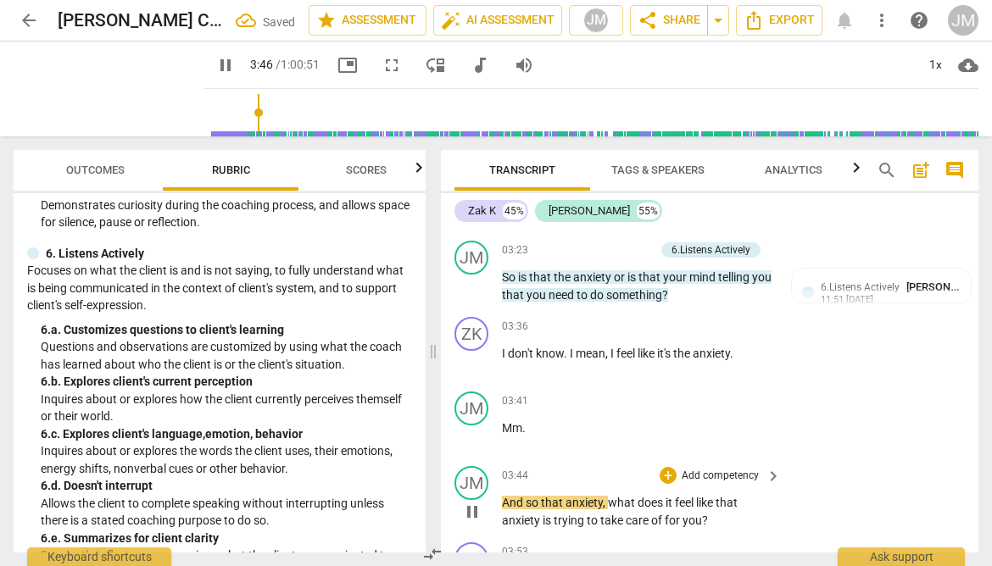
click at [502, 509] on span "And" at bounding box center [514, 503] width 24 height 14
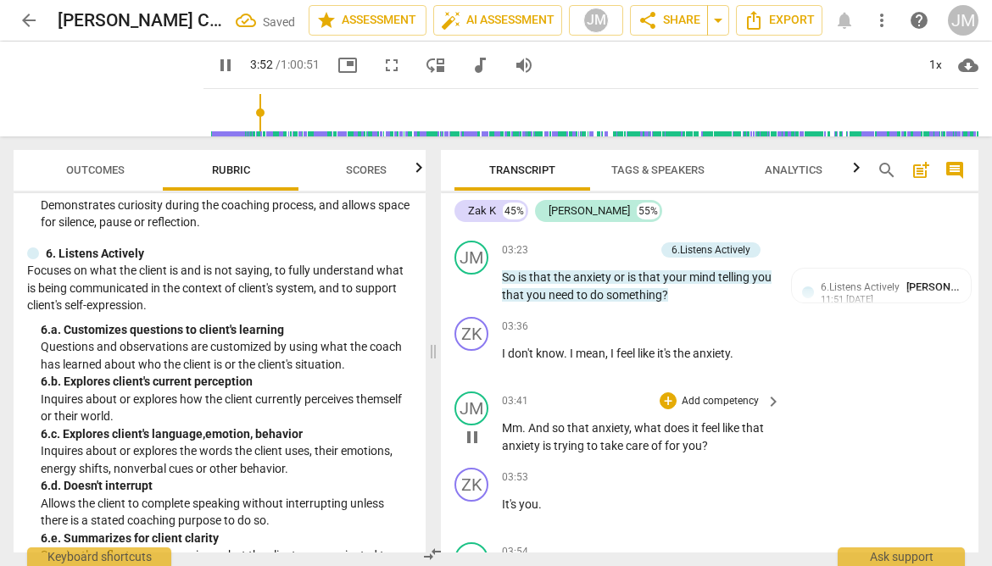
click at [474, 447] on span "pause" at bounding box center [472, 437] width 20 height 20
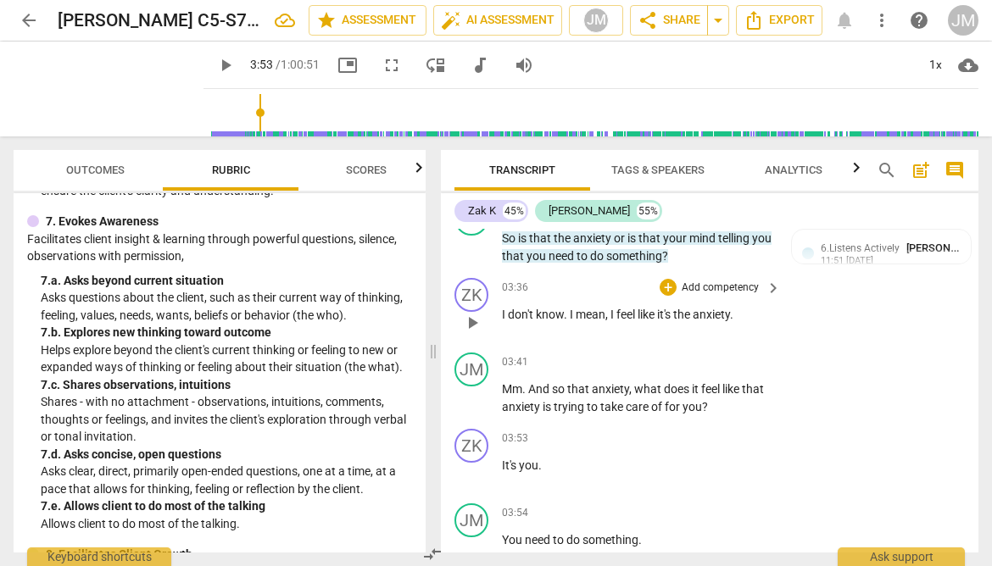
scroll to position [1715, 0]
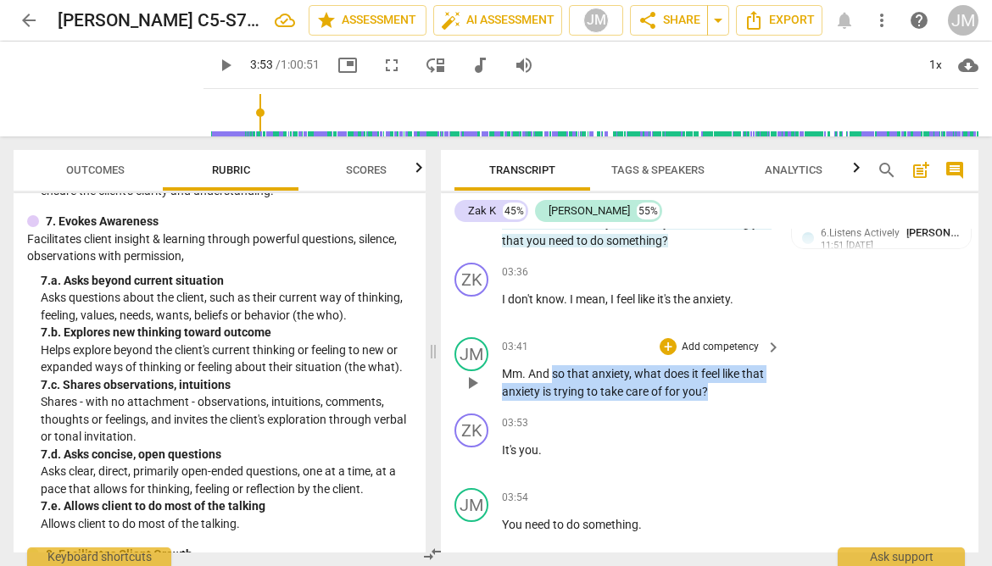
drag, startPoint x: 554, startPoint y: 410, endPoint x: 716, endPoint y: 430, distance: 163.0
click at [716, 400] on p "Mm . And so that anxiety , what does it feel like that anxiety is trying to tak…" at bounding box center [637, 382] width 270 height 35
click at [719, 407] on div "+" at bounding box center [722, 404] width 17 height 17
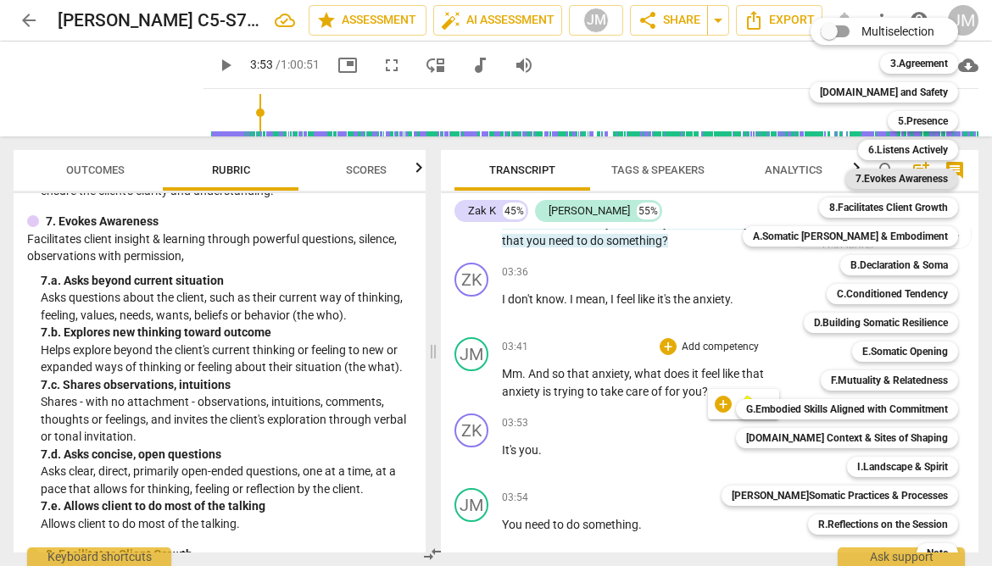
click at [875, 178] on b "7.Evokes Awareness" at bounding box center [901, 179] width 92 height 20
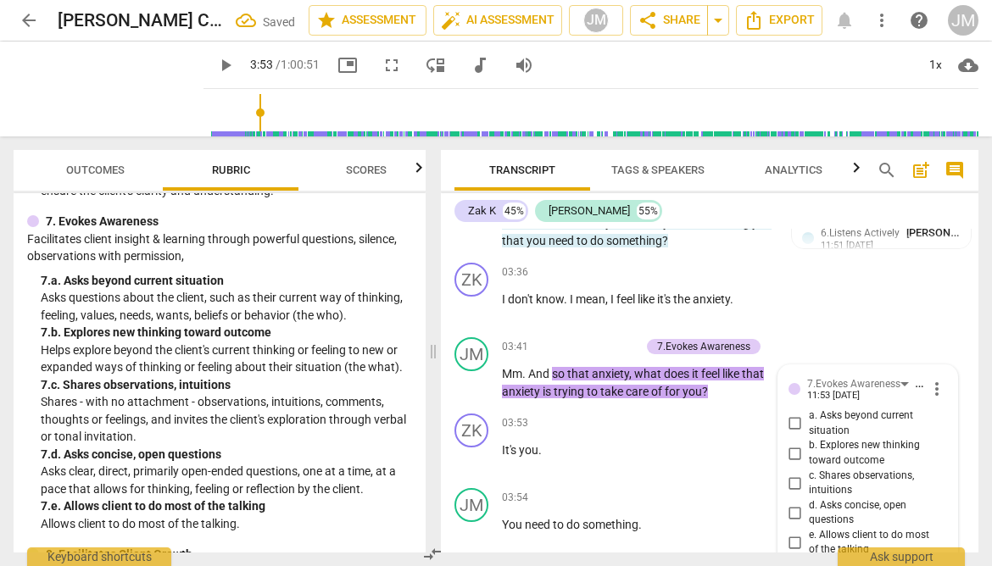
scroll to position [1945, 0]
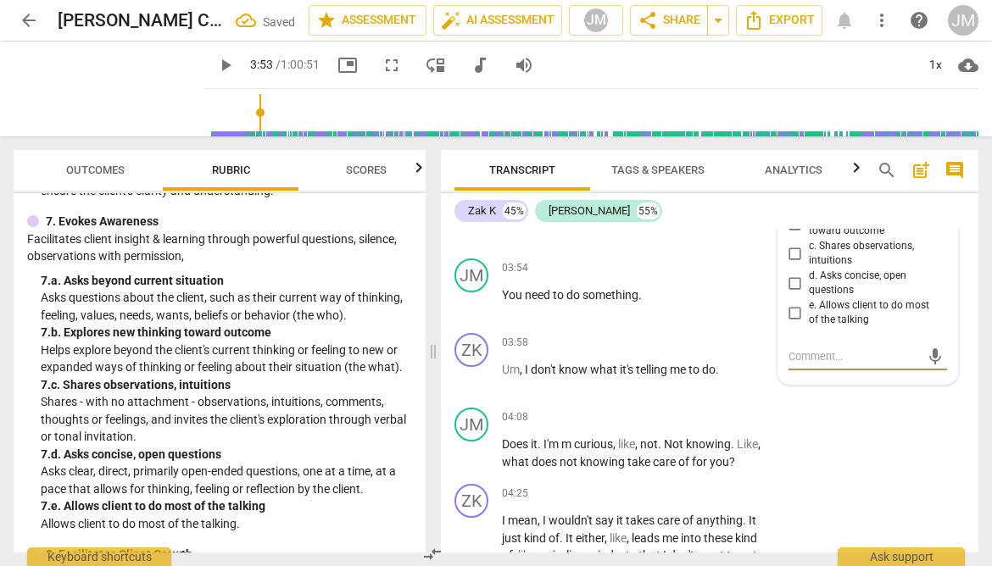
click at [792, 293] on input "d. Asks concise, open questions" at bounding box center [794, 283] width 27 height 20
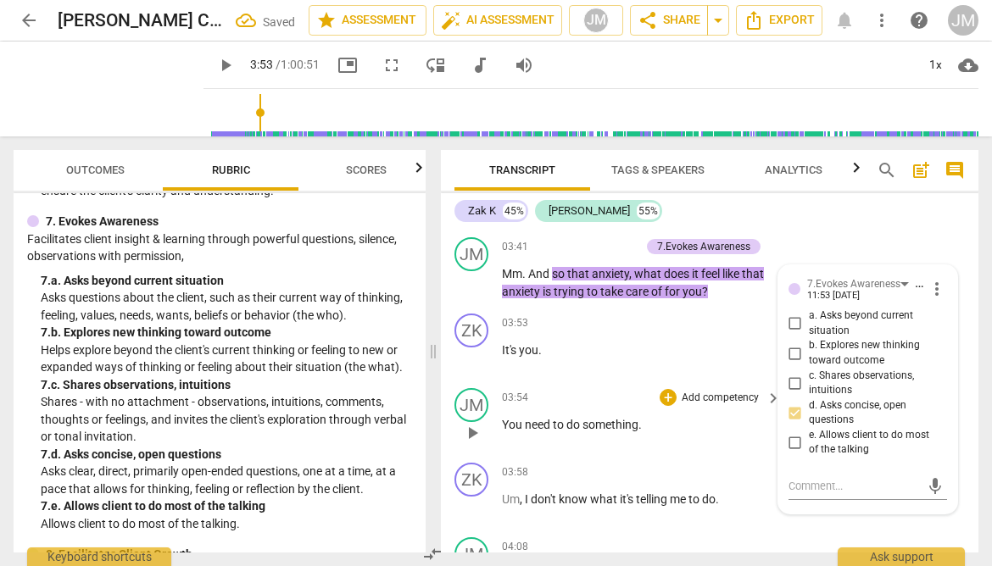
scroll to position [1814, 0]
click at [215, 64] on span "play_arrow" at bounding box center [225, 65] width 20 height 20
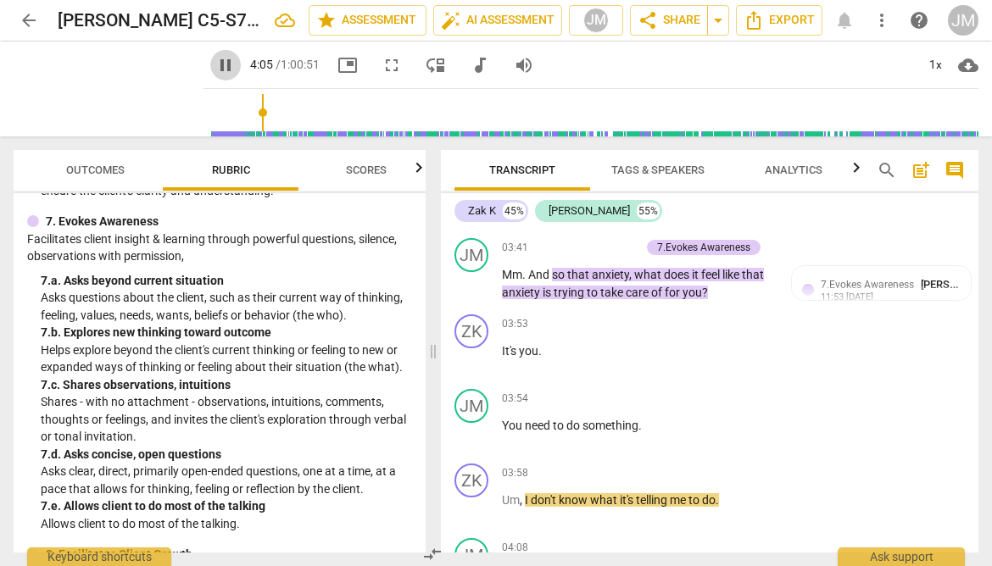
click at [215, 64] on span "pause" at bounding box center [225, 65] width 20 height 20
click at [502, 358] on span "It's" at bounding box center [510, 351] width 17 height 14
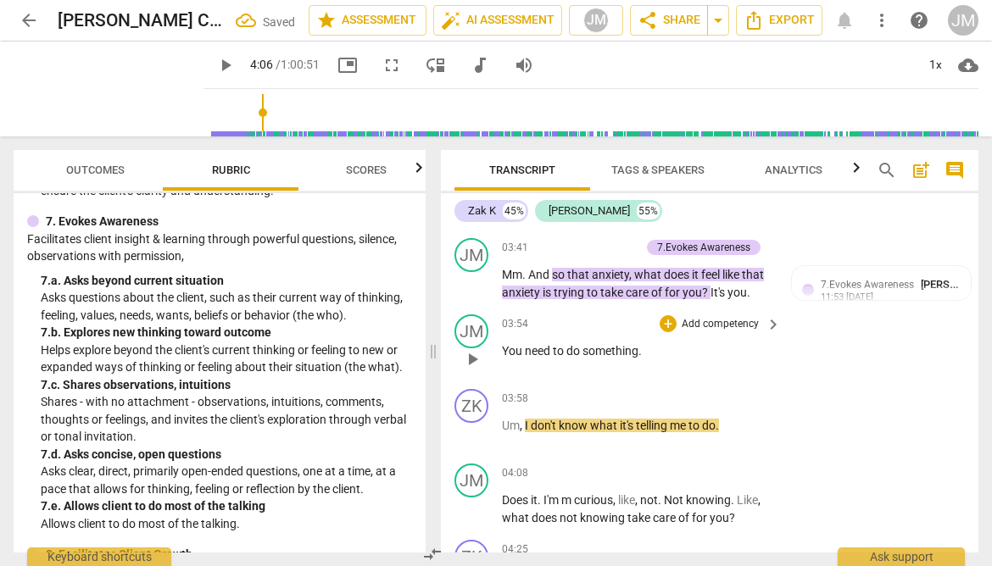
click at [502, 358] on span "You" at bounding box center [513, 351] width 23 height 14
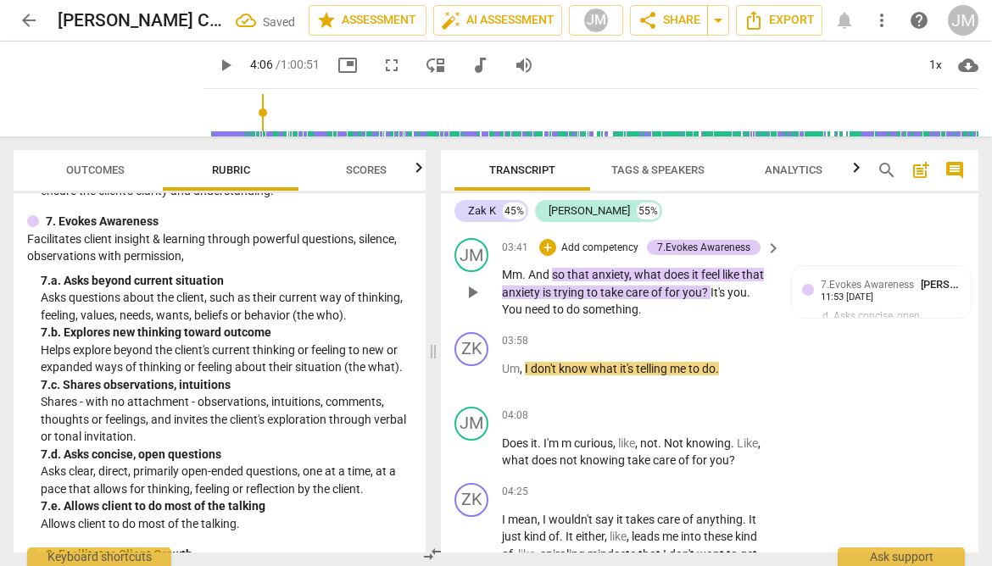
click at [714, 299] on span "It's" at bounding box center [718, 293] width 17 height 14
click at [739, 299] on span "you" at bounding box center [745, 293] width 19 height 14
click at [579, 316] on span "You" at bounding box center [583, 310] width 23 height 14
click at [724, 319] on p "Mm . And so that anxiety , what does it feel like that anxiety is trying to tak…" at bounding box center [637, 292] width 270 height 53
click at [215, 61] on span "play_arrow" at bounding box center [225, 65] width 20 height 20
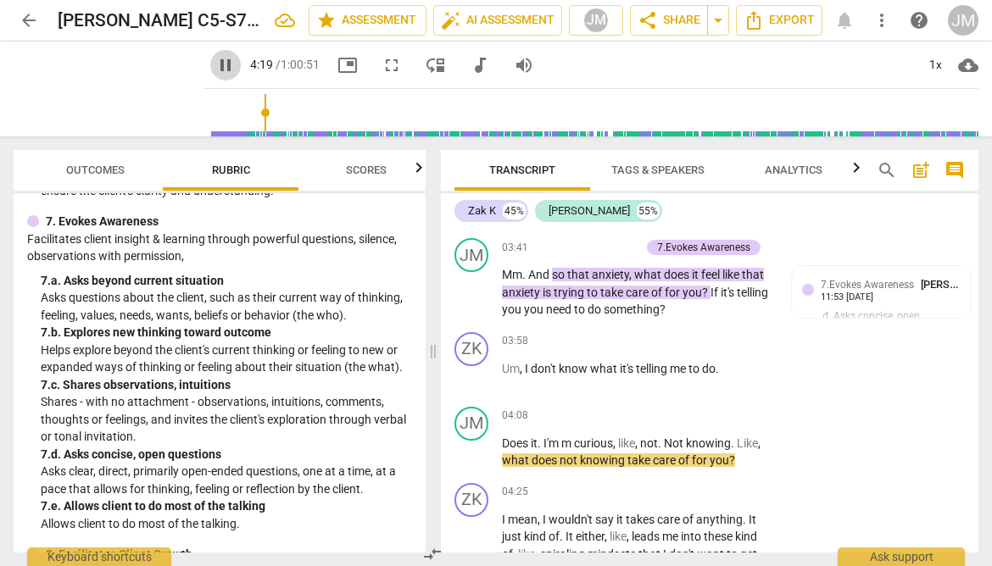
click at [215, 71] on span "pause" at bounding box center [225, 65] width 20 height 20
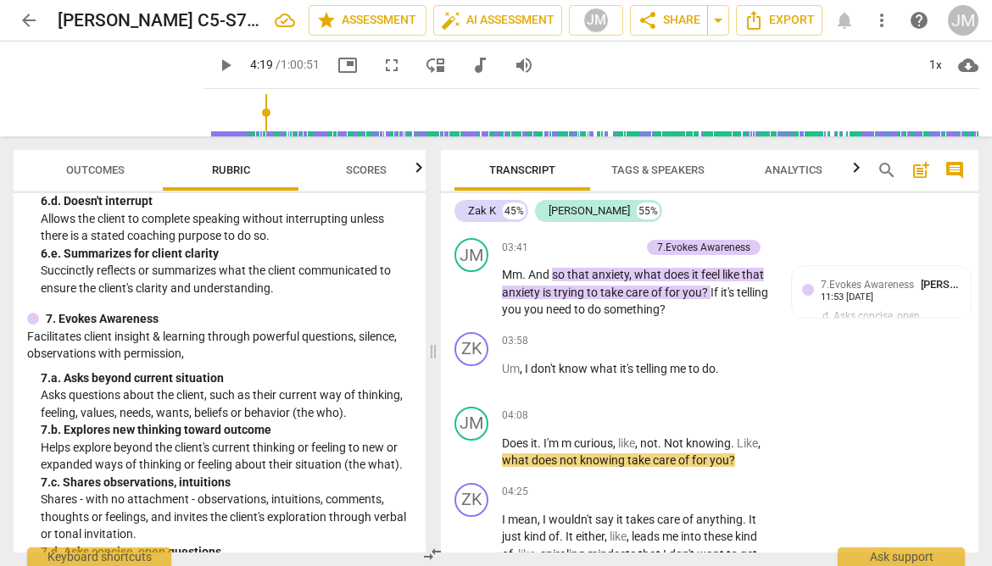
scroll to position [1026, 0]
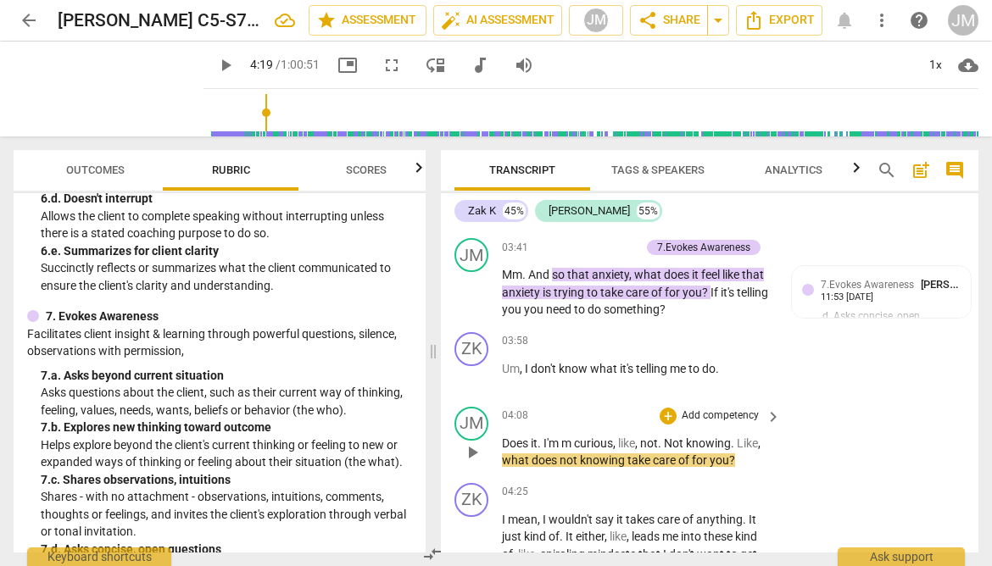
click at [742, 424] on p "Add competency" at bounding box center [720, 415] width 81 height 15
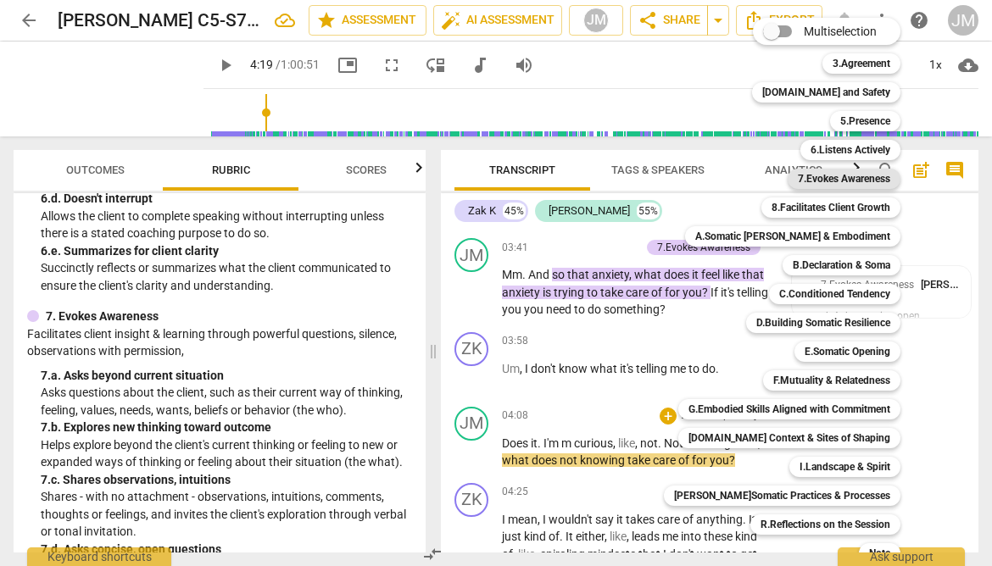
click at [829, 173] on b "7.Evokes Awareness" at bounding box center [843, 179] width 92 height 20
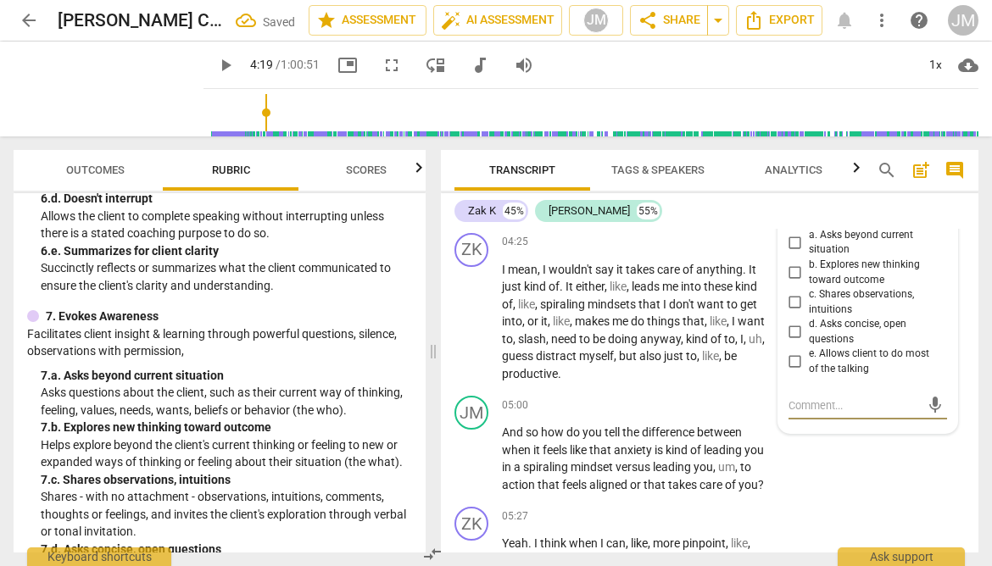
scroll to position [2040, 0]
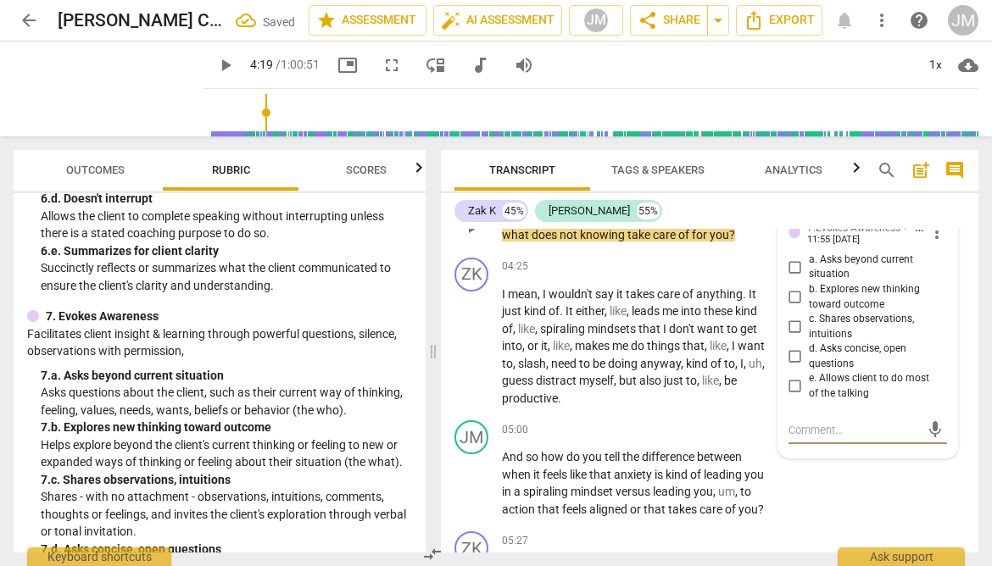
click at [793, 277] on input "a. Asks beyond current situation" at bounding box center [794, 267] width 27 height 20
click at [870, 503] on div "JM play_arrow pause 05:00 + Add competency keyboard_arrow_right And so how do y…" at bounding box center [709, 469] width 537 height 111
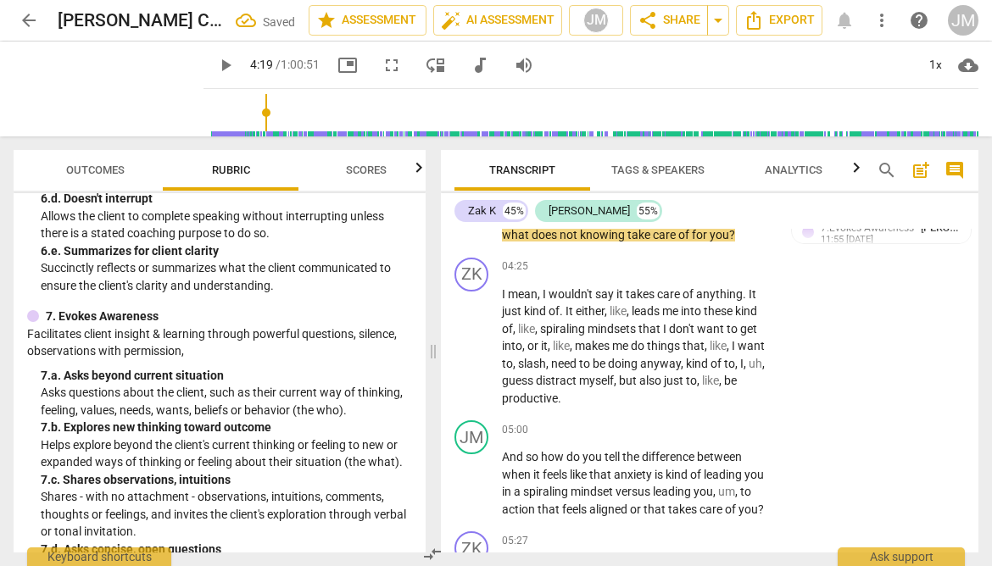
click at [215, 58] on span "play_arrow" at bounding box center [225, 65] width 20 height 20
click at [215, 66] on span "pause" at bounding box center [225, 65] width 20 height 20
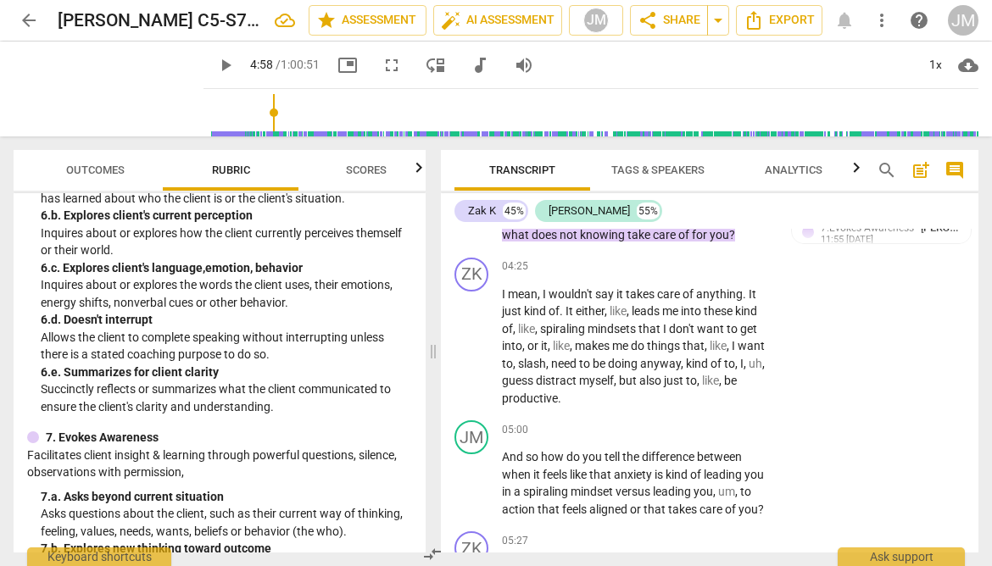
scroll to position [908, 0]
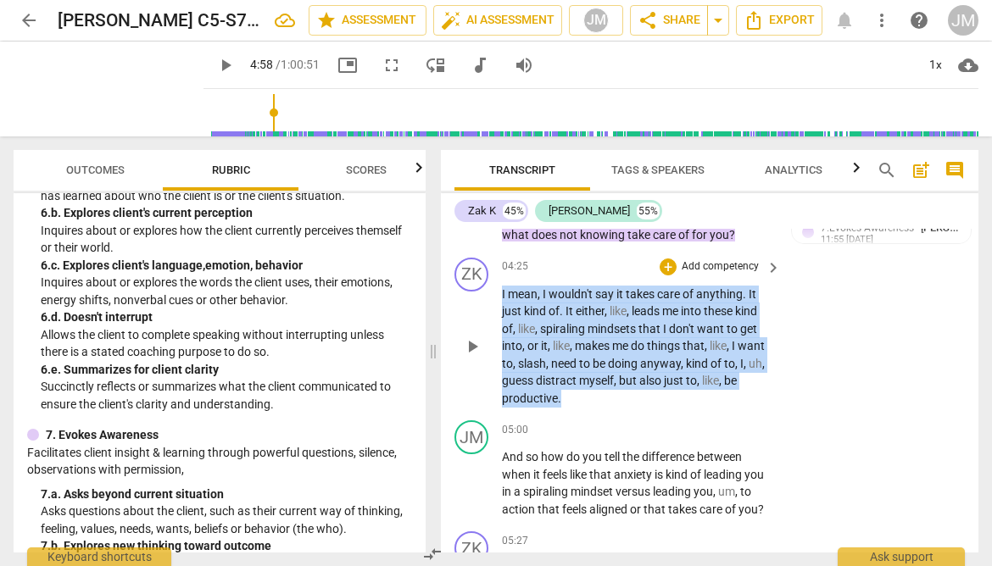
drag, startPoint x: 502, startPoint y: 327, endPoint x: 580, endPoint y: 430, distance: 128.8
click at [580, 408] on p "I mean , I wouldn't say it takes care of anything . It just kind of . It either…" at bounding box center [637, 347] width 270 height 122
click at [575, 412] on div "+" at bounding box center [575, 411] width 17 height 17
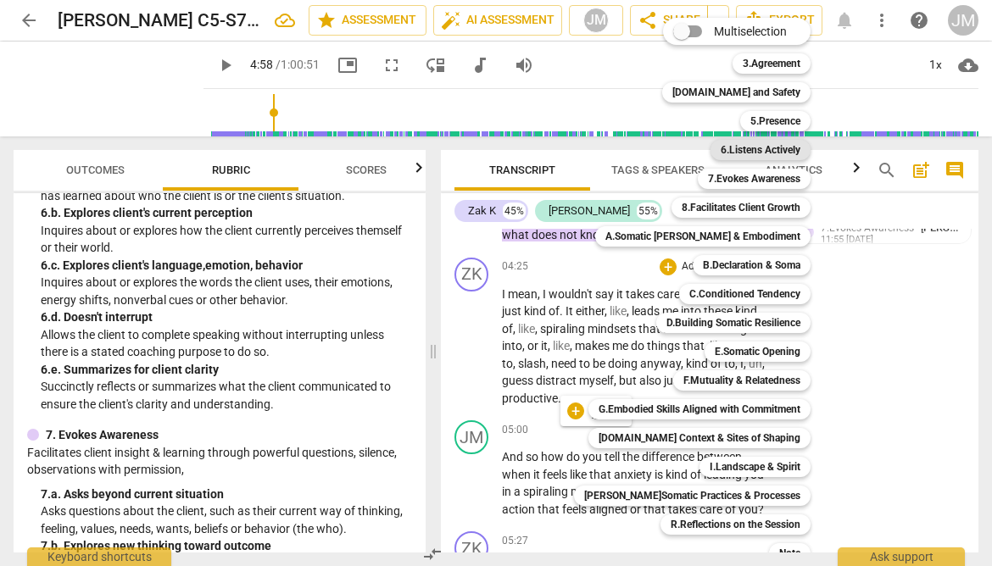
click at [739, 151] on b "6.Listens Actively" at bounding box center [760, 150] width 80 height 20
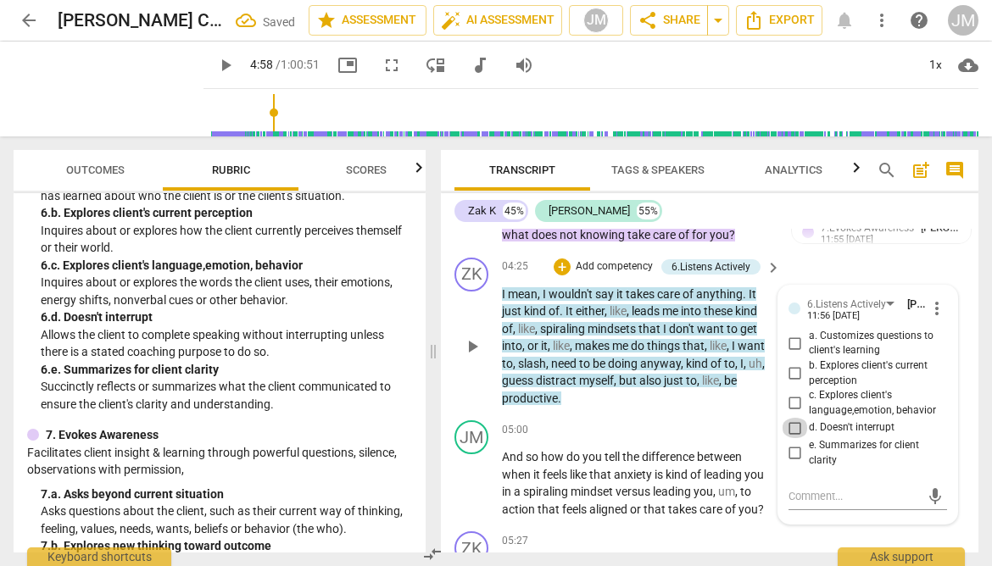
click at [794, 438] on input "d. Doesn't interrupt" at bounding box center [794, 428] width 27 height 20
click at [781, 245] on div "JM play_arrow pause 04:08 + Add competency 7.Evokes Awareness keyboard_arrow_ri…" at bounding box center [709, 213] width 537 height 76
